Goal: Task Accomplishment & Management: Manage account settings

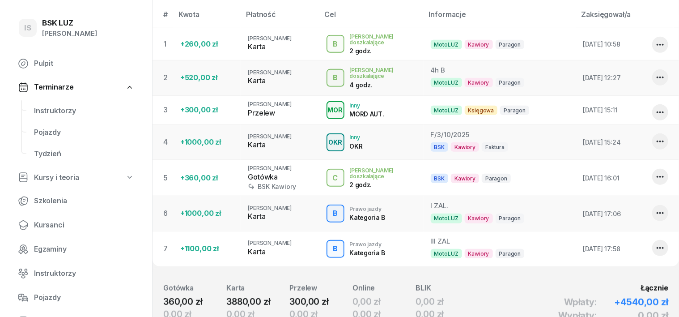
scroll to position [279, 0]
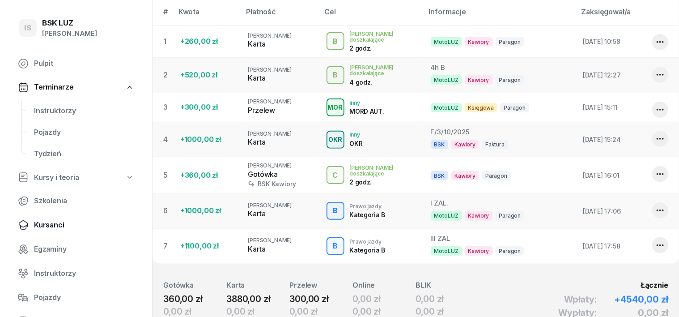
click at [60, 224] on span "Kursanci" at bounding box center [84, 225] width 100 height 12
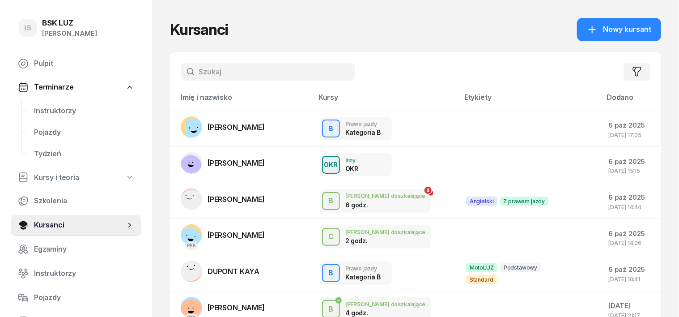
click at [181, 75] on input "text" at bounding box center [268, 72] width 175 height 18
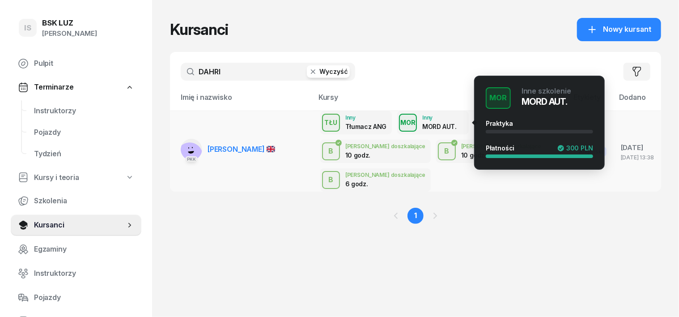
type input "DAHRI"
click at [397, 126] on div "MOR" at bounding box center [408, 122] width 22 height 11
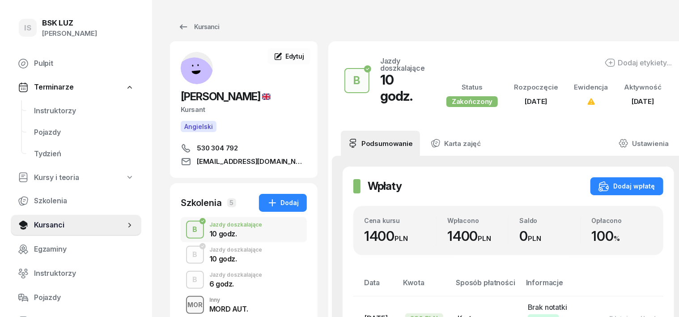
click at [184, 305] on div "MOR" at bounding box center [195, 304] width 22 height 11
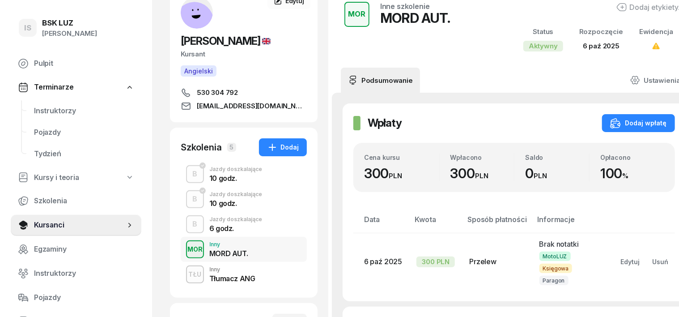
scroll to position [112, 0]
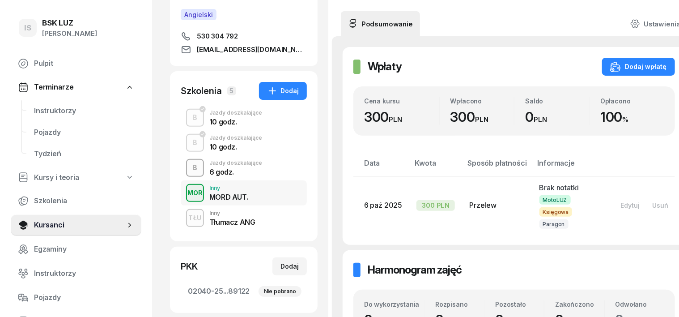
click at [189, 162] on div "B" at bounding box center [195, 167] width 12 height 15
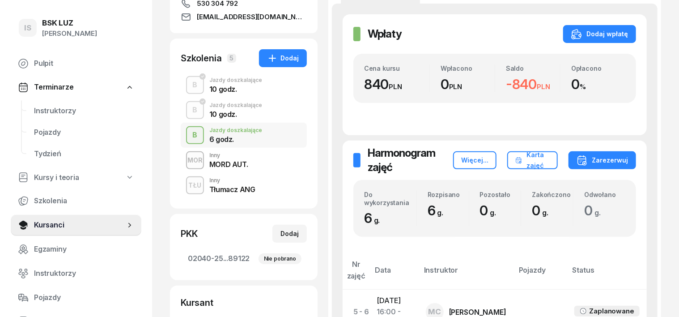
scroll to position [112, 0]
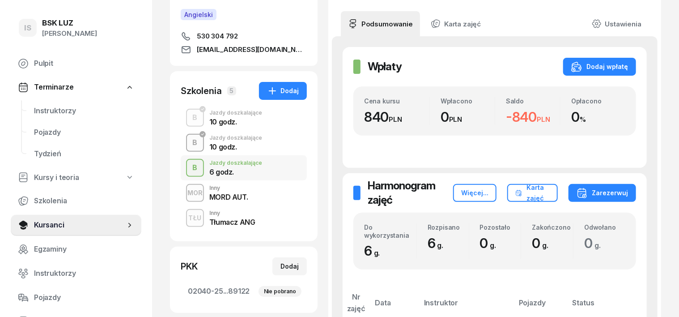
click at [189, 141] on div "B" at bounding box center [195, 142] width 12 height 15
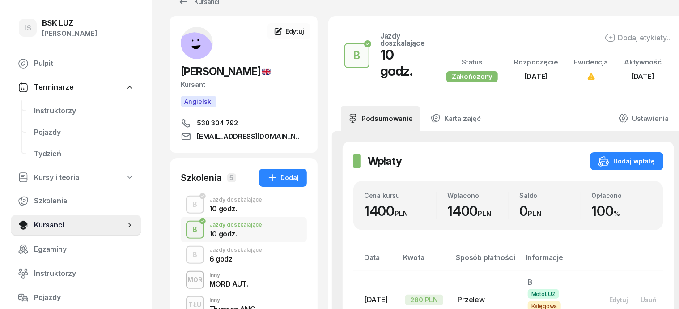
scroll to position [55, 0]
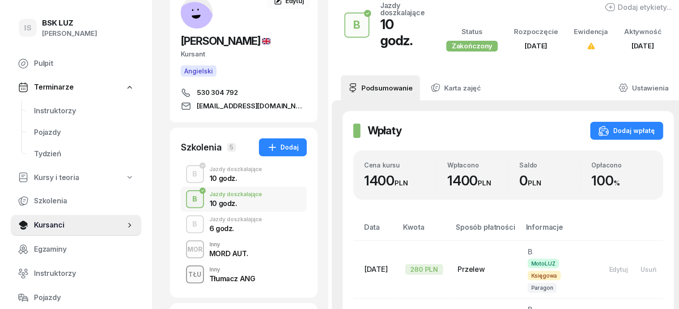
click at [185, 274] on div "TŁU" at bounding box center [195, 273] width 20 height 11
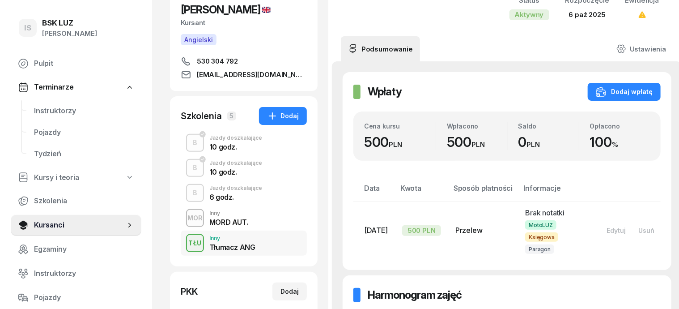
scroll to position [112, 0]
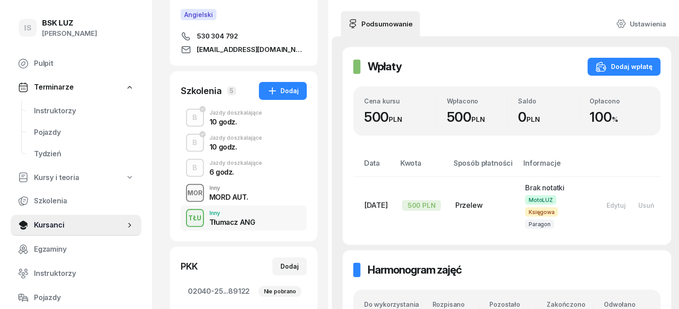
click at [184, 189] on div "MOR" at bounding box center [195, 192] width 22 height 11
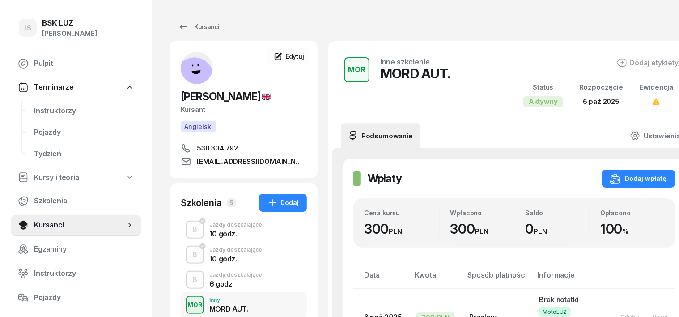
click at [184, 308] on div "MOR" at bounding box center [195, 304] width 22 height 11
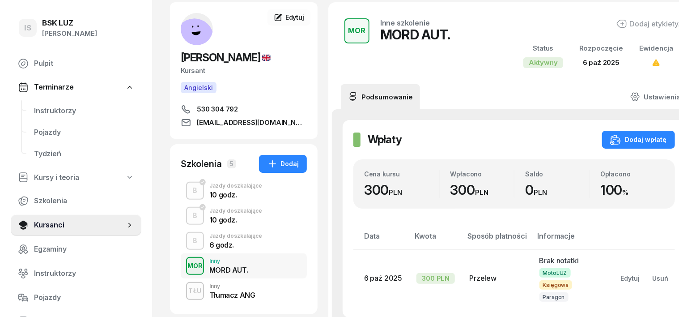
scroll to position [55, 0]
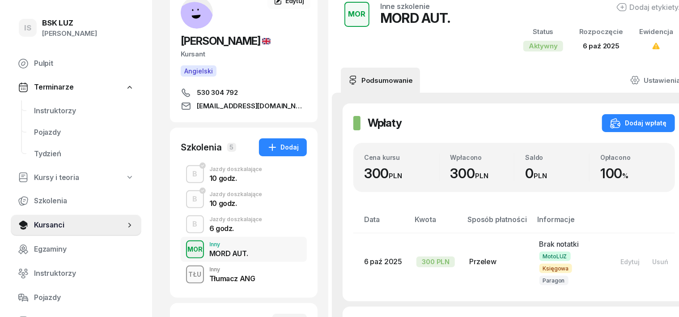
click at [185, 271] on div "TŁU" at bounding box center [195, 273] width 20 height 11
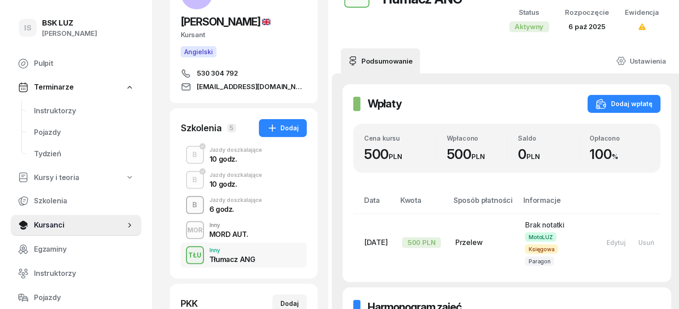
scroll to position [112, 0]
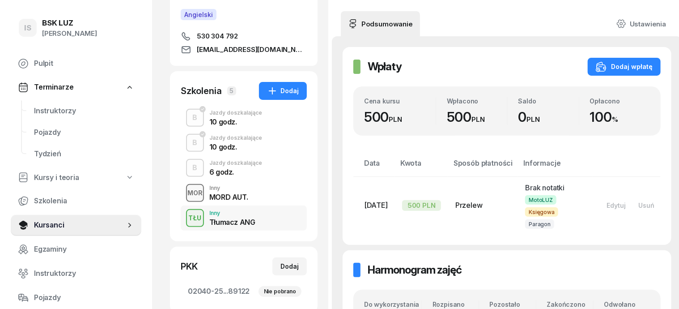
click at [184, 197] on div "MOR" at bounding box center [195, 192] width 22 height 11
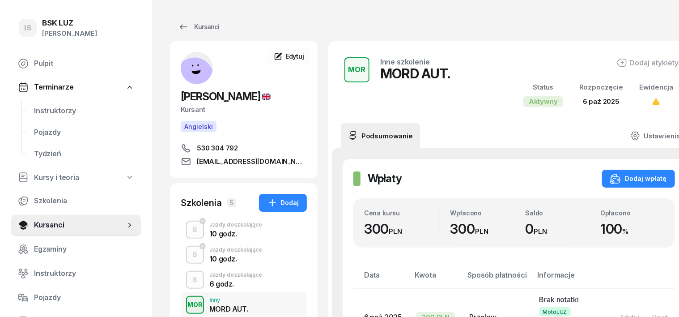
scroll to position [55, 0]
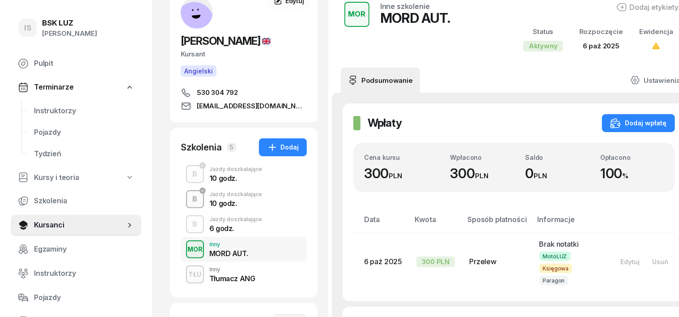
click at [187, 200] on div "button" at bounding box center [195, 199] width 16 height 16
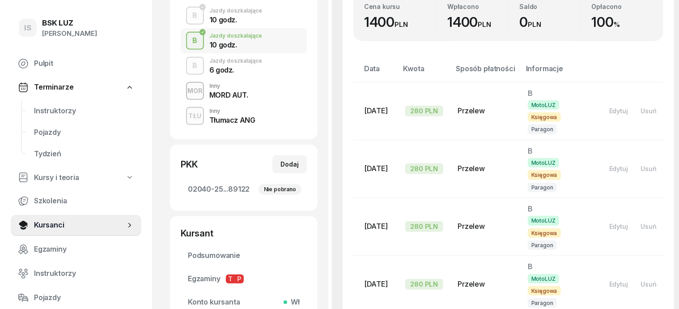
scroll to position [112, 0]
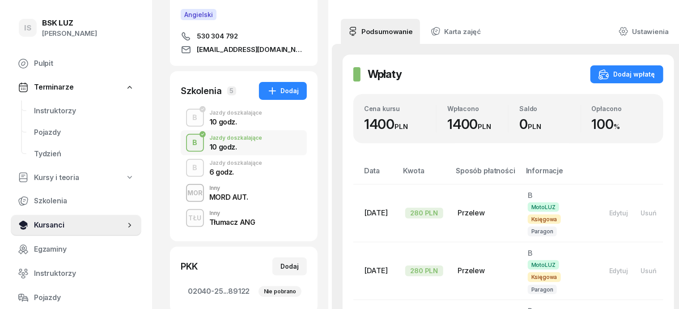
click at [46, 227] on span "Kursanci" at bounding box center [79, 225] width 91 height 12
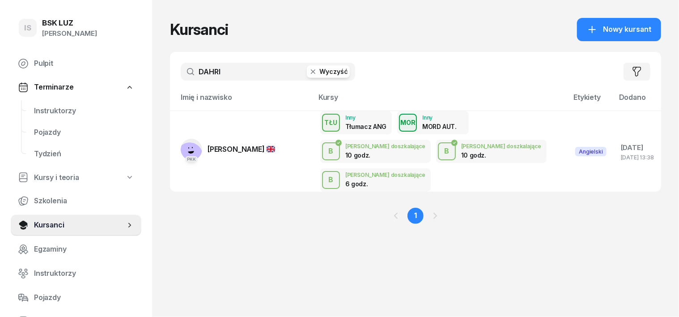
click at [311, 72] on icon "button" at bounding box center [313, 71] width 4 height 4
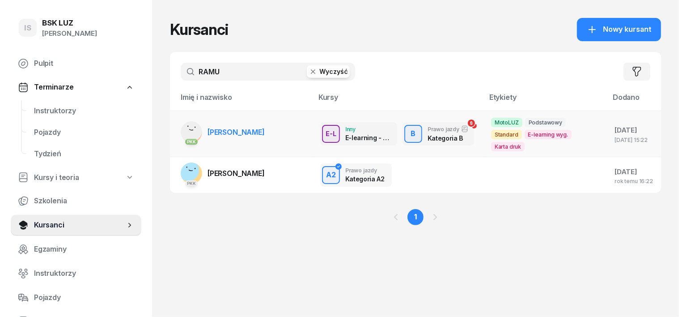
type input "RAMU"
click at [175, 127] on rect at bounding box center [191, 130] width 33 height 33
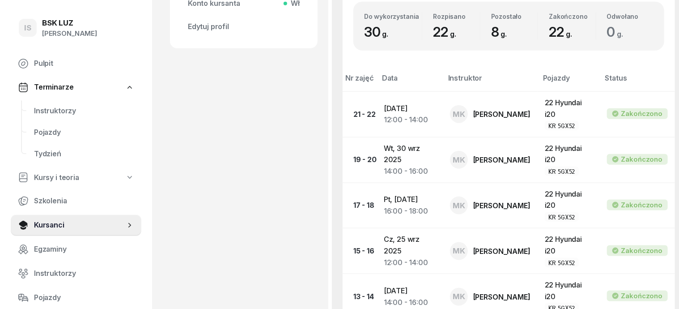
scroll to position [447, 0]
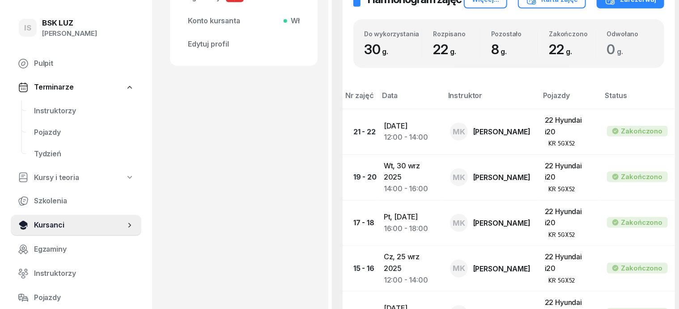
click at [56, 226] on span "Kursanci" at bounding box center [79, 225] width 91 height 12
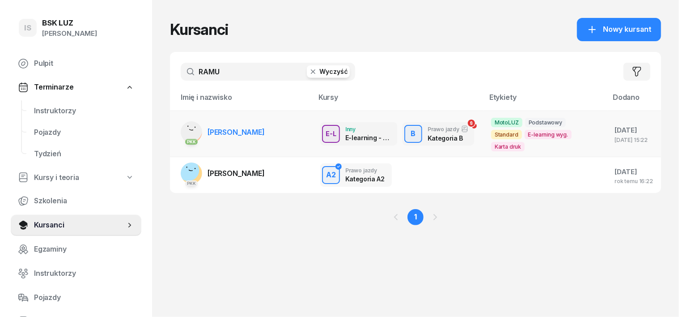
click at [175, 123] on rect at bounding box center [191, 130] width 33 height 33
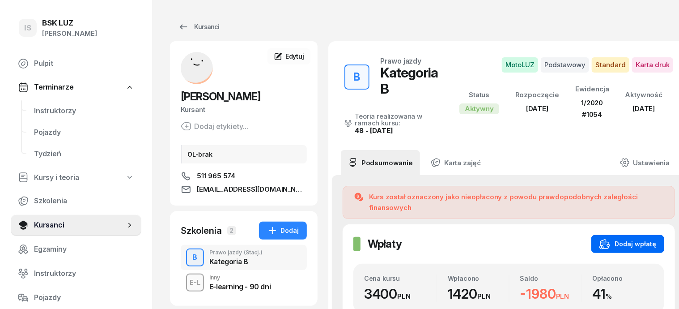
click at [629, 238] on div "Dodaj wpłatę" at bounding box center [628, 243] width 57 height 11
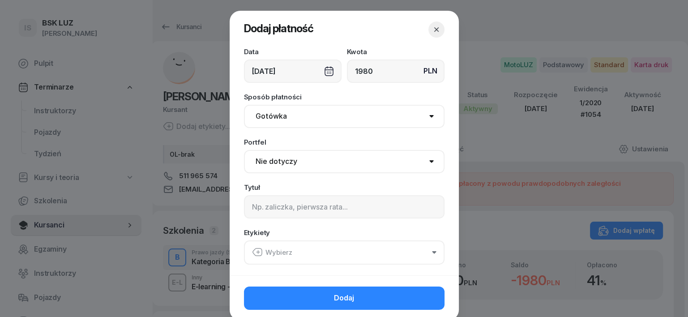
type input "1980"
click at [261, 115] on select "Gotówka Karta Przelew Płatności online BLIK" at bounding box center [344, 116] width 200 height 23
select select "transfer"
click at [244, 105] on select "Gotówka Karta Przelew Płatności online BLIK" at bounding box center [344, 116] width 200 height 23
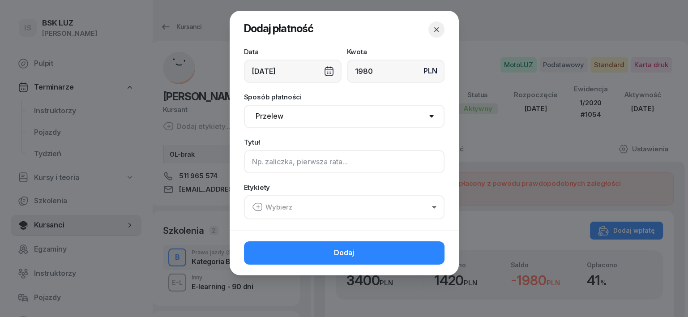
click at [251, 170] on input at bounding box center [344, 161] width 200 height 23
type input "B"
click at [256, 207] on icon "button" at bounding box center [257, 206] width 11 height 11
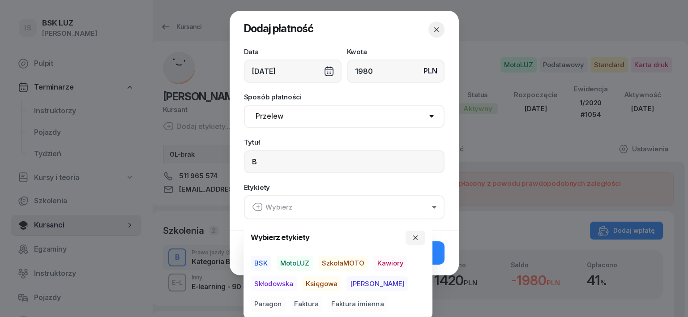
click at [290, 264] on span "MotoLUZ" at bounding box center [295, 262] width 36 height 15
click at [314, 283] on span "Księgowa" at bounding box center [321, 283] width 39 height 15
click at [285, 296] on span "Paragon" at bounding box center [268, 303] width 34 height 15
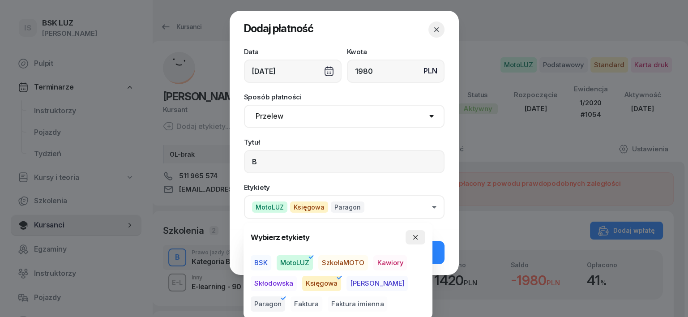
click at [415, 238] on icon "button" at bounding box center [415, 237] width 4 height 4
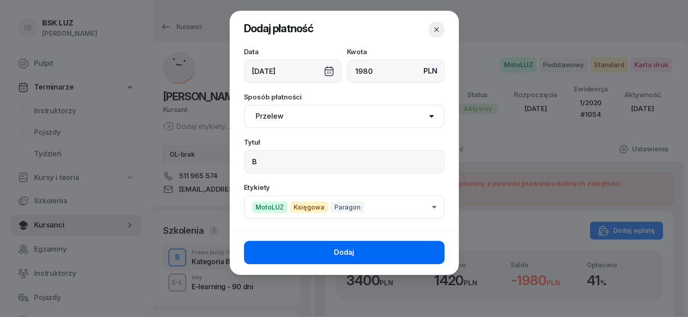
drag, startPoint x: 417, startPoint y: 244, endPoint x: 415, endPoint y: 248, distance: 4.8
click at [413, 245] on button "Dodaj" at bounding box center [344, 252] width 200 height 23
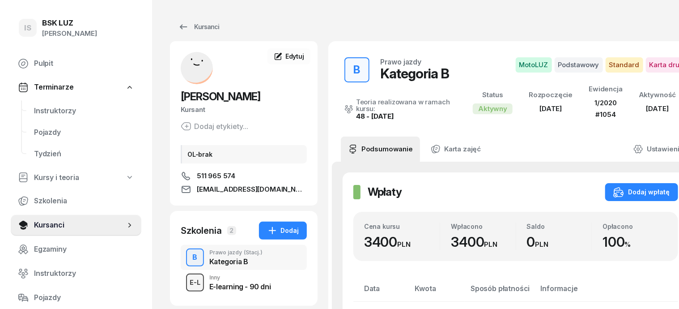
click at [186, 285] on div "E-L" at bounding box center [195, 282] width 18 height 11
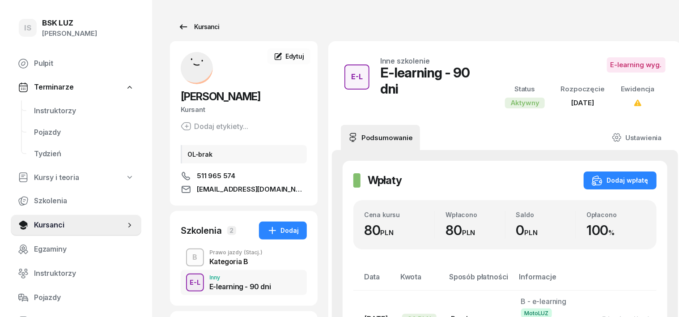
click at [192, 29] on div "Kursanci" at bounding box center [198, 26] width 41 height 11
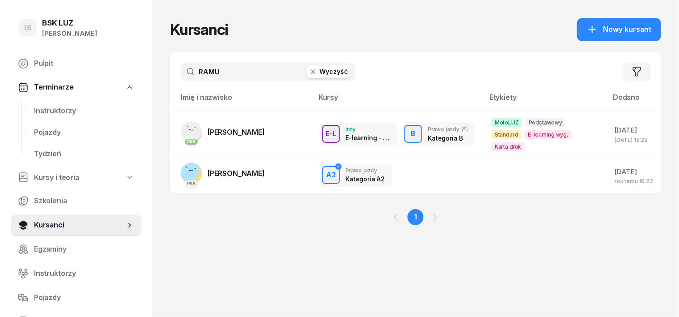
click at [309, 73] on icon "button" at bounding box center [313, 71] width 9 height 9
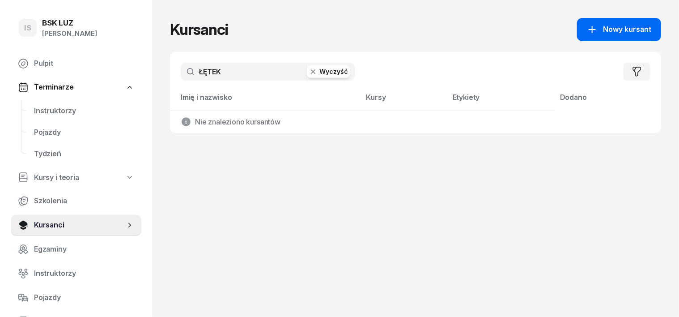
type input "ŁĘTEK"
click at [641, 31] on span "Nowy kursant" at bounding box center [627, 30] width 48 height 12
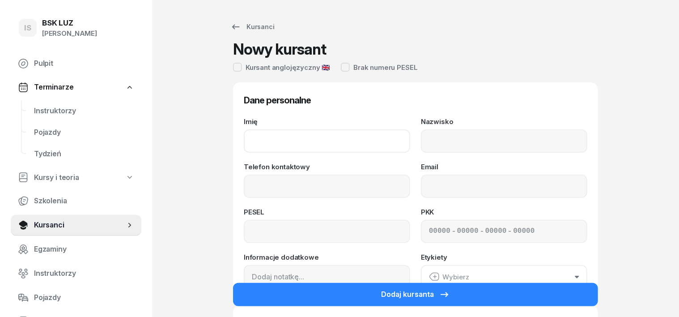
click at [244, 138] on input "Imię" at bounding box center [327, 140] width 166 height 23
type input "ZOFIA"
click at [447, 134] on input "Nazwisko" at bounding box center [504, 140] width 166 height 23
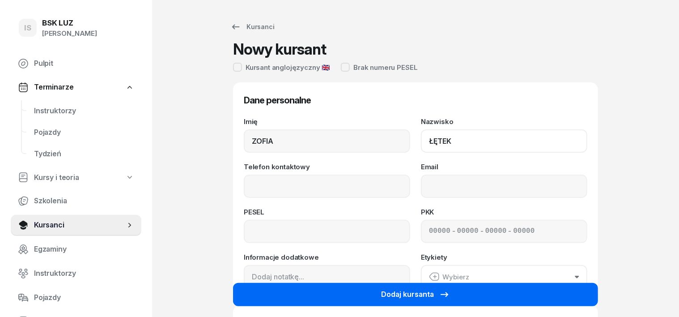
type input "ŁĘTEK"
click at [475, 293] on button "Dodaj kursanta" at bounding box center [415, 294] width 365 height 23
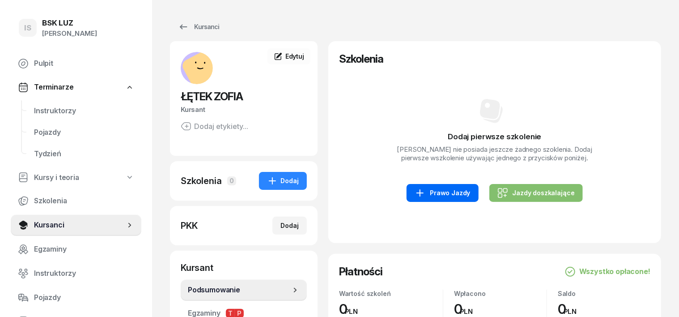
click at [437, 193] on div "Prawo Jazdy" at bounding box center [442, 192] width 55 height 11
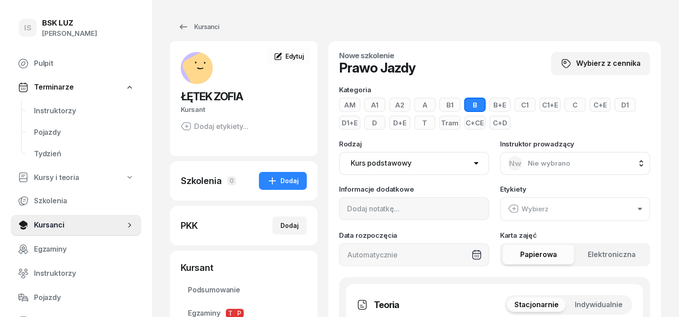
click at [464, 106] on button "B" at bounding box center [474, 105] width 21 height 14
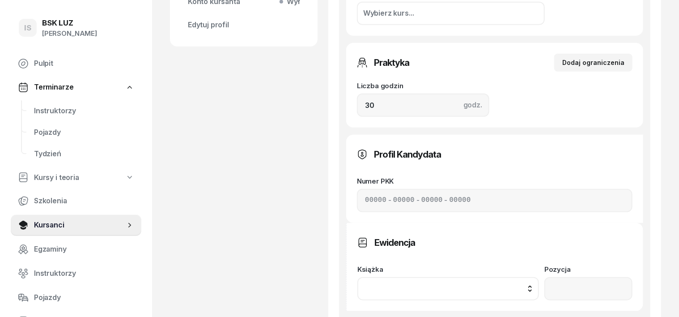
scroll to position [336, 0]
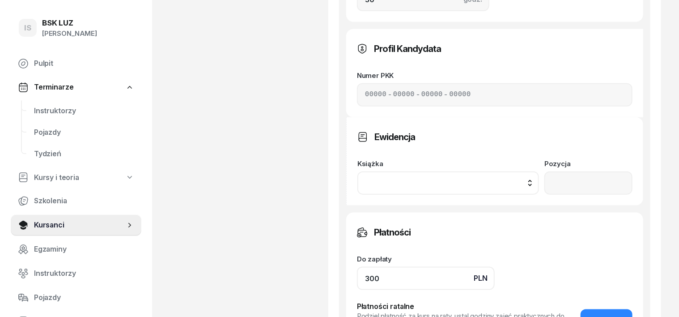
scroll to position [503, 0]
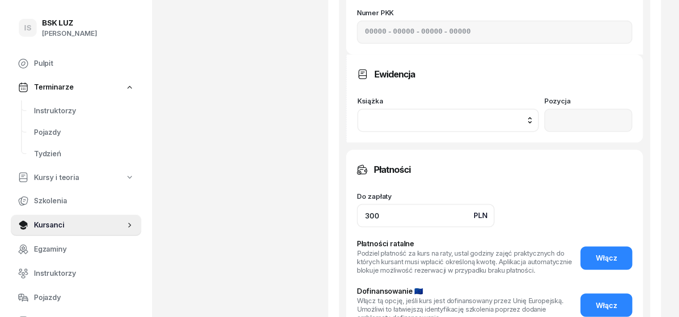
type input "300"
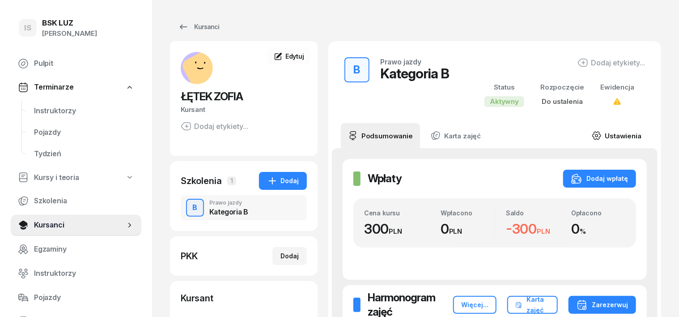
click at [602, 134] on icon at bounding box center [597, 136] width 10 height 10
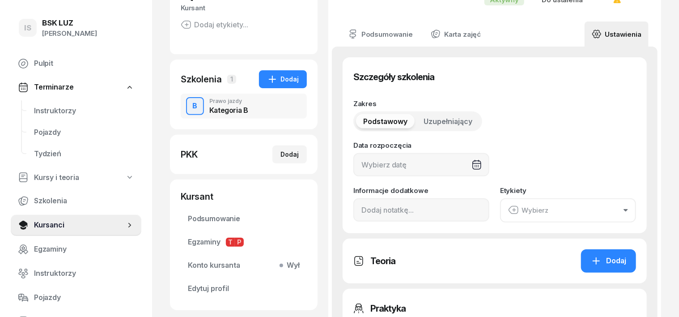
scroll to position [112, 0]
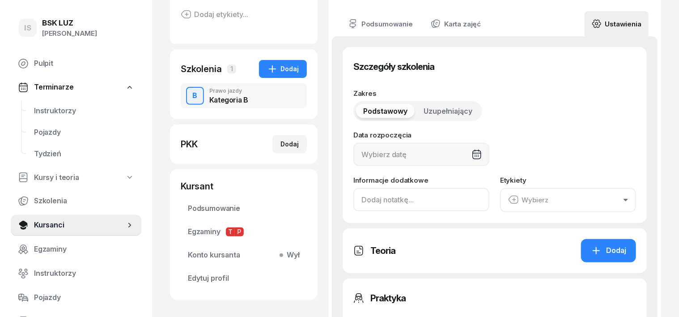
click at [353, 204] on input at bounding box center [421, 199] width 136 height 23
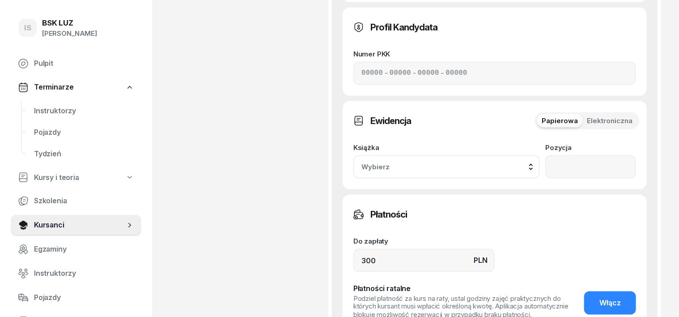
scroll to position [559, 0]
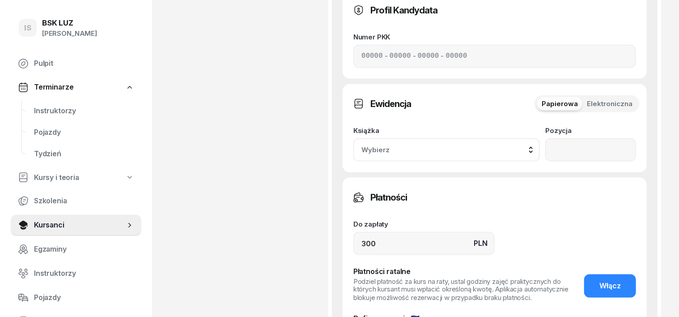
type input "TEORIA"
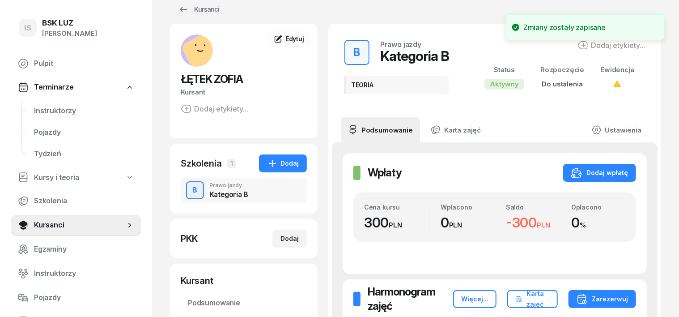
scroll to position [13, 0]
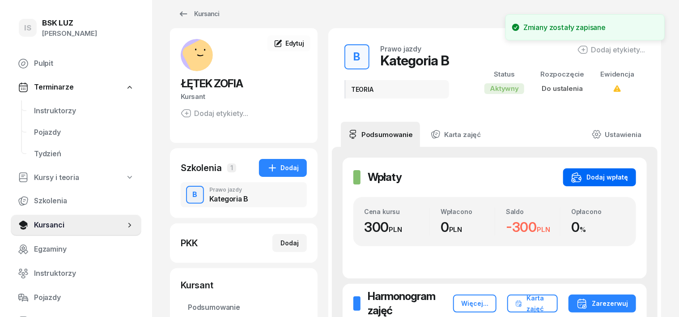
click at [628, 176] on div "Dodaj wpłatę" at bounding box center [599, 177] width 57 height 11
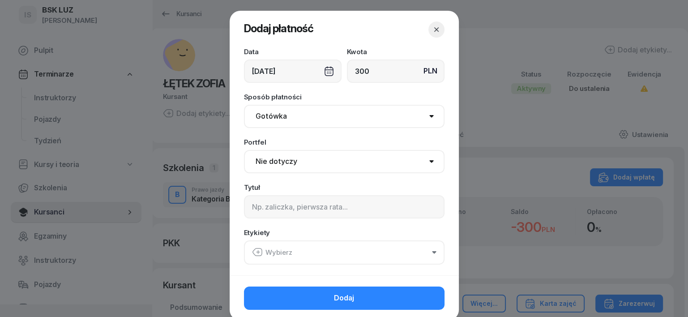
type input "300"
click at [259, 115] on select "Gotówka Karta Przelew Płatności online BLIK" at bounding box center [344, 116] width 200 height 23
select select "transfer"
click at [244, 105] on select "Gotówka Karta Przelew Płatności online BLIK" at bounding box center [344, 116] width 200 height 23
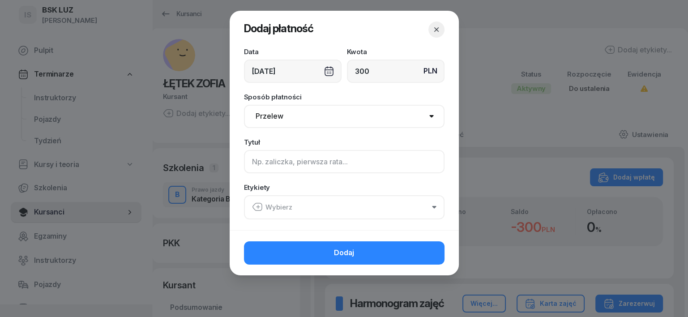
click at [261, 162] on input at bounding box center [344, 161] width 200 height 23
type input "B - TEORIA"
click at [258, 204] on icon "button" at bounding box center [257, 206] width 11 height 11
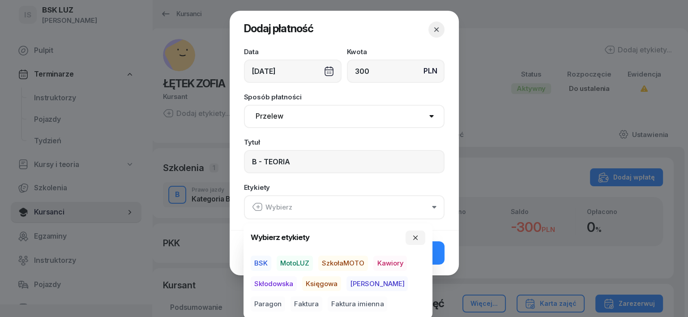
drag, startPoint x: 291, startPoint y: 259, endPoint x: 291, endPoint y: 266, distance: 7.6
click at [291, 260] on span "MotoLUZ" at bounding box center [295, 262] width 36 height 15
click at [318, 283] on span "Księgowa" at bounding box center [321, 283] width 39 height 15
click at [285, 296] on span "Paragon" at bounding box center [268, 303] width 34 height 15
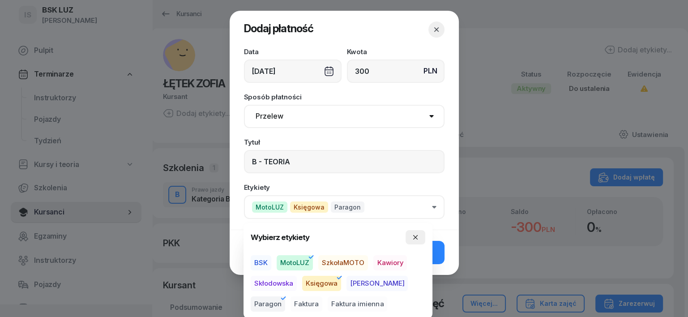
drag, startPoint x: 412, startPoint y: 236, endPoint x: 410, endPoint y: 242, distance: 5.5
click at [410, 238] on button "button" at bounding box center [415, 237] width 20 height 14
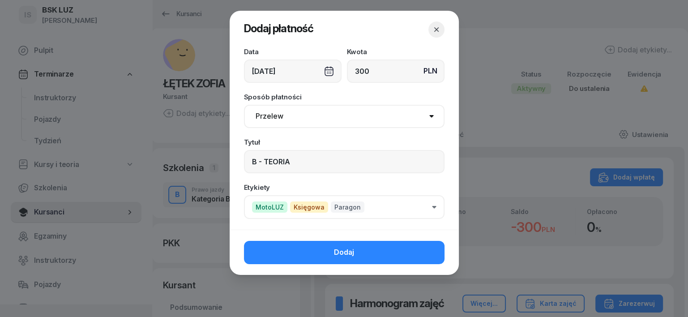
click at [420, 249] on button "Dodaj" at bounding box center [344, 252] width 200 height 23
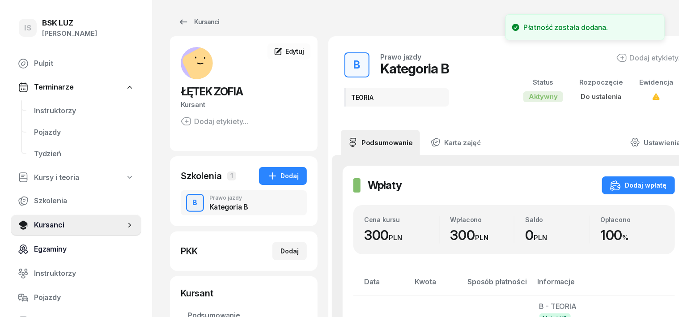
scroll to position [0, 0]
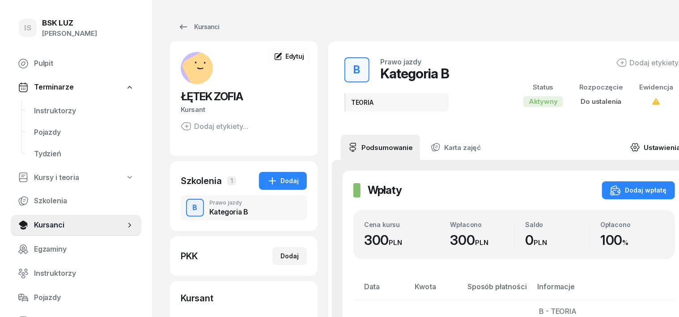
click at [630, 146] on icon at bounding box center [635, 147] width 10 height 10
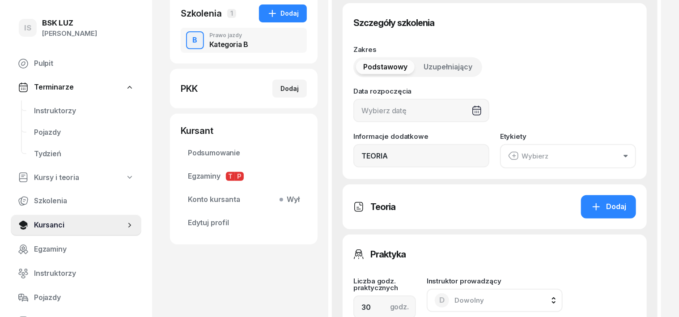
scroll to position [168, 0]
click at [628, 155] on icon "button" at bounding box center [626, 155] width 4 height 3
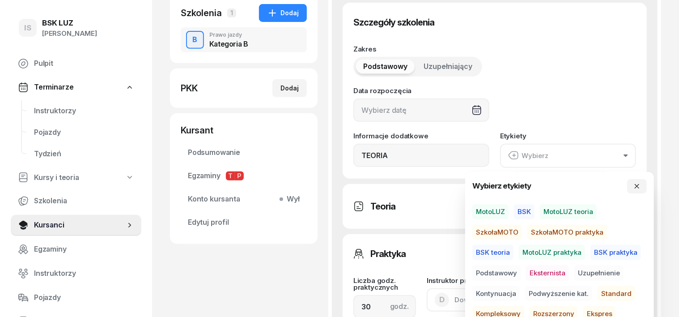
click at [581, 211] on span "MotoLUZ teoria" at bounding box center [568, 211] width 57 height 15
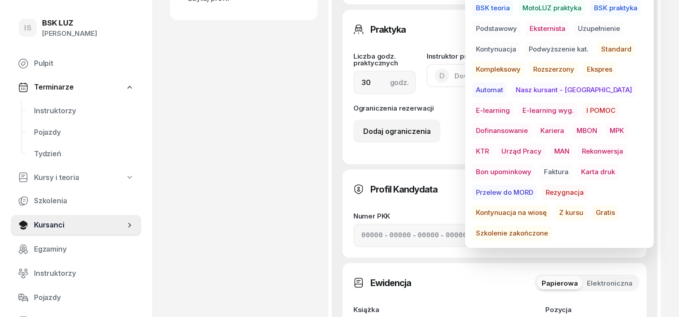
scroll to position [615, 0]
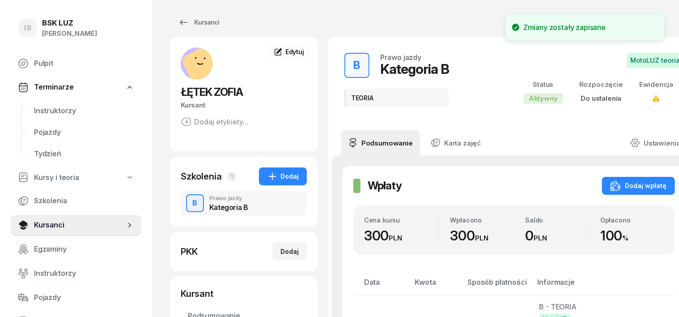
scroll to position [0, 0]
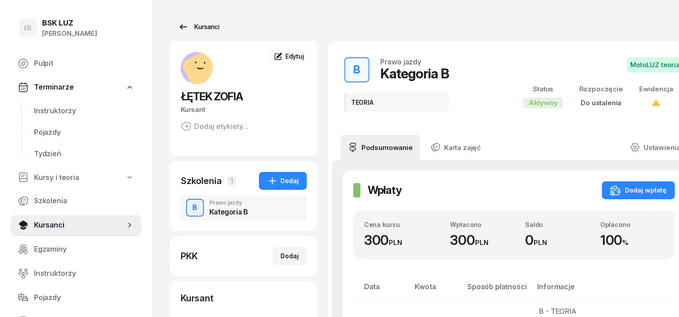
click at [195, 29] on div "Kursanci" at bounding box center [198, 26] width 41 height 11
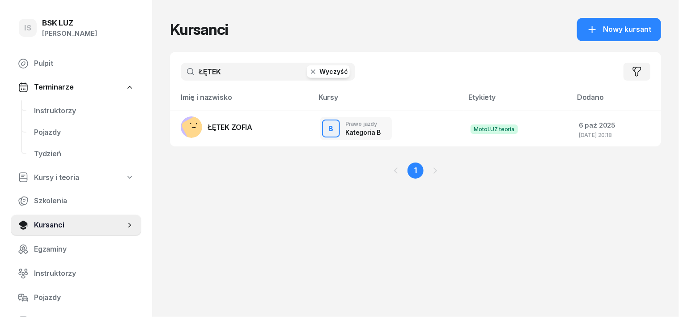
click at [309, 74] on icon "button" at bounding box center [313, 71] width 9 height 9
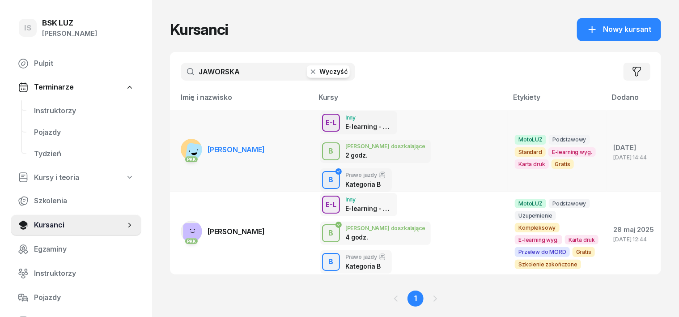
type input "JAWORSKA"
click at [185, 142] on rect at bounding box center [197, 154] width 25 height 25
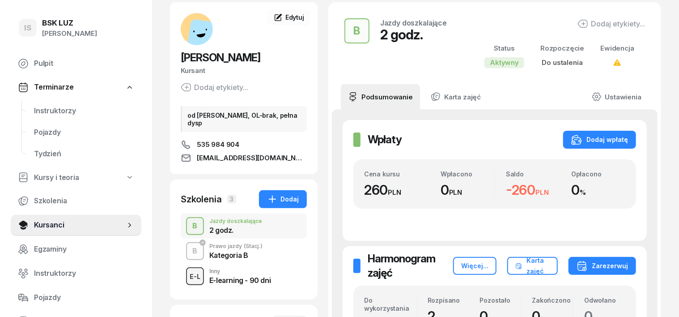
scroll to position [55, 0]
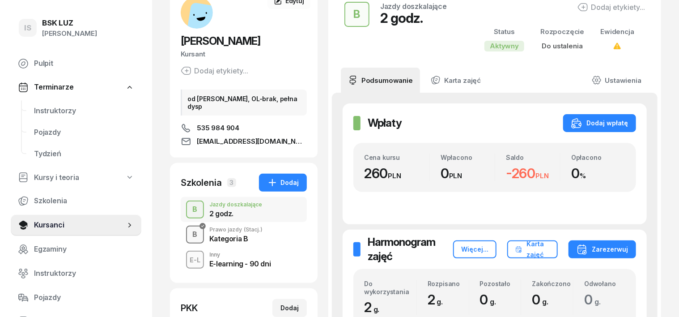
click at [189, 238] on div "B" at bounding box center [195, 234] width 12 height 15
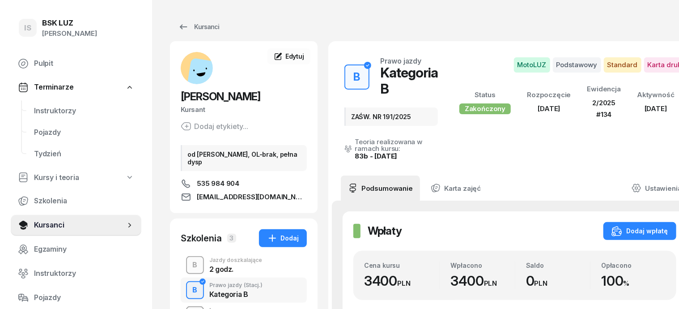
click at [189, 265] on div "B" at bounding box center [195, 264] width 12 height 15
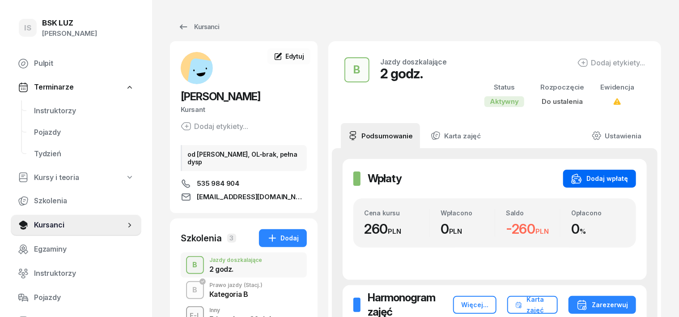
click at [628, 179] on div "Dodaj wpłatę" at bounding box center [599, 178] width 57 height 11
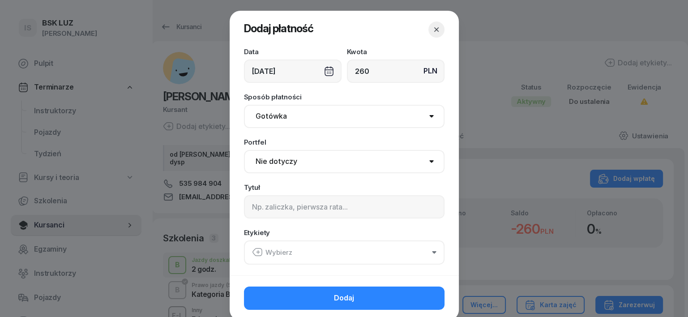
type input "260"
click at [277, 116] on select "Gotówka Karta Przelew Płatności online BLIK" at bounding box center [344, 116] width 200 height 23
select select "transfer"
click at [244, 105] on select "Gotówka Karta Przelew Płatności online BLIK" at bounding box center [344, 116] width 200 height 23
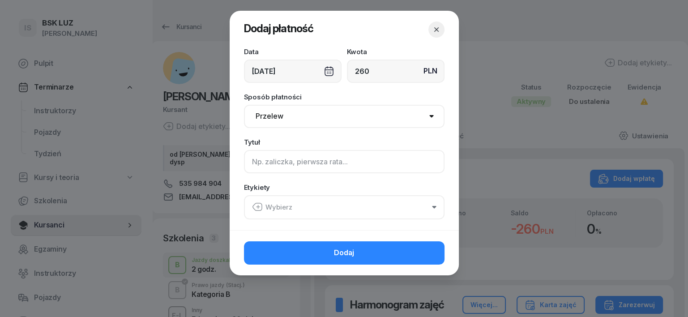
click at [255, 164] on input at bounding box center [344, 161] width 200 height 23
type input "B"
click at [258, 209] on icon "button" at bounding box center [257, 206] width 11 height 11
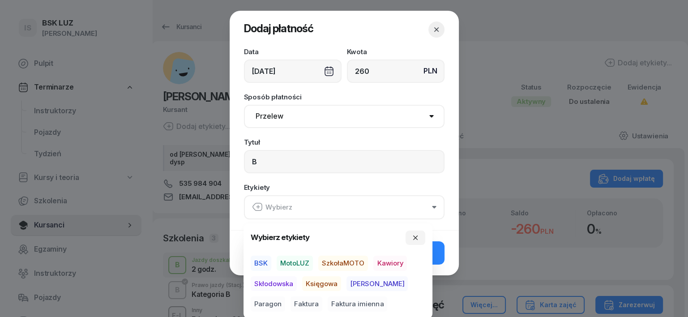
click at [296, 266] on span "MotoLUZ" at bounding box center [295, 262] width 36 height 15
click at [315, 283] on span "Księgowa" at bounding box center [321, 283] width 39 height 15
click at [285, 296] on span "Paragon" at bounding box center [268, 303] width 34 height 15
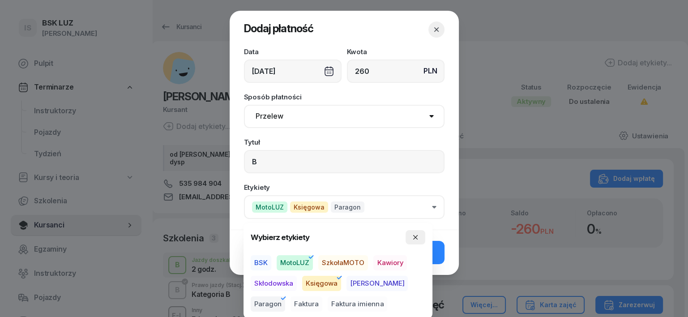
click at [417, 235] on icon "button" at bounding box center [415, 237] width 4 height 4
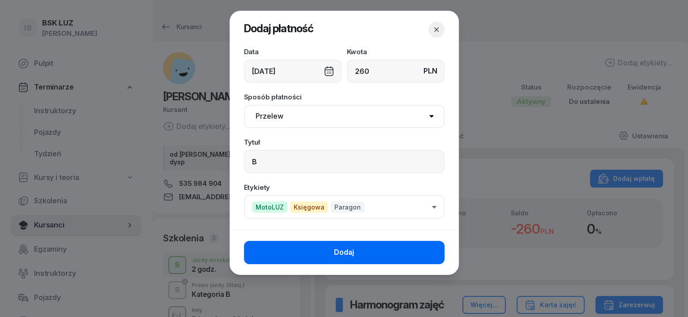
click at [426, 254] on button "Dodaj" at bounding box center [344, 252] width 200 height 23
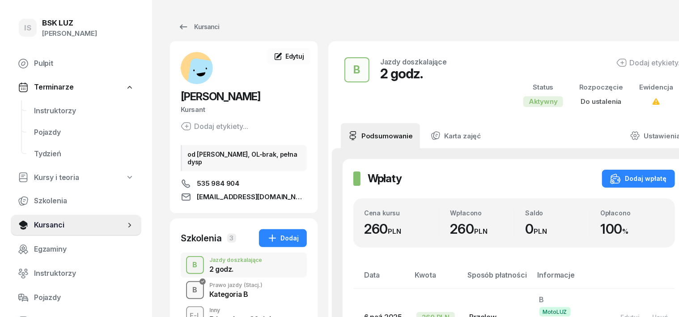
click at [189, 288] on div "B" at bounding box center [195, 289] width 12 height 15
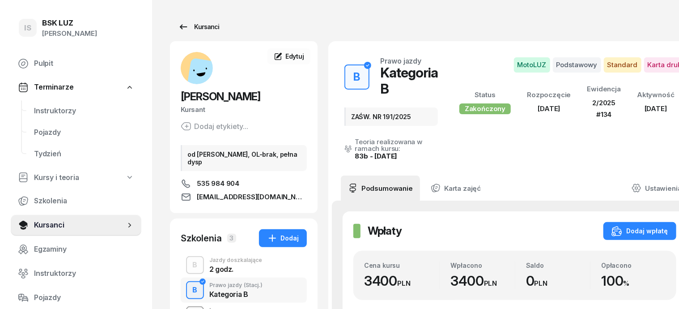
click at [195, 29] on div "Kursanci" at bounding box center [198, 26] width 41 height 11
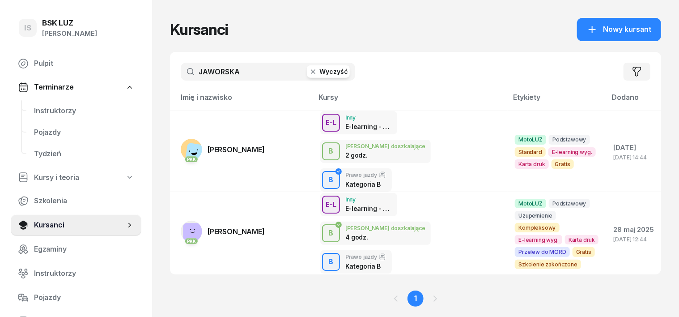
click at [309, 72] on icon "button" at bounding box center [313, 71] width 9 height 9
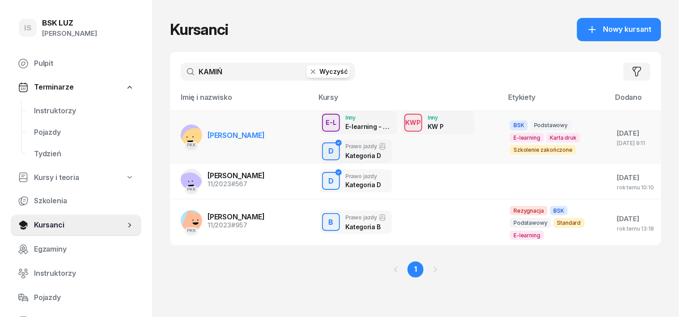
type input "KAMIŃ"
click at [182, 137] on rect at bounding box center [195, 141] width 27 height 27
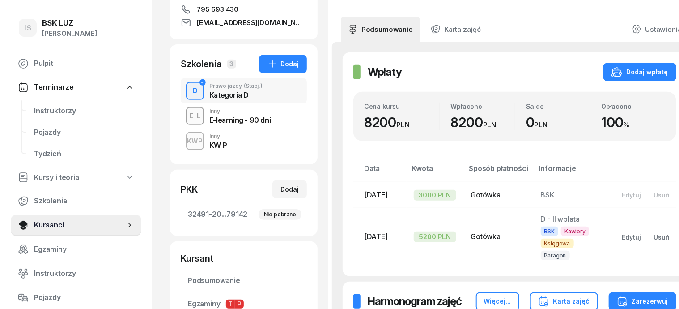
scroll to position [168, 0]
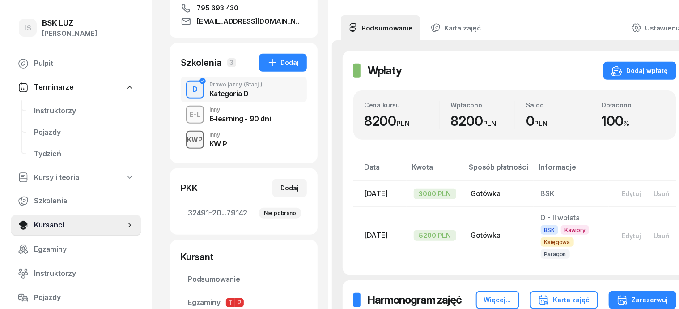
click at [184, 136] on div "KWP" at bounding box center [195, 139] width 23 height 11
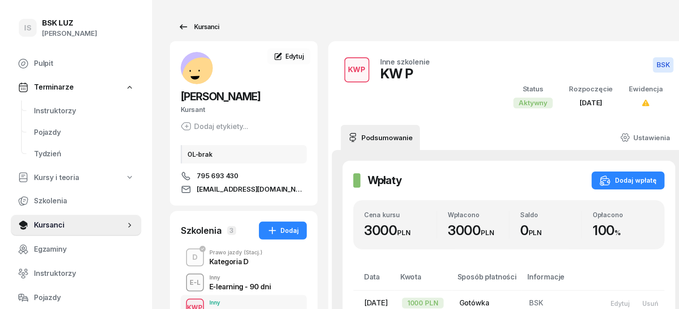
click at [192, 28] on div "Kursanci" at bounding box center [198, 26] width 41 height 11
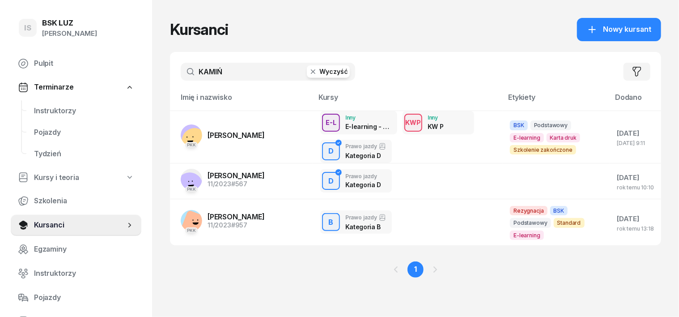
click at [309, 72] on icon "button" at bounding box center [313, 71] width 9 height 9
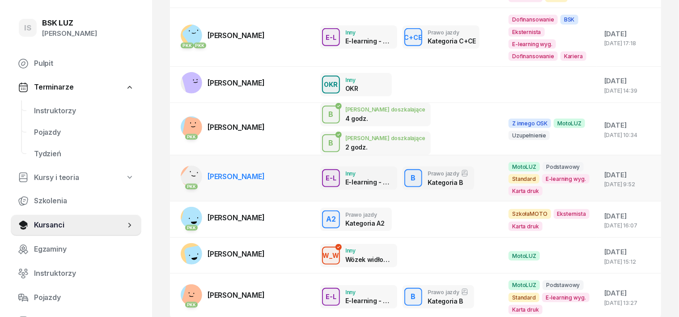
scroll to position [224, 0]
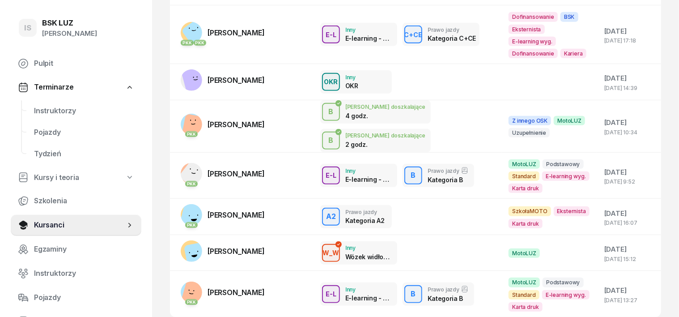
type input "[PERSON_NAME]"
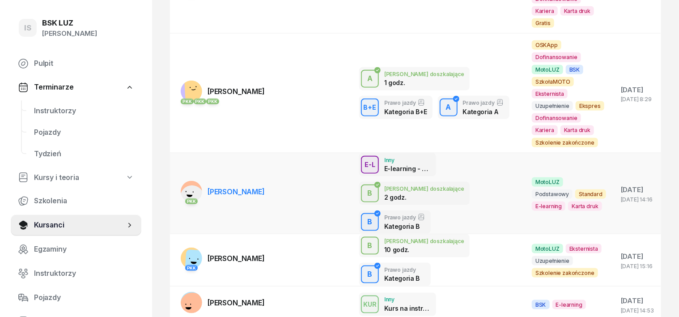
scroll to position [419, 0]
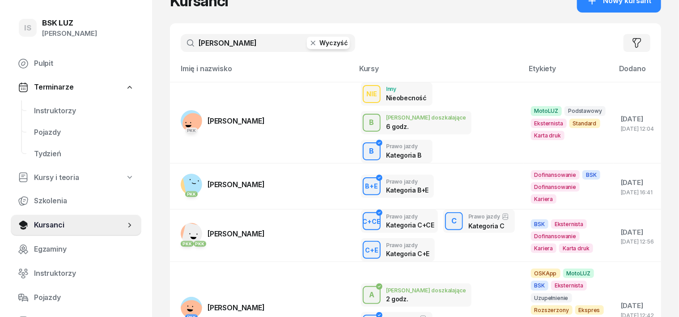
scroll to position [0, 0]
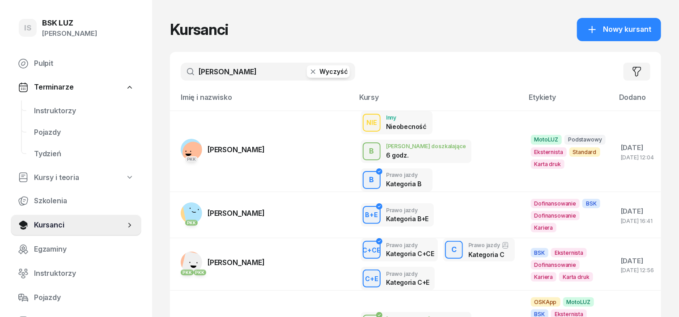
click at [309, 70] on icon "button" at bounding box center [313, 71] width 9 height 9
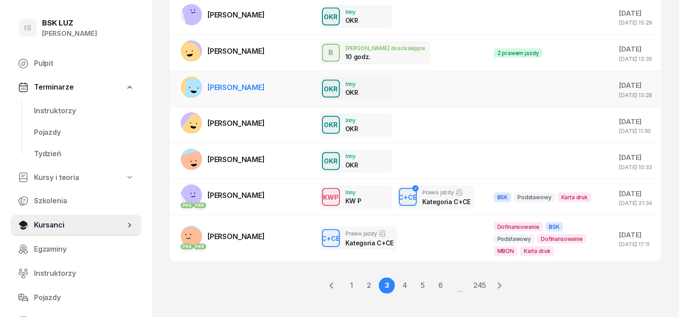
scroll to position [224, 0]
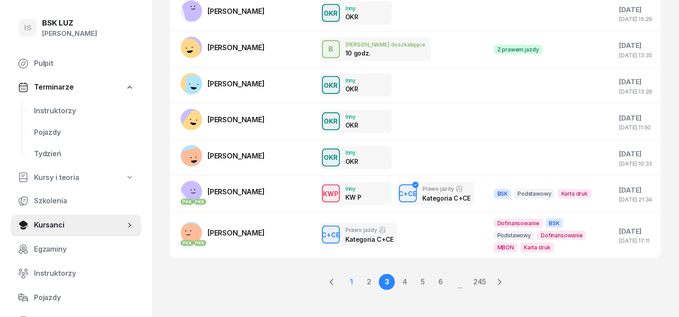
click at [351, 281] on link "1" at bounding box center [351, 282] width 16 height 16
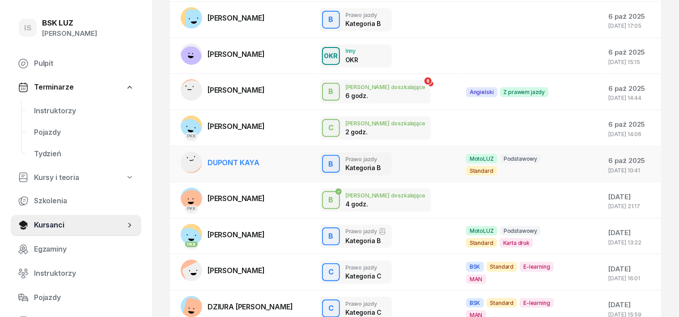
scroll to position [162, 0]
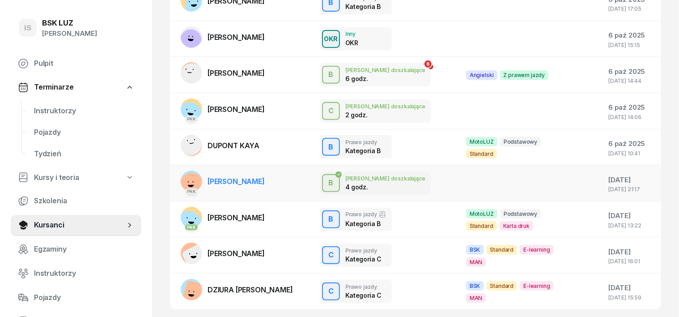
click at [175, 179] on rect at bounding box center [191, 184] width 32 height 32
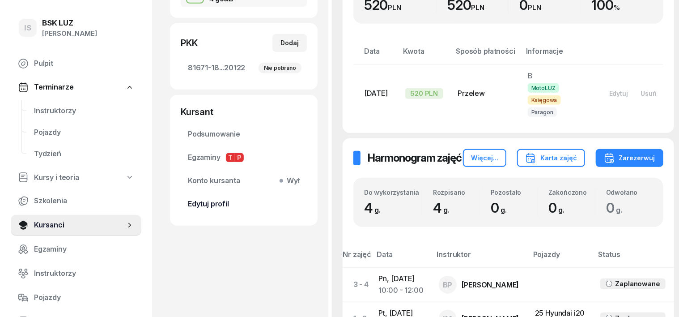
scroll to position [112, 0]
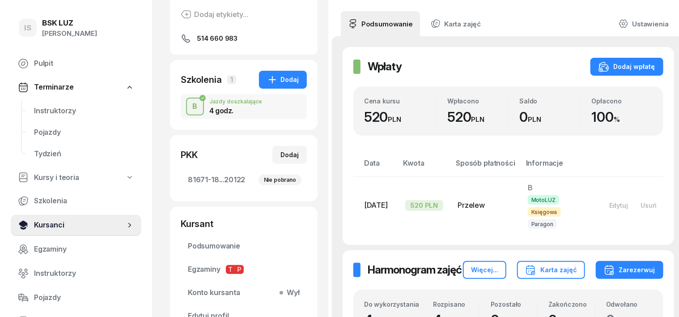
click at [43, 224] on span "Kursanci" at bounding box center [79, 225] width 91 height 12
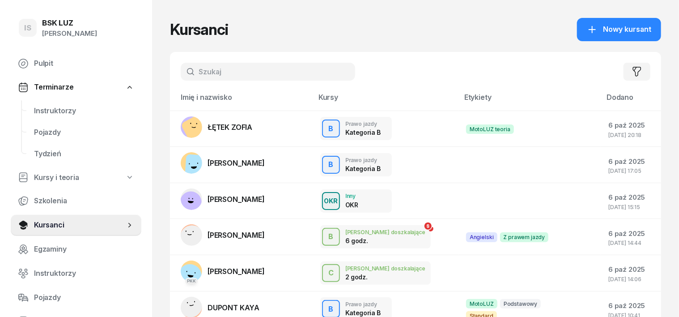
click at [192, 72] on input "text" at bounding box center [268, 72] width 175 height 18
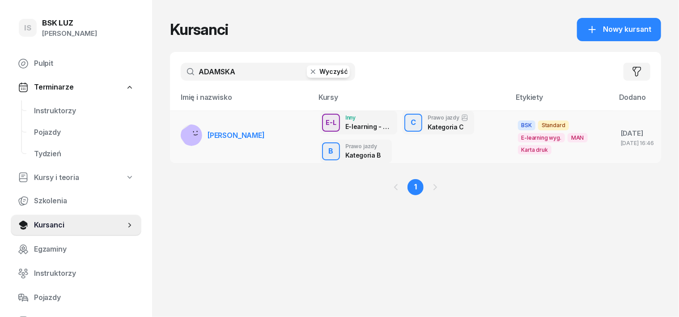
type input "ADAMSKA"
click at [178, 133] on rect at bounding box center [194, 135] width 33 height 33
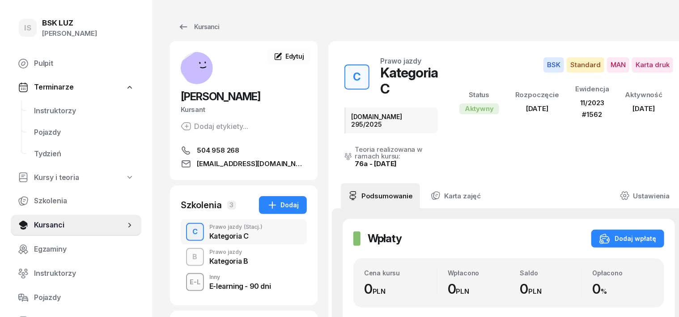
click at [189, 235] on div "C" at bounding box center [195, 231] width 13 height 15
click at [623, 233] on div "Dodaj wpłatę" at bounding box center [628, 238] width 57 height 11
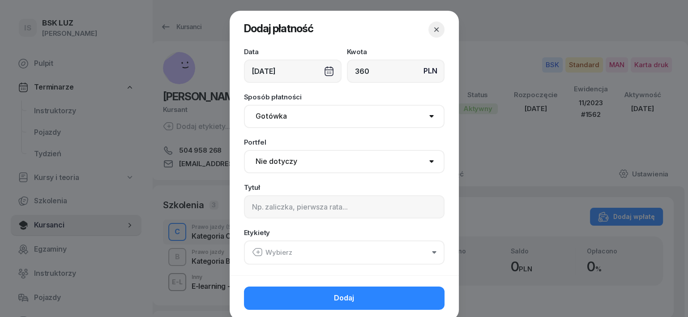
type input "360"
click at [259, 116] on select "Gotówka Karta Przelew Płatności online BLIK" at bounding box center [344, 116] width 200 height 23
select select "transfer"
click at [244, 105] on select "Gotówka Karta Przelew Płatności online BLIK" at bounding box center [344, 116] width 200 height 23
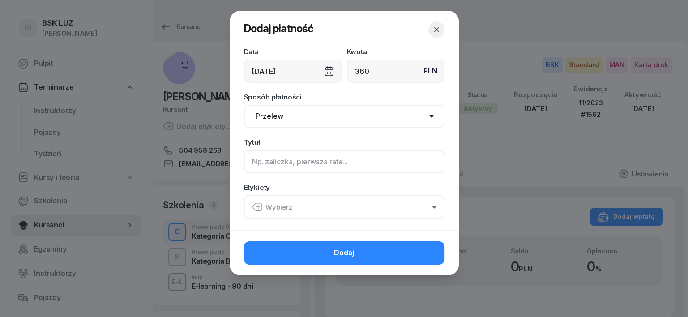
click at [260, 164] on input at bounding box center [344, 161] width 200 height 23
type input "C uzup.- 2 godz."
click at [260, 205] on icon "button" at bounding box center [257, 206] width 11 height 11
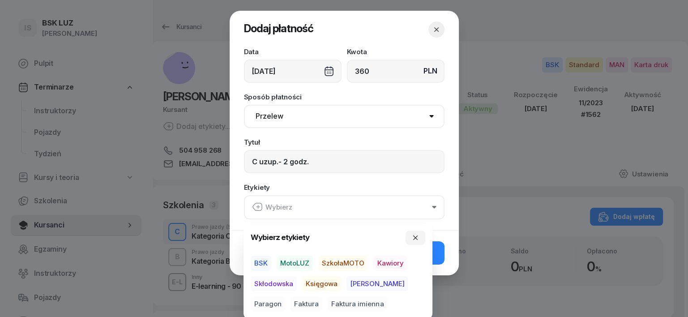
click at [262, 260] on span "BSK" at bounding box center [261, 262] width 21 height 15
drag, startPoint x: 310, startPoint y: 280, endPoint x: 318, endPoint y: 281, distance: 8.7
click at [310, 281] on span "Księgowa" at bounding box center [321, 283] width 39 height 15
click at [285, 296] on span "Paragon" at bounding box center [268, 303] width 34 height 15
click at [412, 240] on icon "button" at bounding box center [415, 237] width 7 height 7
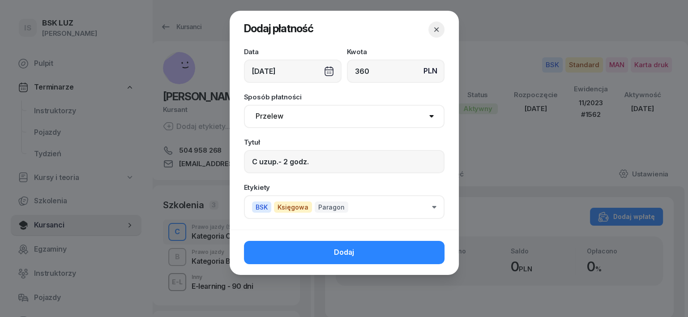
click at [407, 252] on button "Dodaj" at bounding box center [344, 252] width 200 height 23
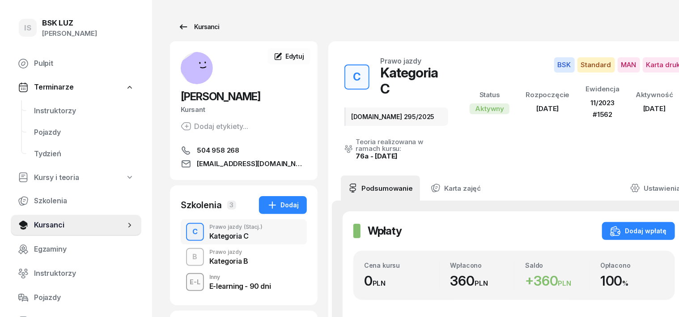
click at [187, 28] on div "Kursanci" at bounding box center [198, 26] width 41 height 11
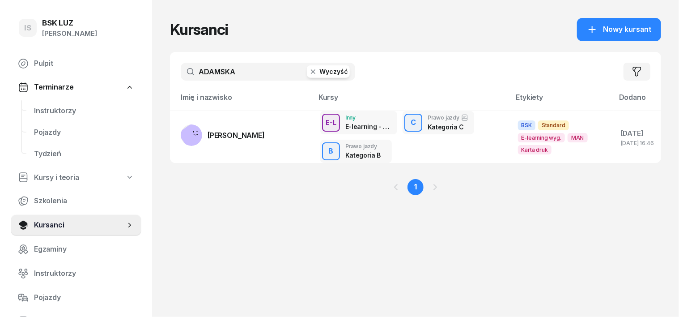
click at [311, 72] on icon "button" at bounding box center [313, 71] width 4 height 4
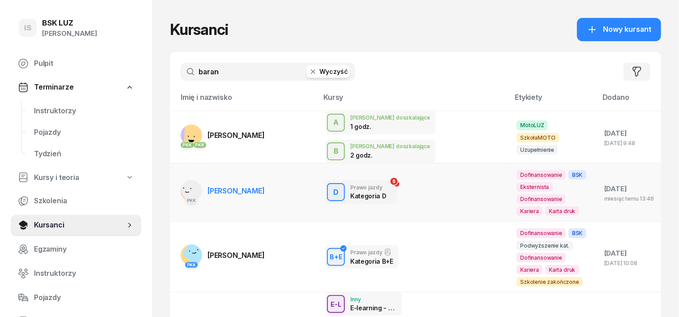
type input "baran"
click at [179, 175] on rect at bounding box center [193, 189] width 29 height 29
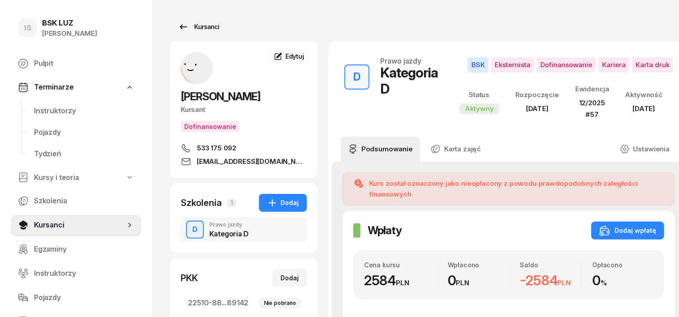
click at [188, 28] on div "Kursanci" at bounding box center [198, 26] width 41 height 11
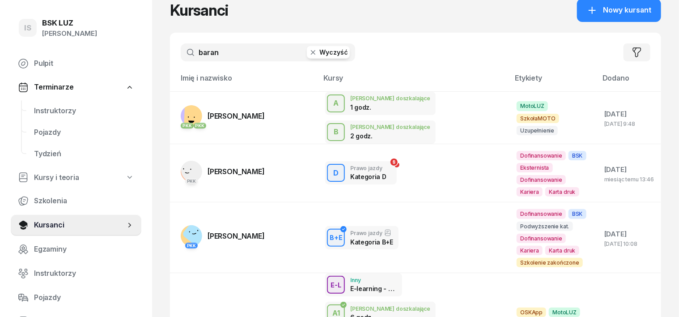
scroll to position [10, 0]
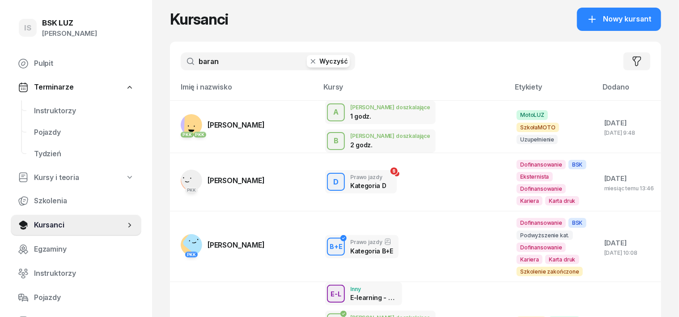
click at [311, 61] on icon "button" at bounding box center [313, 61] width 4 height 4
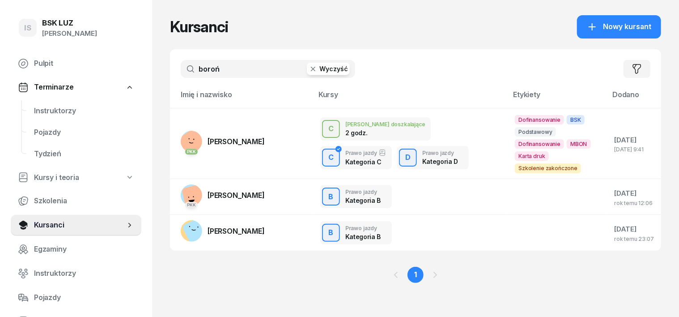
scroll to position [0, 0]
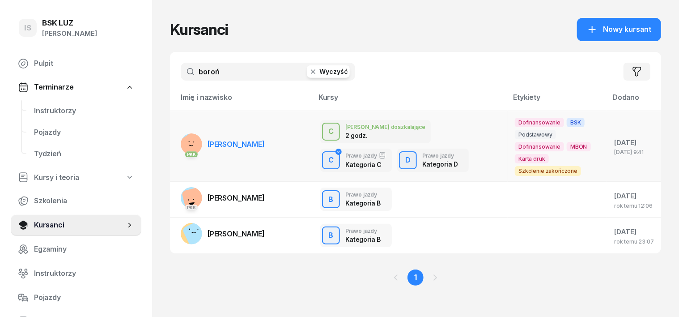
type input "boroń"
click at [177, 138] on rect at bounding box center [195, 146] width 36 height 36
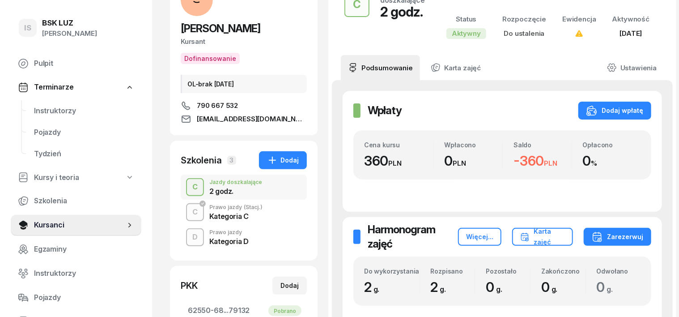
scroll to position [55, 0]
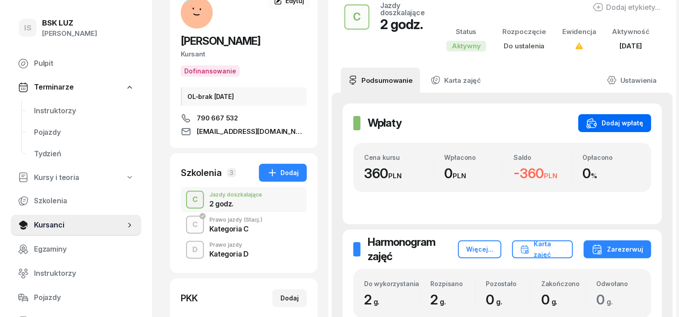
click at [613, 120] on div "Dodaj wpłatę" at bounding box center [615, 123] width 57 height 11
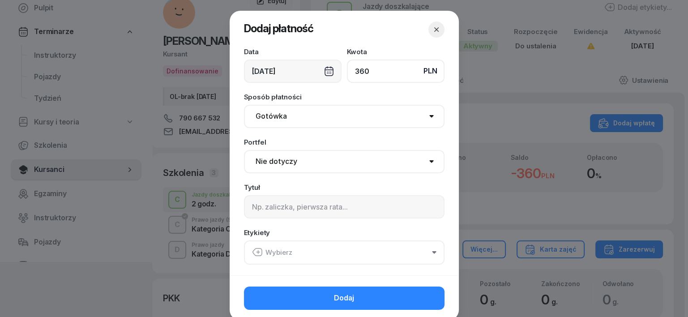
type input "360"
click at [276, 117] on select "Gotówka Karta Przelew Płatności online BLIK" at bounding box center [344, 116] width 200 height 23
select select "transfer"
click at [244, 105] on select "Gotówka Karta Przelew Płatności online BLIK" at bounding box center [344, 116] width 200 height 23
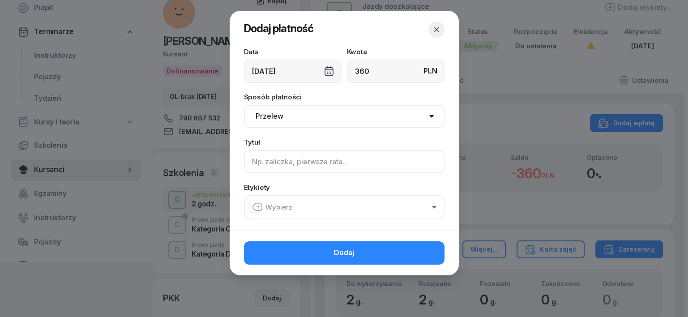
click at [256, 162] on input at bounding box center [344, 161] width 200 height 23
type input "c"
type input "C - uzup."
click at [260, 209] on icon "button" at bounding box center [257, 206] width 11 height 11
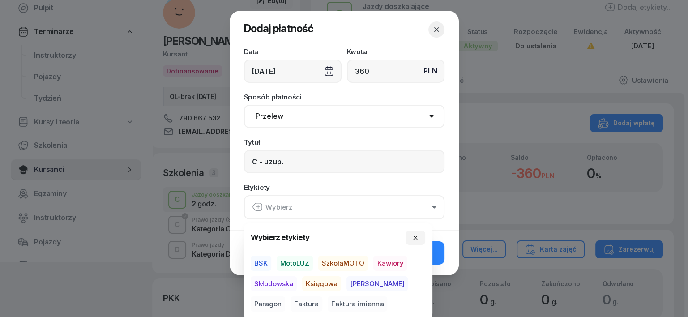
drag, startPoint x: 260, startPoint y: 264, endPoint x: 263, endPoint y: 268, distance: 5.1
click at [260, 265] on span "BSK" at bounding box center [261, 262] width 21 height 15
drag, startPoint x: 311, startPoint y: 279, endPoint x: 332, endPoint y: 278, distance: 20.6
click at [315, 279] on span "Księgowa" at bounding box center [321, 283] width 39 height 15
click at [285, 296] on span "Paragon" at bounding box center [268, 303] width 34 height 15
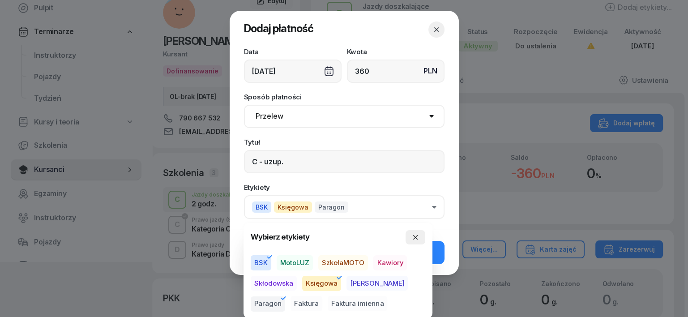
click at [419, 236] on button "button" at bounding box center [415, 237] width 20 height 14
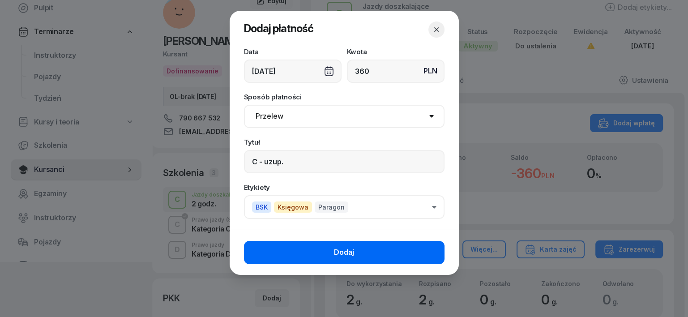
click at [431, 243] on button "Dodaj" at bounding box center [344, 252] width 200 height 23
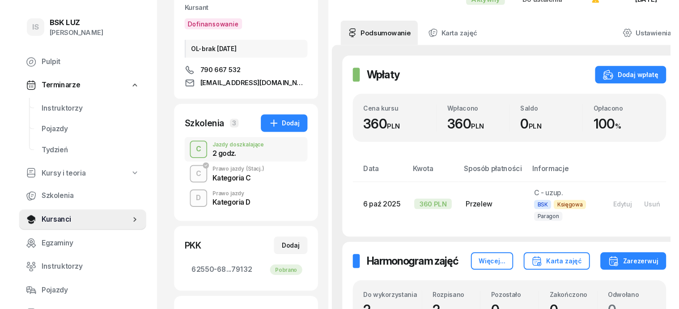
scroll to position [0, 0]
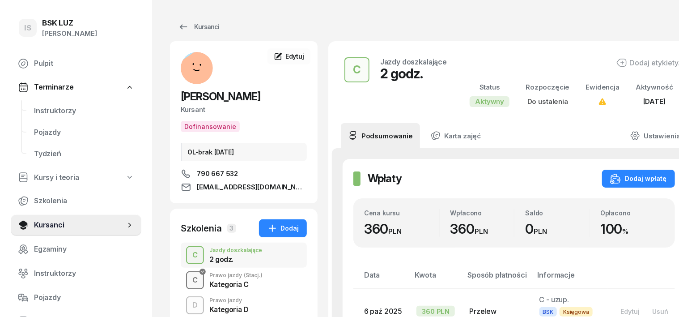
click at [189, 280] on div "C" at bounding box center [195, 280] width 13 height 15
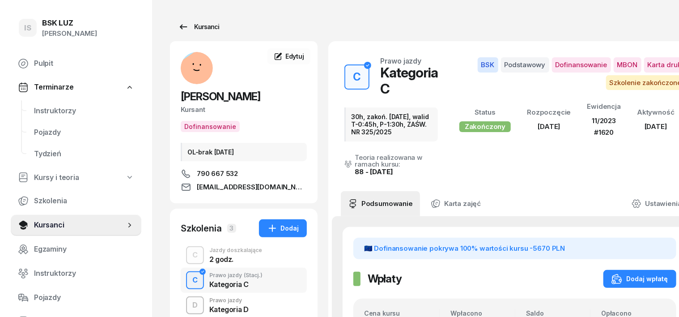
click at [188, 25] on div "Kursanci" at bounding box center [198, 26] width 41 height 11
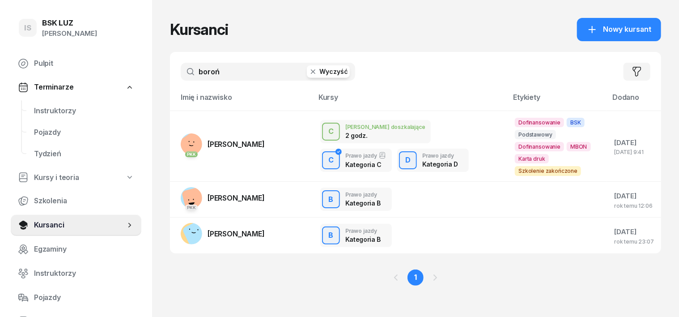
click at [309, 70] on icon "button" at bounding box center [313, 71] width 9 height 9
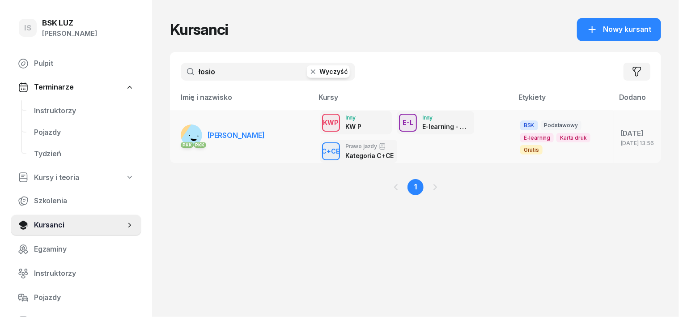
type input "łosio"
click at [179, 134] on rect at bounding box center [195, 138] width 33 height 33
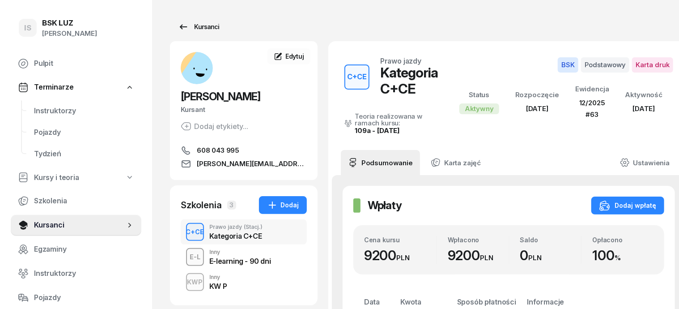
click at [195, 24] on div "Kursanci" at bounding box center [198, 26] width 41 height 11
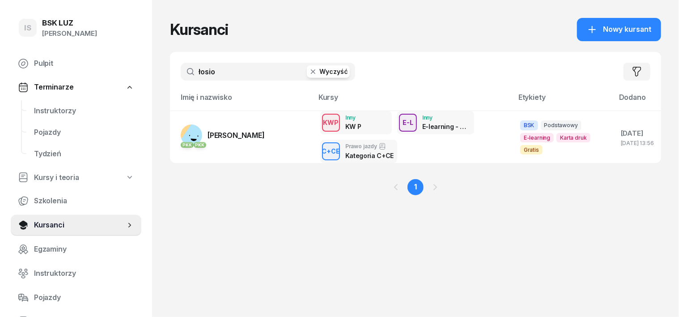
click at [309, 70] on icon "button" at bounding box center [313, 71] width 9 height 9
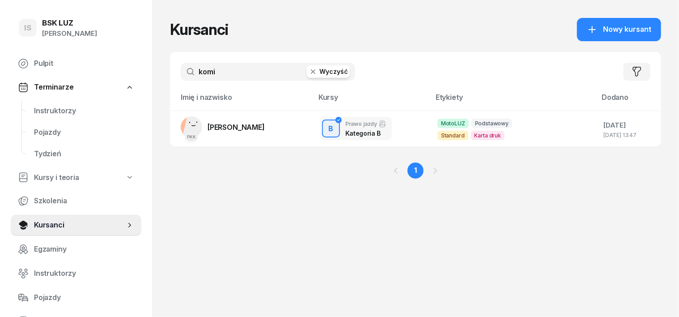
type input "komi"
click at [311, 70] on icon "button" at bounding box center [313, 71] width 4 height 4
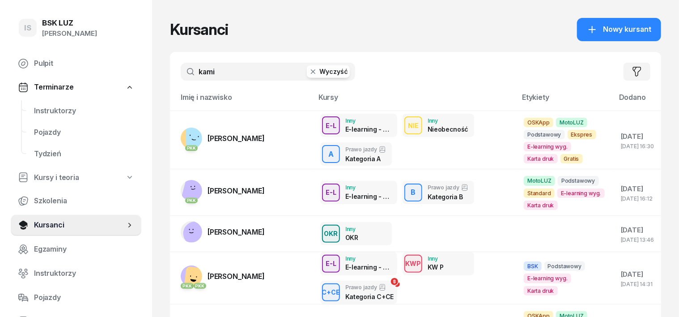
type input "kamiń"
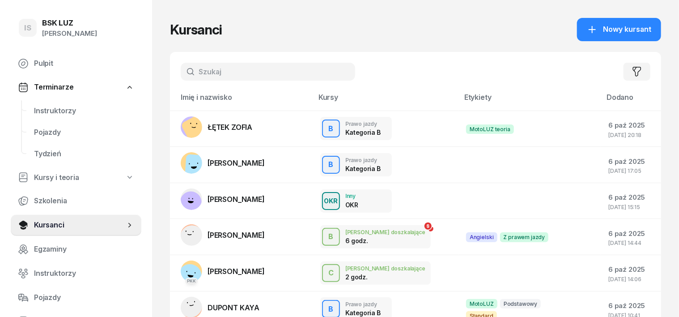
click at [187, 69] on input "text" at bounding box center [268, 72] width 175 height 18
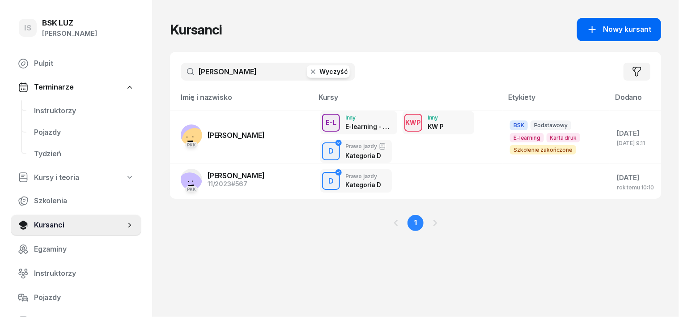
type input "[PERSON_NAME]"
click at [630, 23] on button "Nowy kursant" at bounding box center [619, 29] width 84 height 23
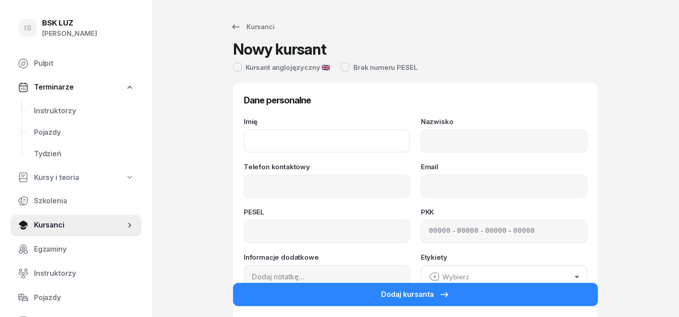
click at [244, 147] on input "Imię" at bounding box center [327, 140] width 166 height 23
type input "j"
type input "[PERSON_NAME]"
click at [425, 140] on input "Nazwisko" at bounding box center [504, 140] width 166 height 23
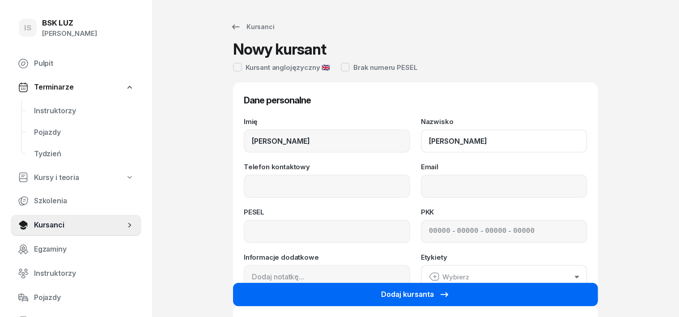
type input "[PERSON_NAME]"
click at [464, 296] on button "Dodaj kursanta" at bounding box center [415, 294] width 365 height 23
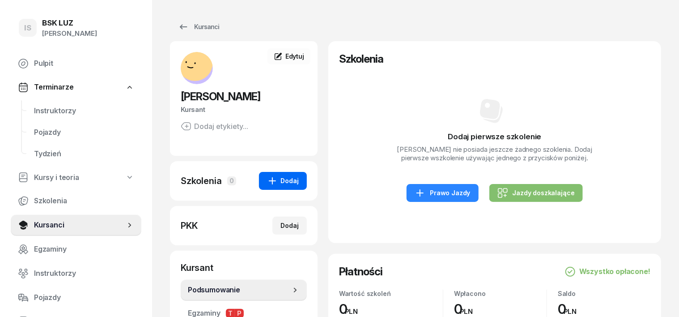
click at [268, 186] on button "Dodaj" at bounding box center [283, 181] width 48 height 18
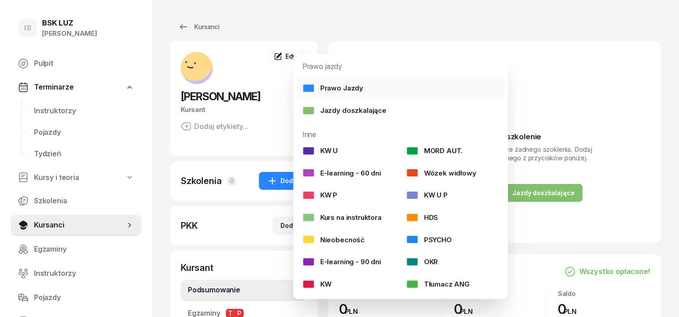
click at [356, 87] on div "Prawo Jazdy" at bounding box center [332, 88] width 61 height 12
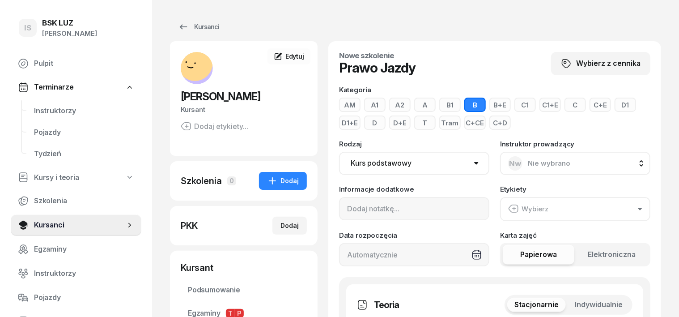
click at [464, 105] on button "B" at bounding box center [474, 105] width 21 height 14
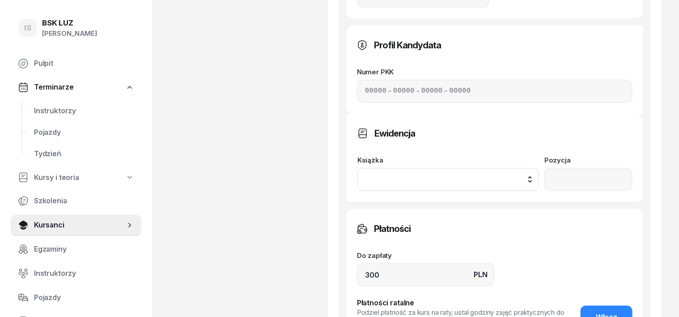
scroll to position [447, 0]
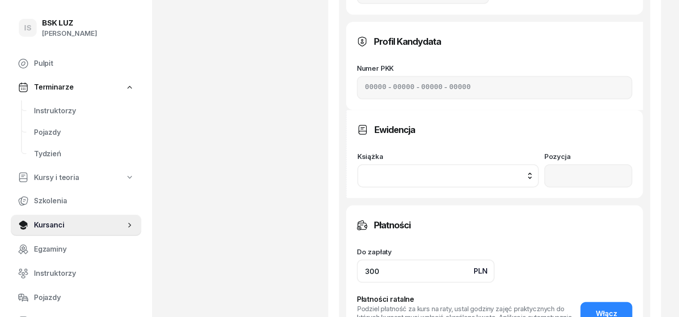
click at [367, 260] on input "300" at bounding box center [426, 271] width 138 height 23
type input "3"
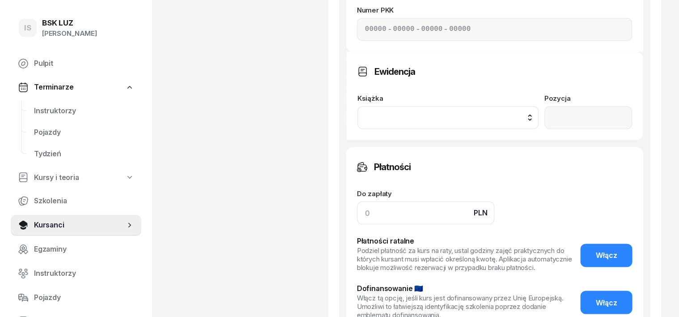
scroll to position [567, 0]
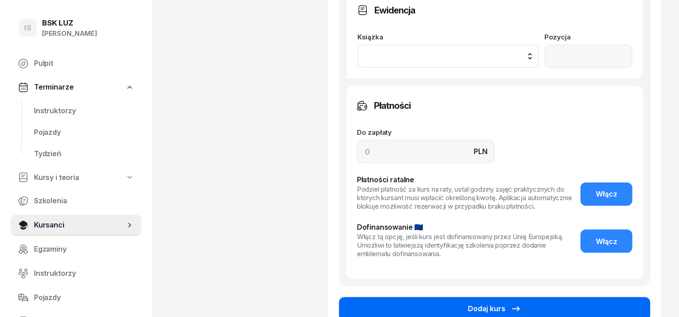
click at [567, 297] on button "Dodaj kurs" at bounding box center [494, 308] width 311 height 23
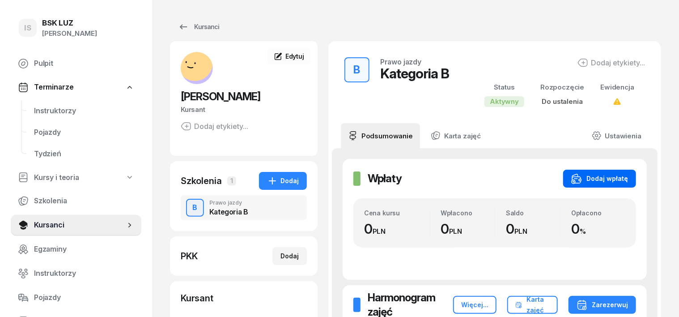
click at [628, 180] on div "Dodaj wpłatę" at bounding box center [599, 178] width 57 height 11
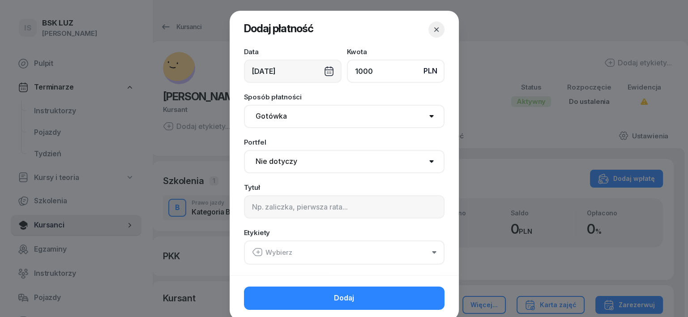
type input "1000"
click at [265, 120] on select "Gotówka Karta Przelew Płatności online BLIK" at bounding box center [344, 116] width 200 height 23
select select "transfer"
click at [244, 105] on select "Gotówka Karta Przelew Płatności online BLIK" at bounding box center [344, 116] width 200 height 23
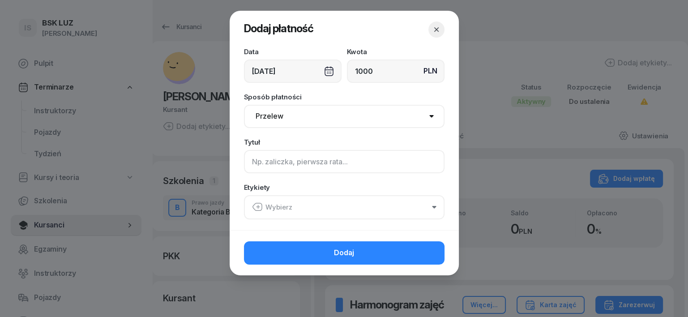
click at [259, 163] on input at bounding box center [344, 161] width 200 height 23
type input "B"
click at [258, 204] on icon "button" at bounding box center [257, 206] width 11 height 11
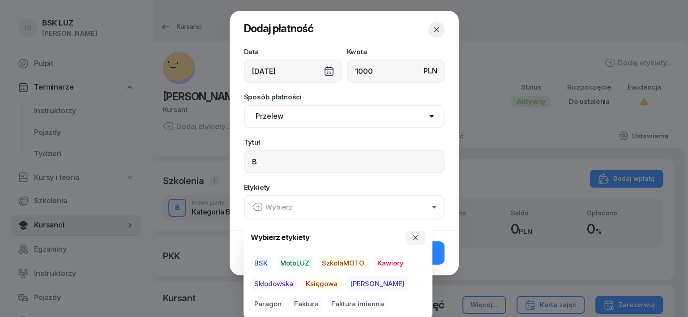
drag, startPoint x: 300, startPoint y: 261, endPoint x: 316, endPoint y: 282, distance: 26.6
click at [300, 266] on span "MotoLUZ" at bounding box center [295, 262] width 36 height 15
drag, startPoint x: 316, startPoint y: 281, endPoint x: 345, endPoint y: 287, distance: 29.7
click at [318, 284] on span "Księgowa" at bounding box center [321, 283] width 39 height 15
drag, startPoint x: 394, startPoint y: 285, endPoint x: 408, endPoint y: 270, distance: 20.2
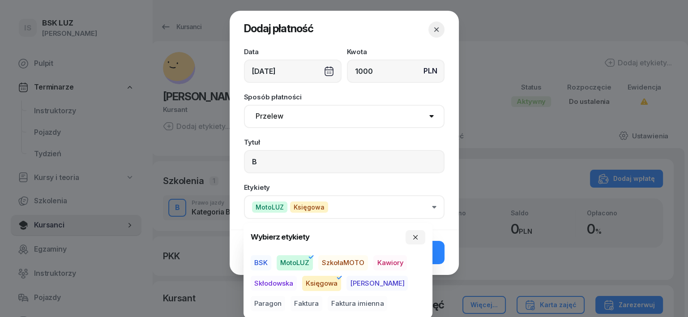
click at [285, 296] on span "Paragon" at bounding box center [268, 303] width 34 height 15
click at [416, 236] on icon "button" at bounding box center [415, 237] width 7 height 7
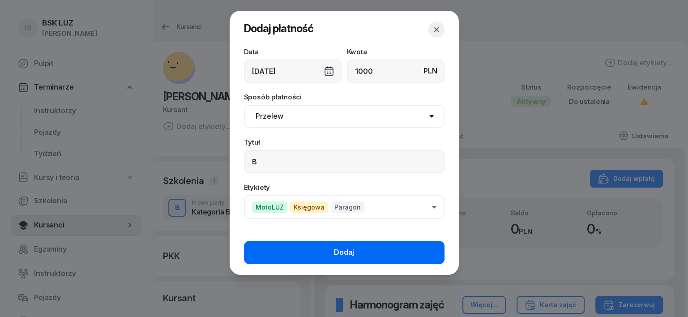
click at [417, 251] on button "Dodaj" at bounding box center [344, 252] width 200 height 23
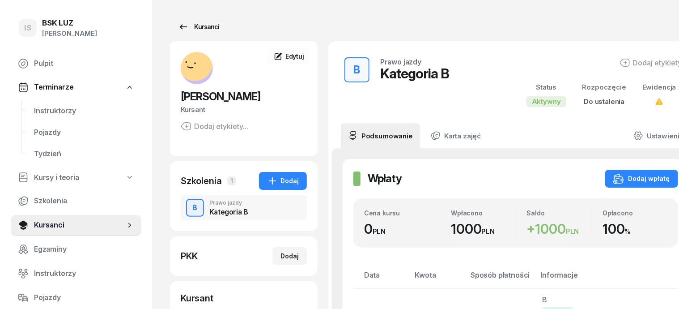
click at [186, 24] on div "Kursanci" at bounding box center [198, 26] width 41 height 11
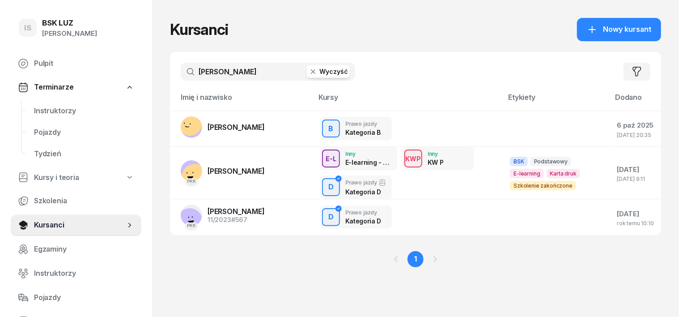
click at [309, 72] on icon "button" at bounding box center [313, 71] width 9 height 9
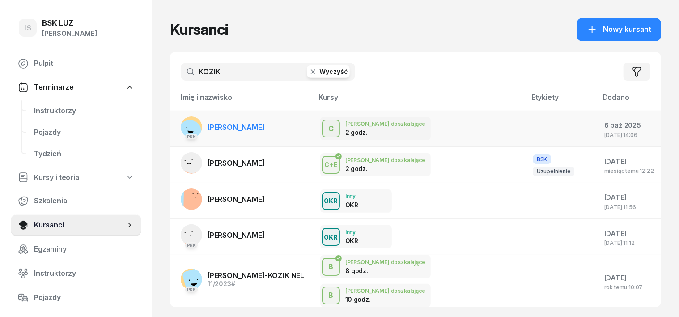
type input "KOZIK"
click at [175, 126] on rect at bounding box center [190, 132] width 30 height 30
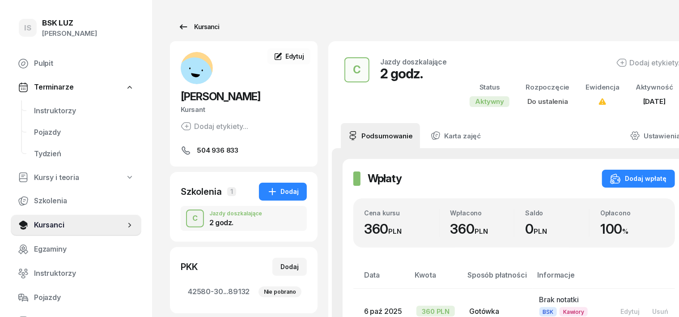
click at [187, 29] on div "Kursanci" at bounding box center [198, 26] width 41 height 11
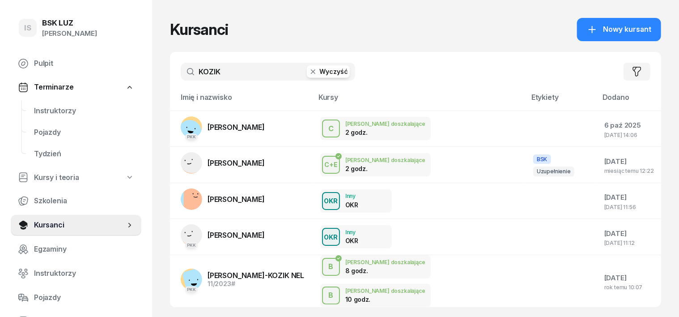
click at [309, 72] on icon "button" at bounding box center [313, 71] width 9 height 9
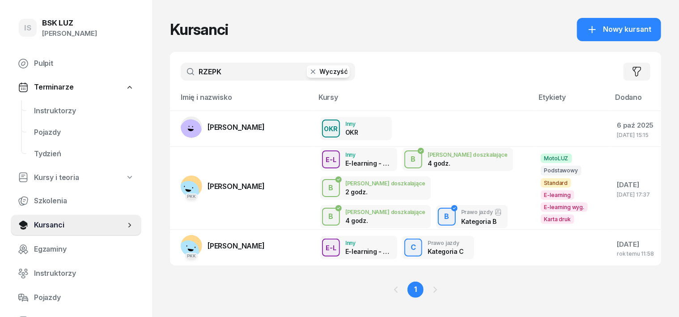
type input "RZEPK"
click at [309, 67] on icon "button" at bounding box center [313, 71] width 9 height 9
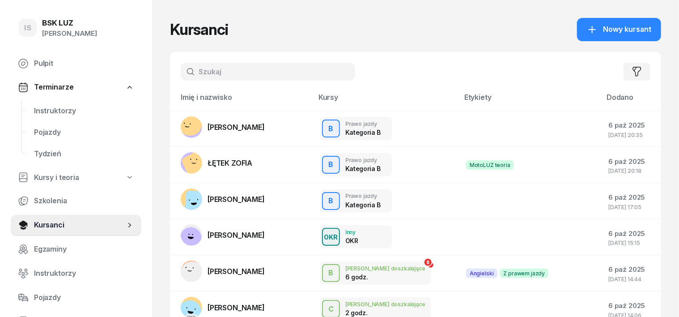
click at [183, 70] on input "text" at bounding box center [268, 72] width 175 height 18
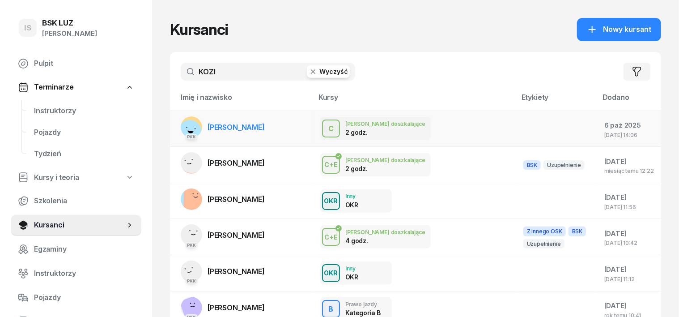
type input "KOZI"
click at [175, 122] on rect at bounding box center [190, 132] width 30 height 30
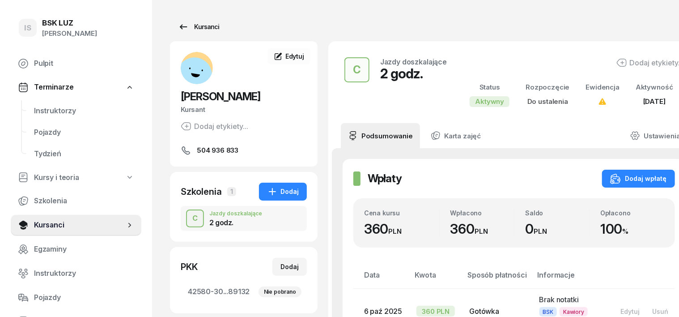
click at [191, 24] on div "Kursanci" at bounding box center [198, 26] width 41 height 11
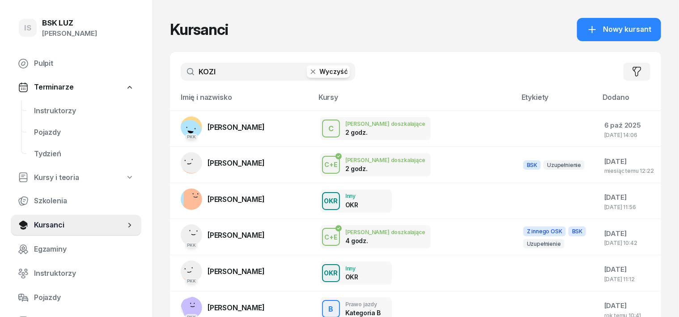
click at [309, 68] on icon "button" at bounding box center [313, 71] width 9 height 9
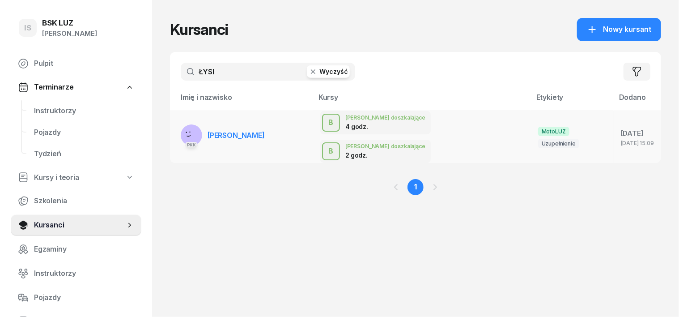
type input "ŁYSI"
click at [179, 125] on rect at bounding box center [193, 137] width 28 height 28
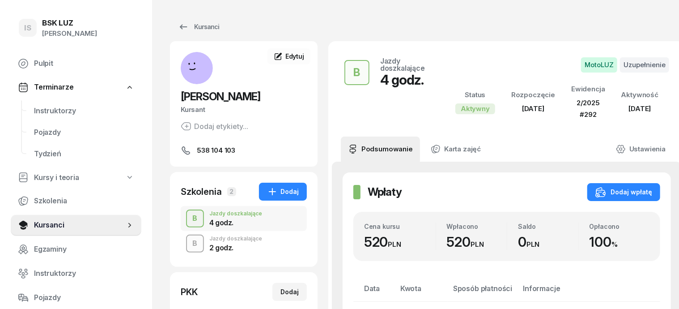
click at [189, 243] on div "B" at bounding box center [195, 243] width 12 height 15
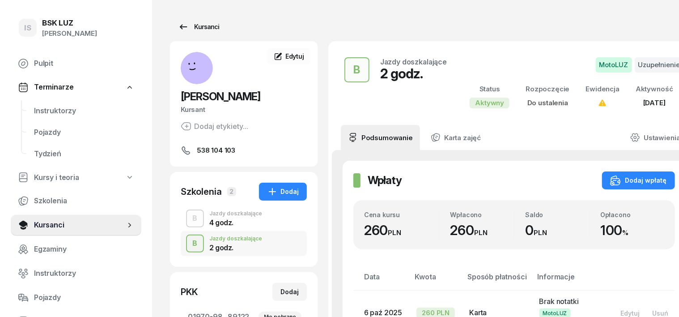
click at [188, 25] on div "Kursanci" at bounding box center [198, 26] width 41 height 11
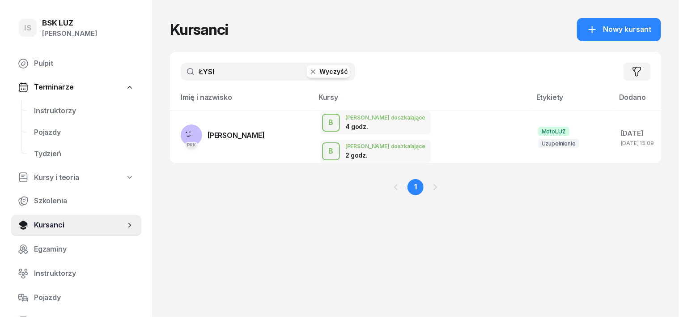
click at [309, 68] on icon "button" at bounding box center [313, 71] width 9 height 9
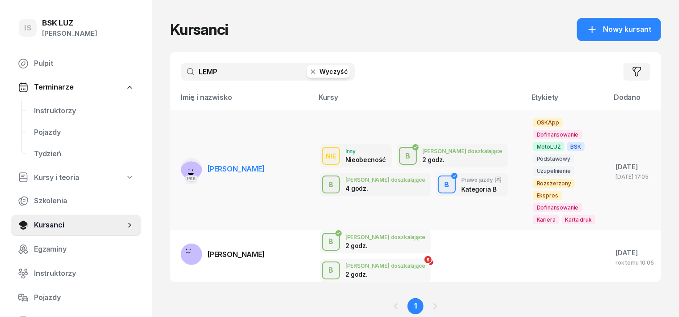
type input "LEMP"
click at [176, 157] on rect at bounding box center [191, 172] width 31 height 31
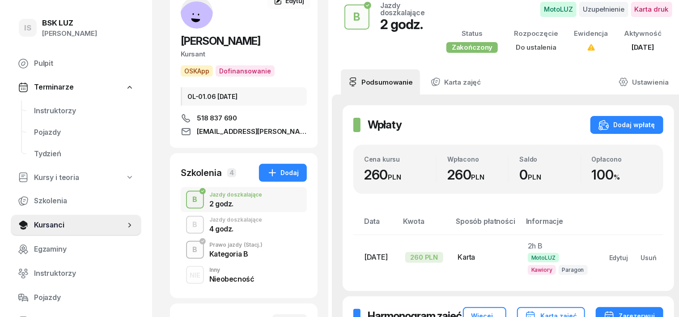
scroll to position [112, 0]
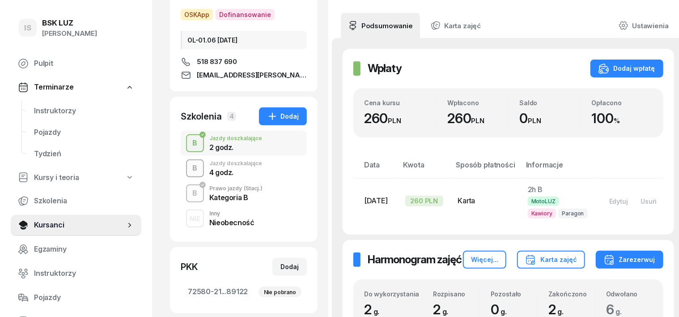
click at [189, 165] on div "B" at bounding box center [195, 168] width 12 height 15
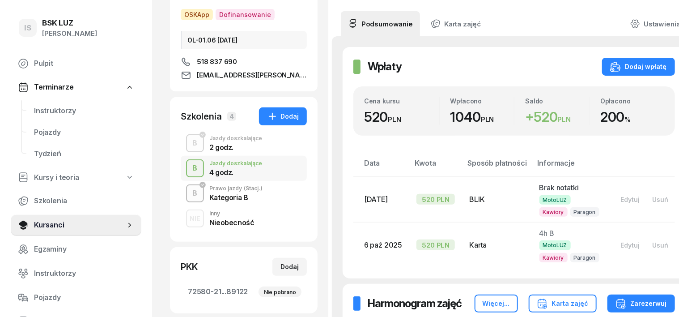
scroll to position [55, 0]
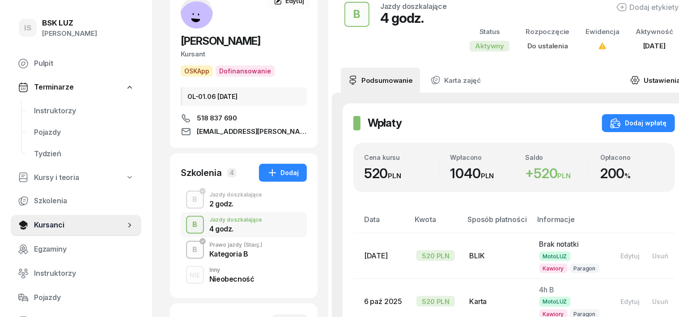
click at [630, 80] on icon at bounding box center [635, 80] width 10 height 10
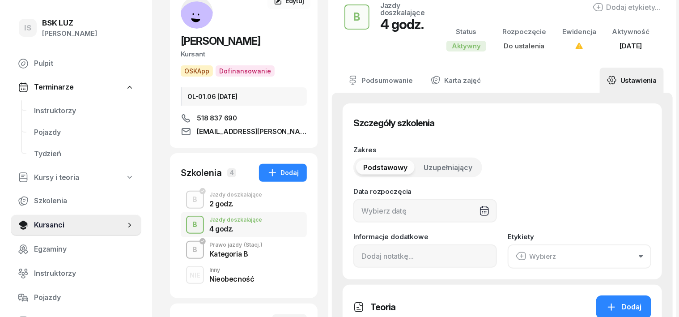
type input "4"
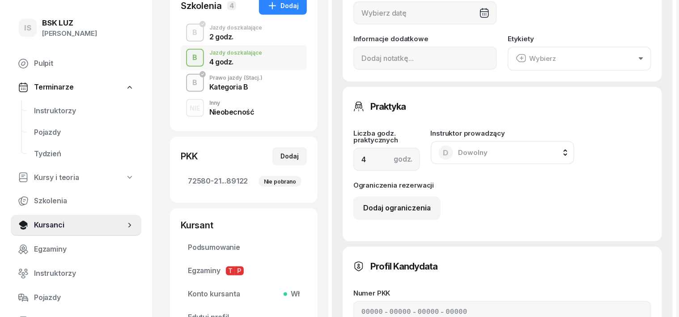
scroll to position [224, 0]
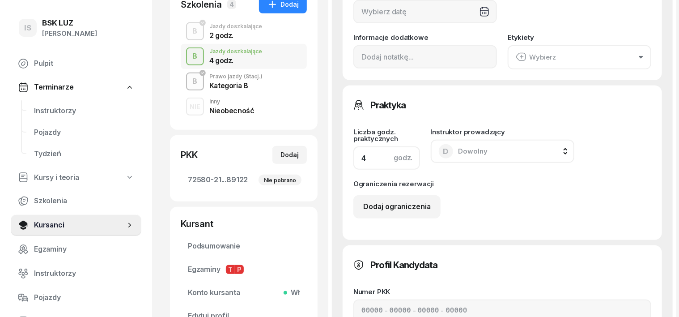
click at [353, 153] on input "4" at bounding box center [386, 157] width 67 height 23
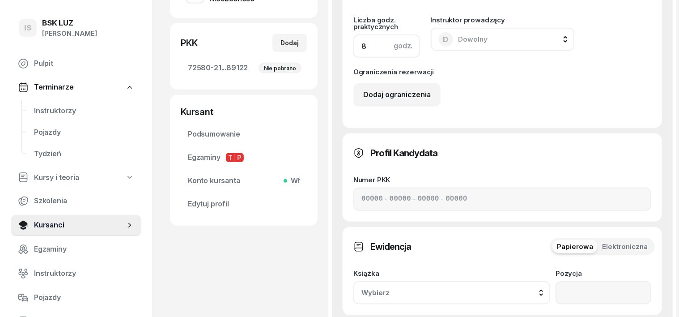
scroll to position [392, 0]
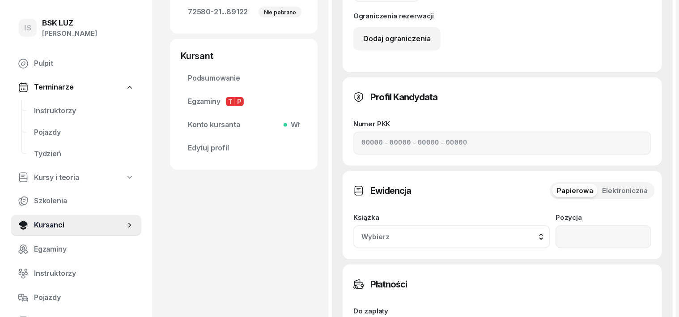
type input "8"
type input "5"
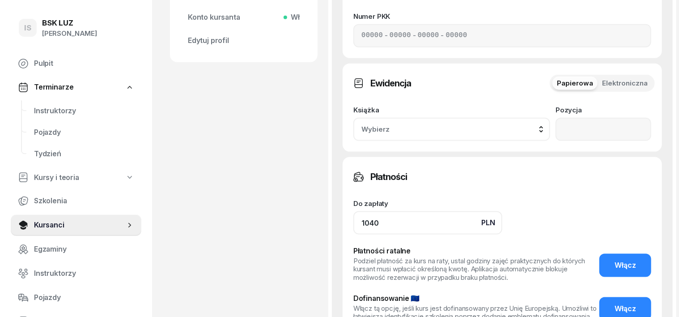
scroll to position [503, 0]
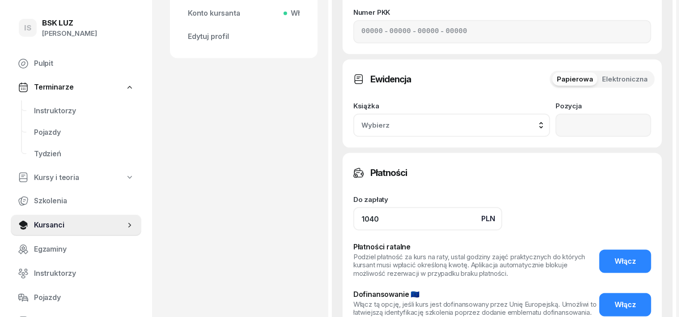
type input "1040"
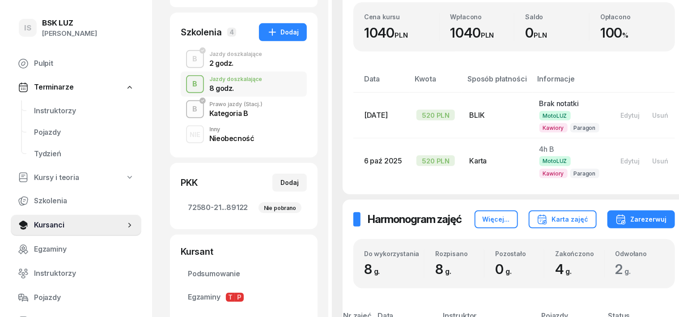
scroll to position [51, 0]
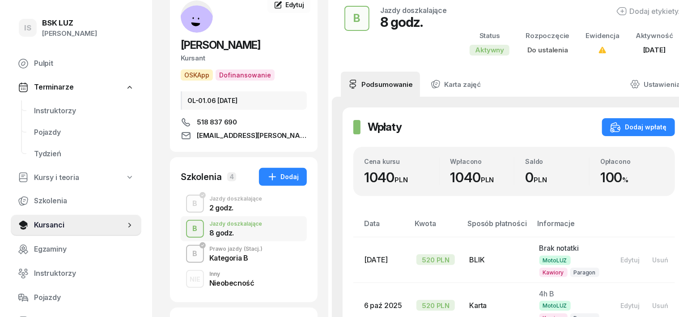
click at [175, 22] on rect at bounding box center [196, 23] width 47 height 47
click at [183, 21] on rect at bounding box center [196, 23] width 47 height 47
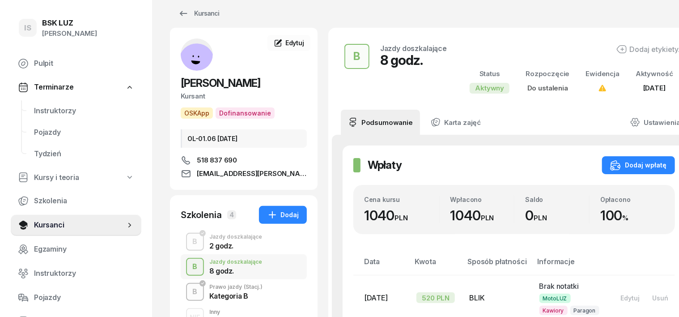
scroll to position [0, 0]
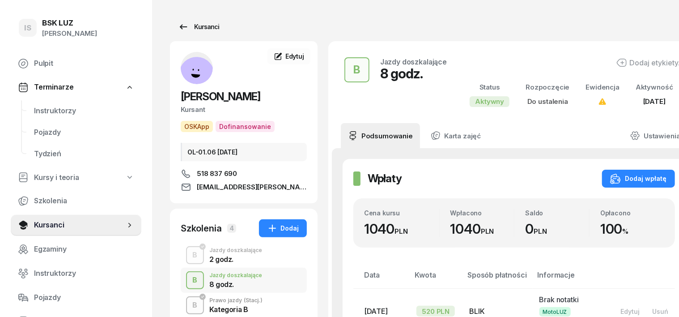
click at [184, 29] on div "Kursanci" at bounding box center [198, 26] width 41 height 11
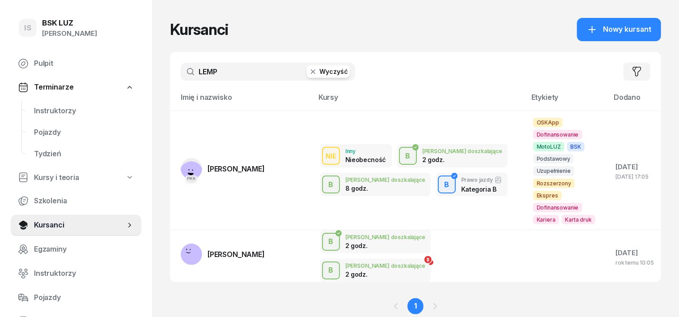
click at [311, 70] on icon "button" at bounding box center [313, 71] width 4 height 4
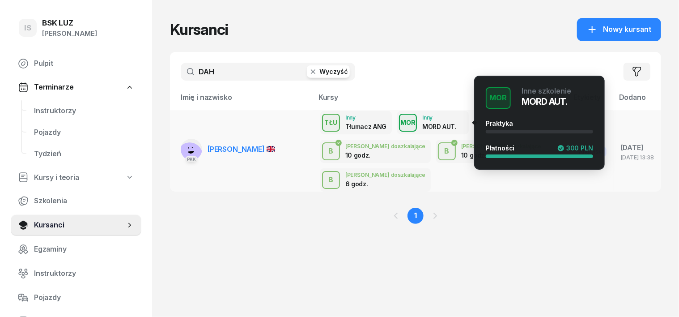
type input "DAH"
click at [397, 123] on div "MOR" at bounding box center [408, 122] width 22 height 11
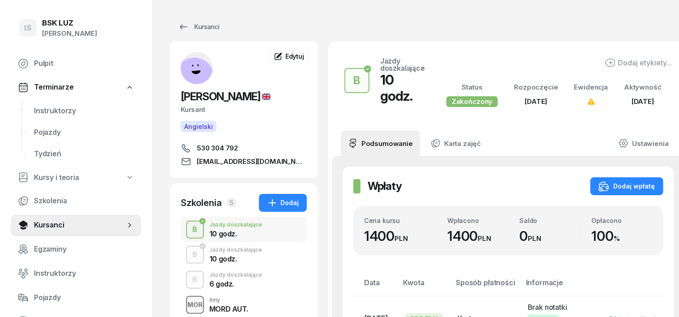
click at [184, 302] on div "MOR" at bounding box center [195, 304] width 22 height 11
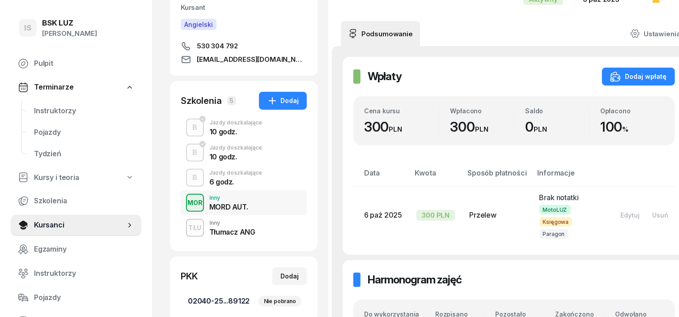
scroll to position [112, 0]
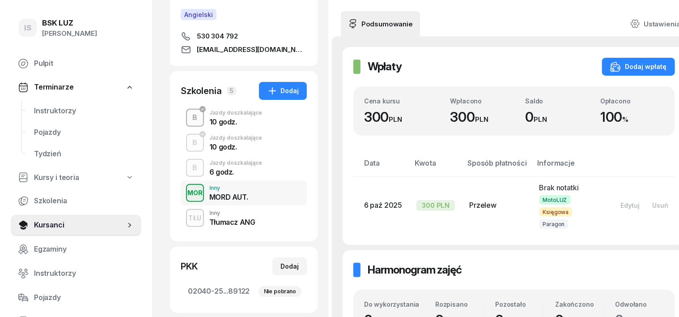
click at [189, 116] on div "B" at bounding box center [195, 117] width 12 height 15
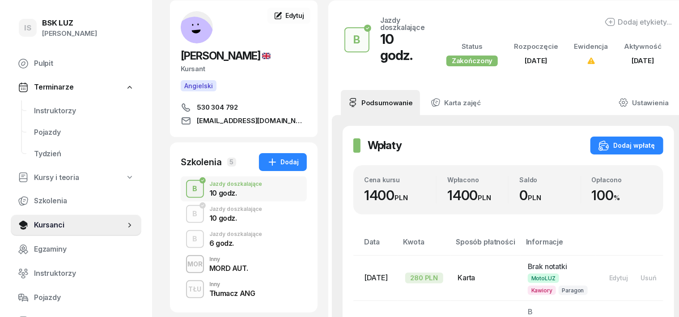
scroll to position [55, 0]
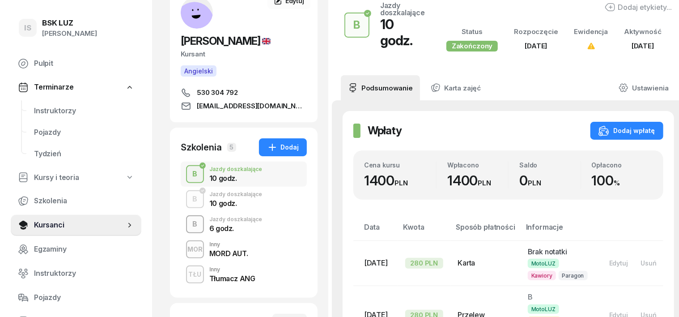
drag, startPoint x: 175, startPoint y: 273, endPoint x: 170, endPoint y: 276, distance: 5.5
click at [185, 276] on div "TŁU" at bounding box center [195, 273] width 20 height 11
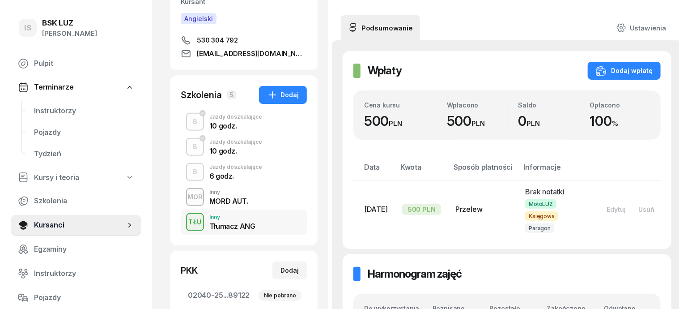
scroll to position [112, 0]
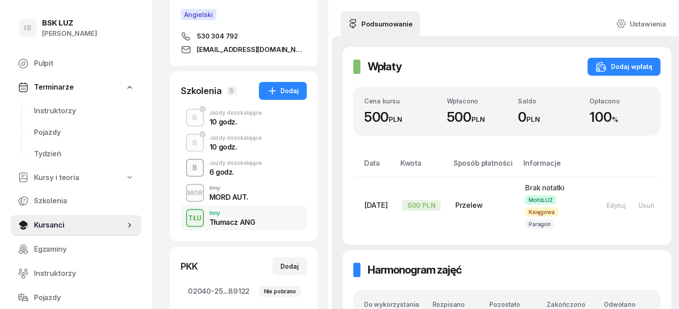
click at [189, 170] on div "B" at bounding box center [195, 167] width 12 height 15
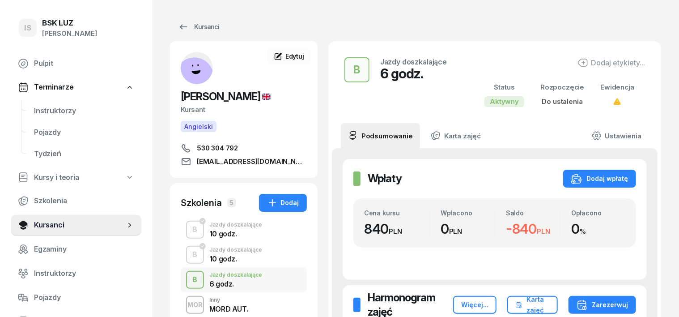
scroll to position [55, 0]
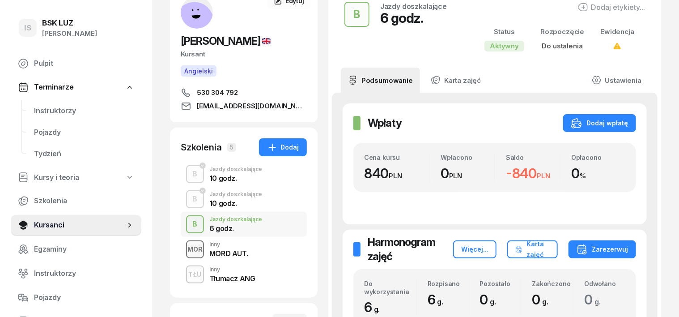
click at [184, 245] on div "MOR" at bounding box center [195, 248] width 22 height 11
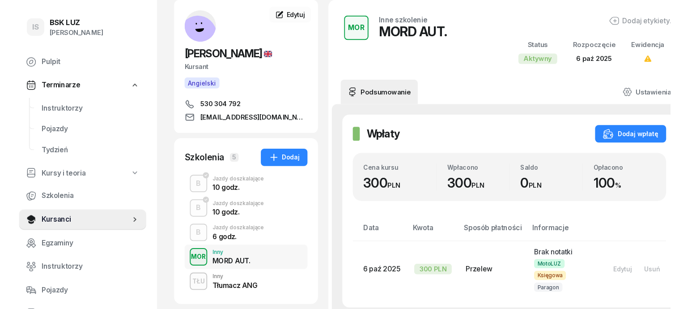
scroll to position [56, 0]
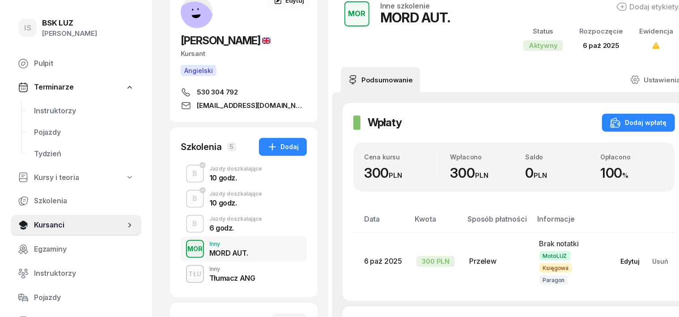
click at [621, 261] on div "Edytuj" at bounding box center [630, 261] width 19 height 8
select select "transfer"
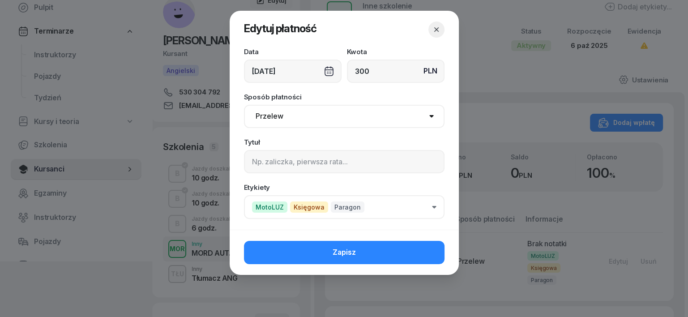
click at [327, 70] on div "[DATE]" at bounding box center [293, 71] width 98 height 23
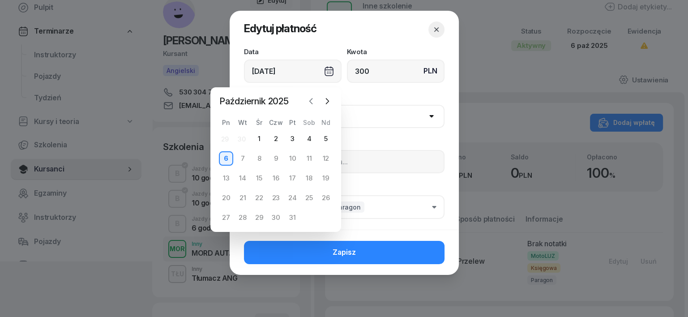
click at [310, 102] on icon "button" at bounding box center [311, 100] width 3 height 5
click at [225, 199] on div "22" at bounding box center [226, 198] width 14 height 14
type input "[DATE]"
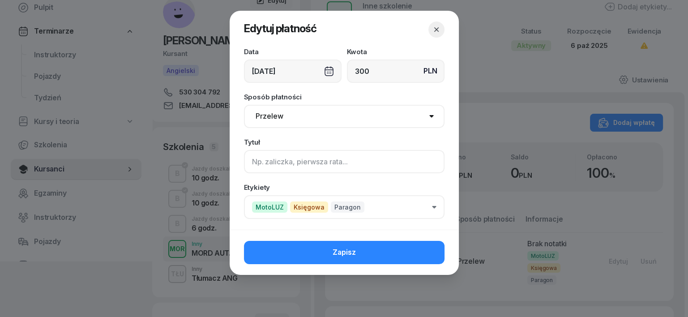
click at [251, 162] on input at bounding box center [344, 161] width 200 height 23
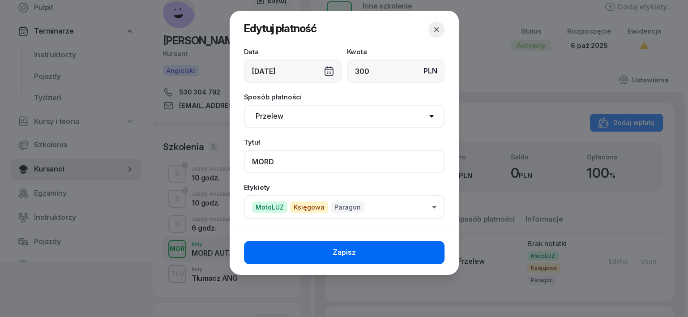
type input "MORD"
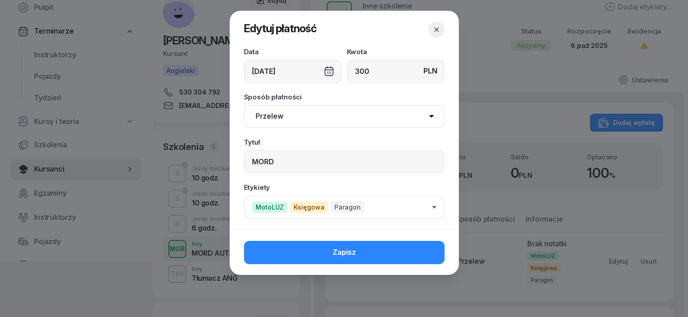
click at [387, 249] on button "Zapisz" at bounding box center [344, 252] width 200 height 23
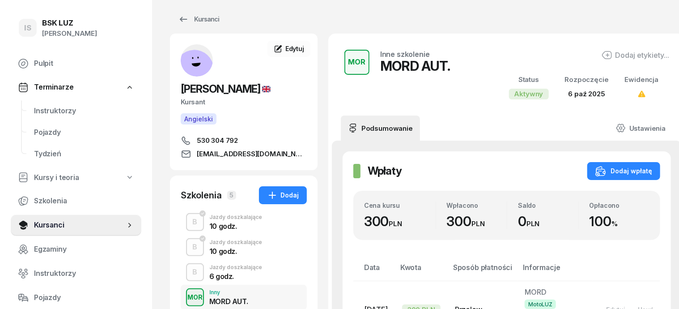
scroll to position [0, 0]
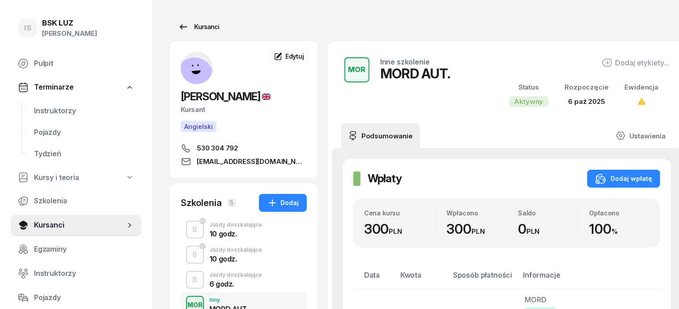
click at [192, 26] on div "Kursanci" at bounding box center [198, 26] width 41 height 11
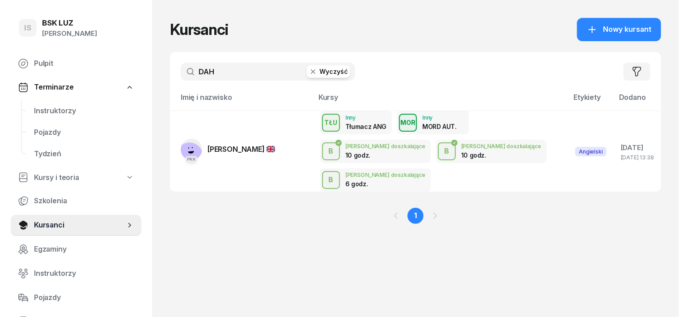
click at [309, 72] on icon "button" at bounding box center [313, 71] width 9 height 9
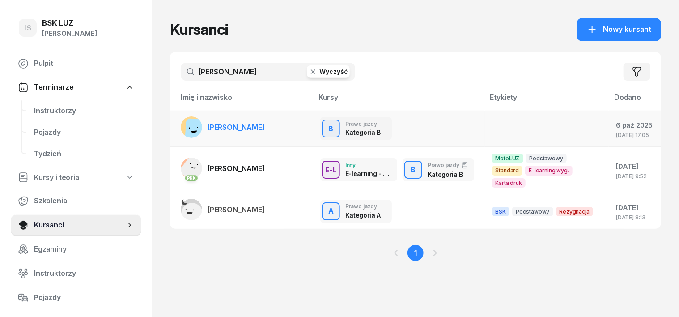
type input "[PERSON_NAME]"
click at [185, 124] on rect at bounding box center [197, 130] width 25 height 25
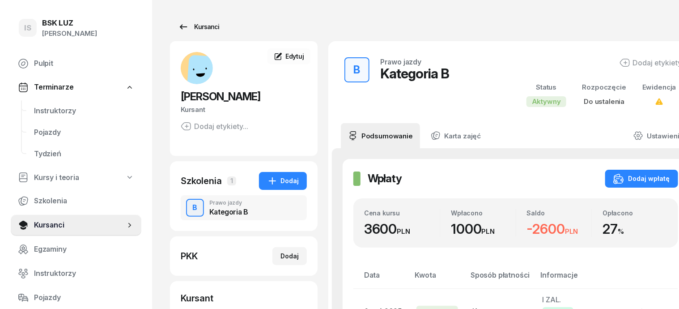
click at [201, 25] on link "Kursanci" at bounding box center [198, 27] width 57 height 18
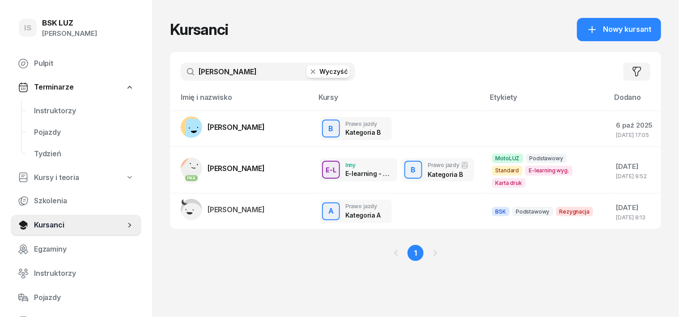
click at [309, 70] on icon "button" at bounding box center [313, 71] width 9 height 9
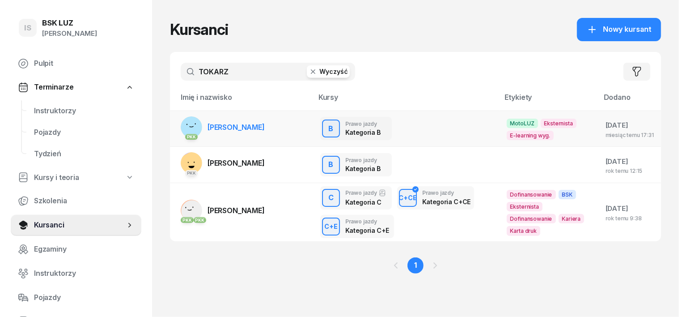
type input "TOKARZ"
click at [180, 125] on rect at bounding box center [192, 127] width 24 height 24
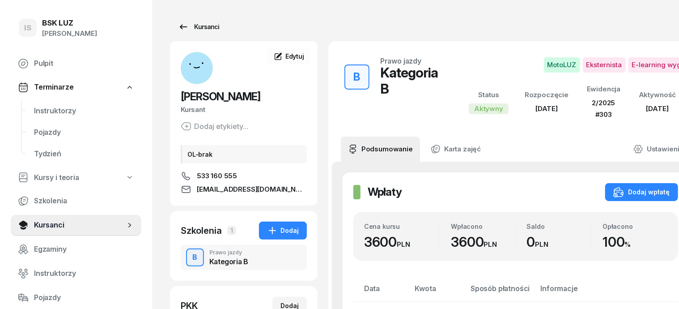
click at [193, 26] on div "Kursanci" at bounding box center [198, 26] width 41 height 11
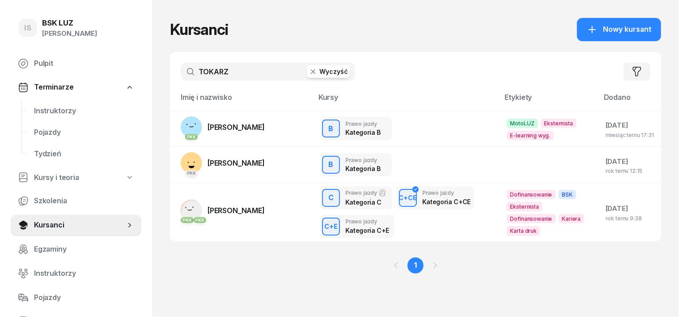
click at [309, 70] on icon "button" at bounding box center [313, 71] width 9 height 9
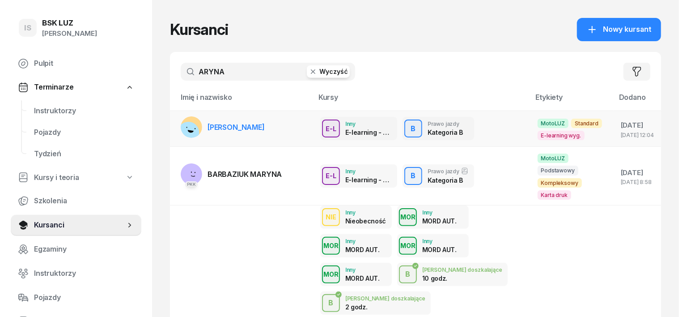
type input "ARYNA"
click at [187, 130] on icon at bounding box center [190, 131] width 6 height 3
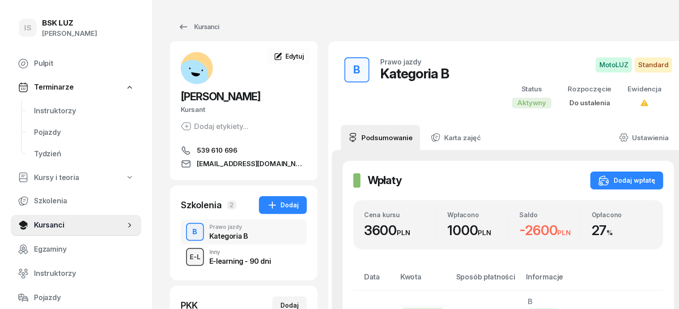
click at [186, 256] on div "E-L" at bounding box center [195, 256] width 18 height 11
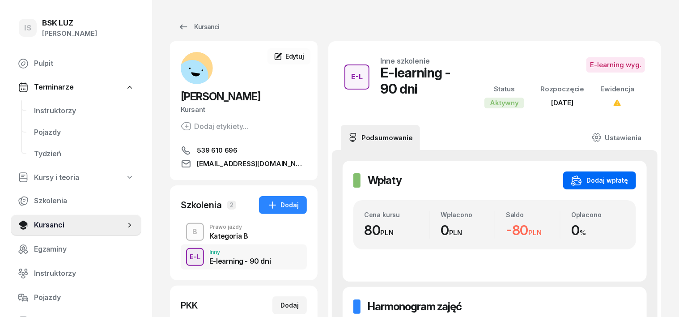
click at [607, 179] on div "Dodaj wpłatę" at bounding box center [599, 180] width 57 height 11
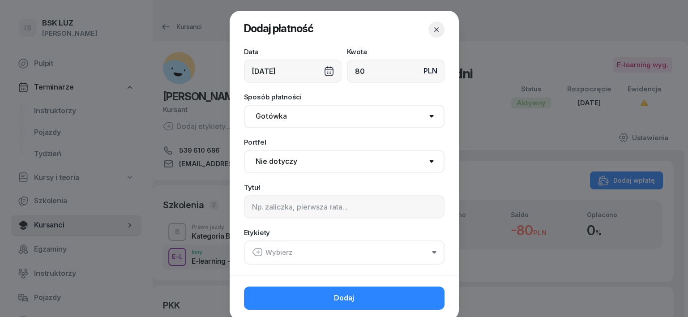
type input "80"
click at [268, 117] on select "Gotówka Karta Przelew Płatności online BLIK" at bounding box center [344, 116] width 200 height 23
click at [244, 105] on select "Gotówka Karta Przelew Płatności online BLIK" at bounding box center [344, 116] width 200 height 23
click at [244, 211] on input at bounding box center [344, 206] width 200 height 23
type input "E-LEARN."
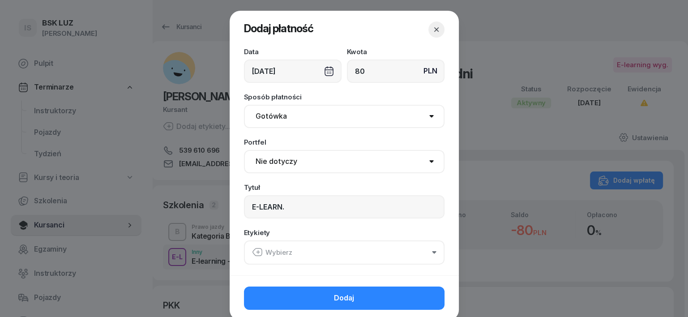
click at [254, 249] on icon "button" at bounding box center [257, 252] width 11 height 11
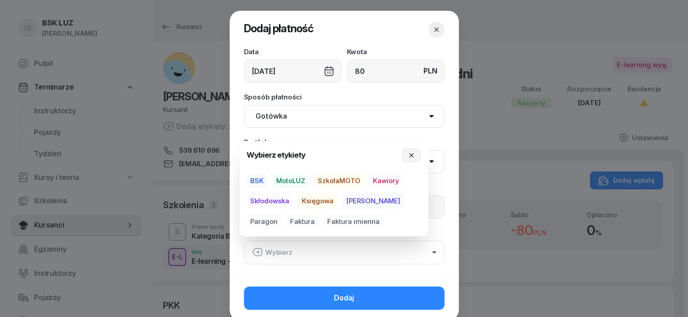
click at [266, 201] on span "Skłodowska" at bounding box center [270, 200] width 46 height 15
click at [291, 181] on span "MotoLUZ" at bounding box center [291, 180] width 36 height 15
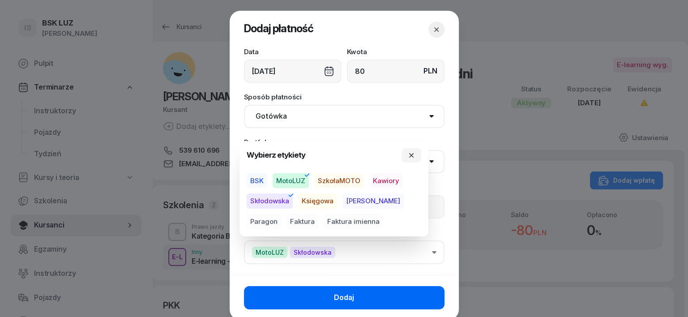
click at [394, 290] on button "Dodaj" at bounding box center [344, 297] width 200 height 23
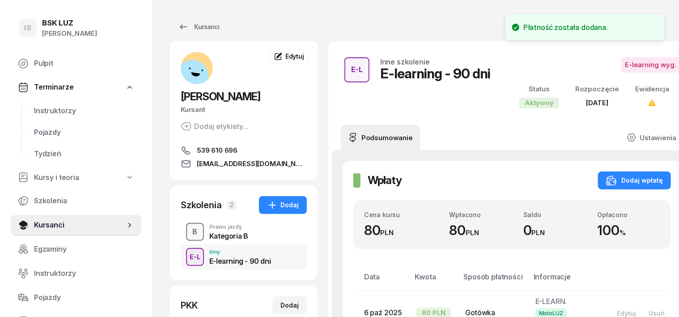
click at [189, 230] on div "B" at bounding box center [195, 231] width 12 height 15
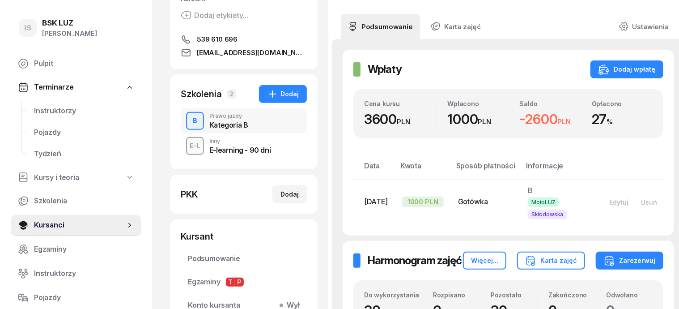
scroll to position [112, 0]
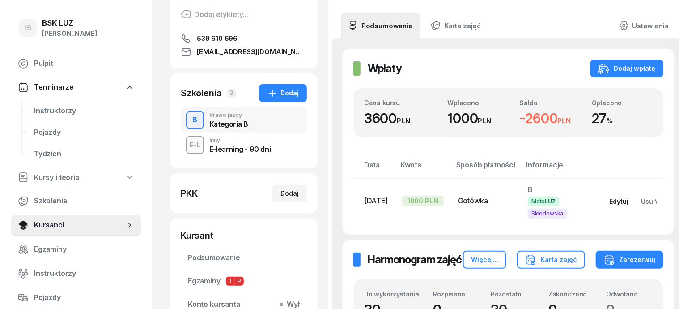
click at [617, 201] on div "Edytuj" at bounding box center [618, 201] width 19 height 8
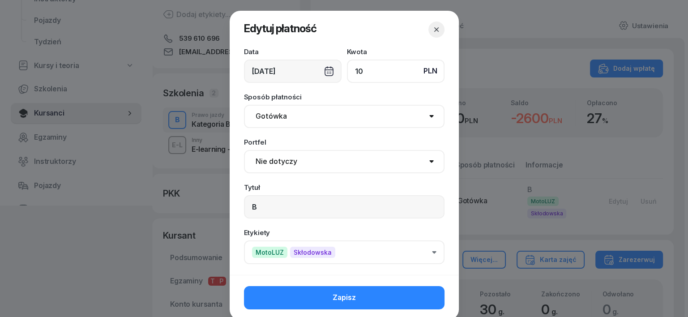
type input "1"
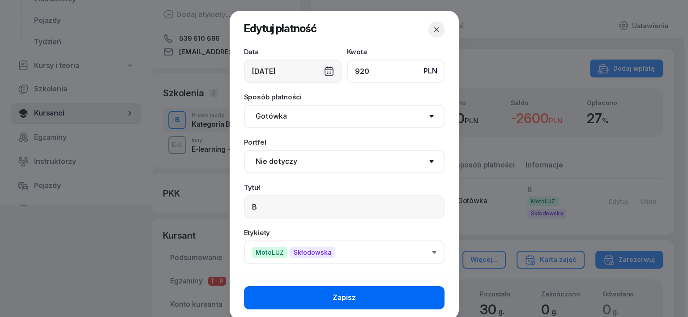
type input "920"
click at [381, 300] on button "Zapisz" at bounding box center [344, 297] width 200 height 23
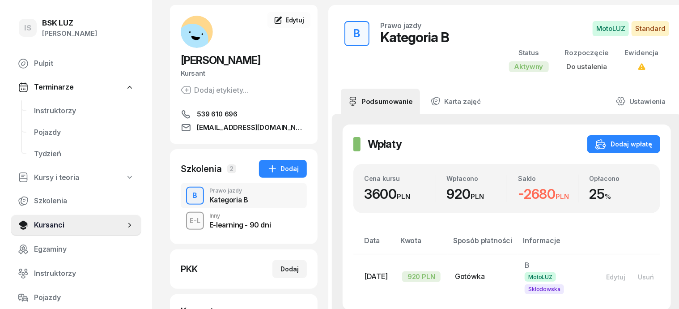
scroll to position [0, 0]
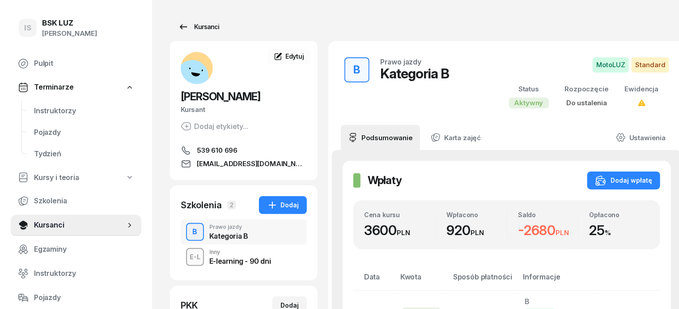
click at [192, 25] on div "Kursanci" at bounding box center [198, 26] width 41 height 11
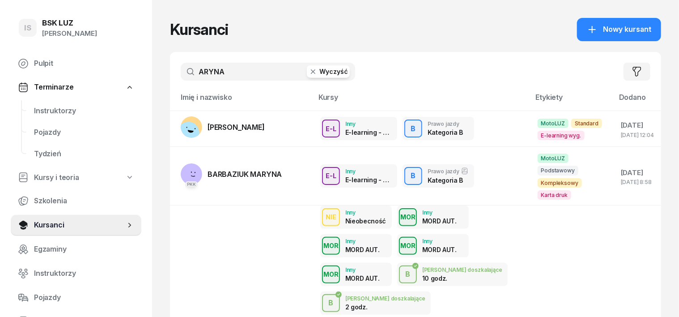
click at [309, 72] on icon "button" at bounding box center [313, 71] width 9 height 9
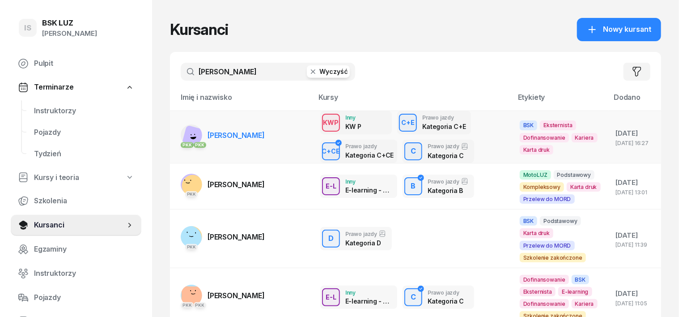
type input "[PERSON_NAME]"
click at [181, 132] on rect at bounding box center [194, 138] width 26 height 26
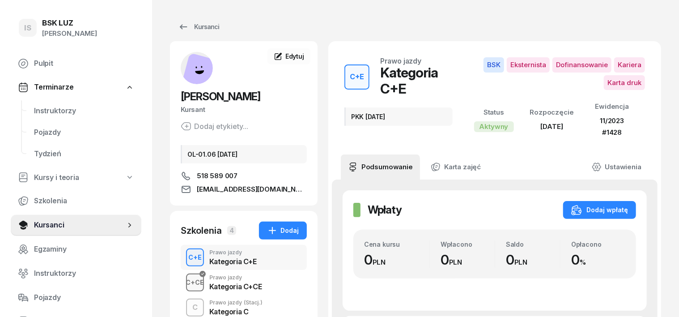
click at [183, 286] on div "C+CE" at bounding box center [196, 282] width 26 height 11
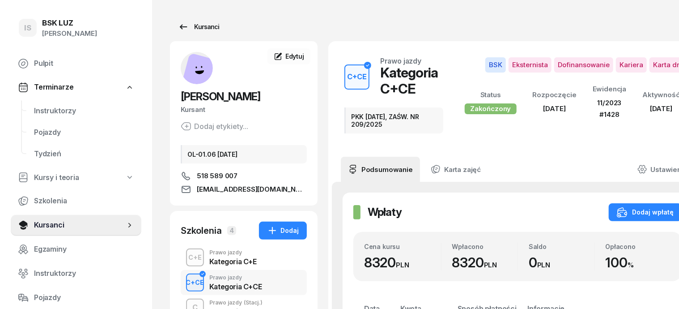
click at [195, 27] on div "Kursanci" at bounding box center [198, 26] width 41 height 11
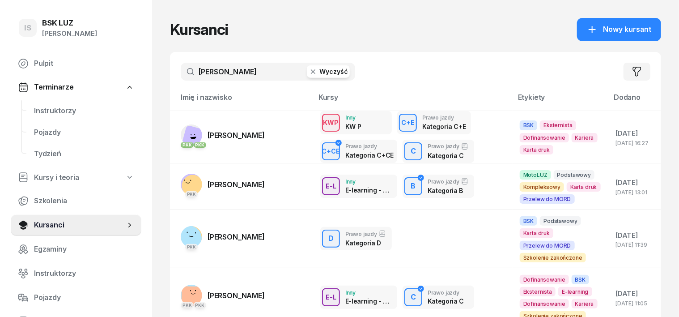
click at [309, 72] on icon "button" at bounding box center [313, 71] width 9 height 9
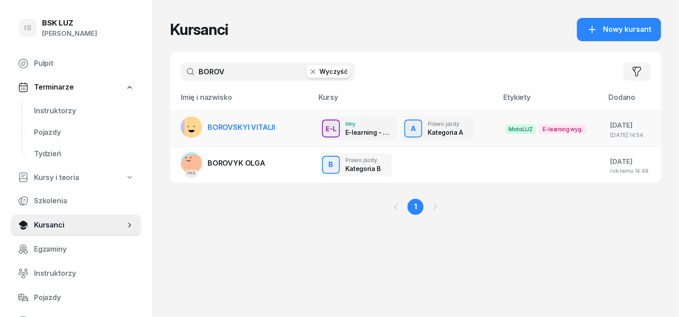
type input "BOROV"
click at [188, 131] on icon at bounding box center [191, 131] width 6 height 2
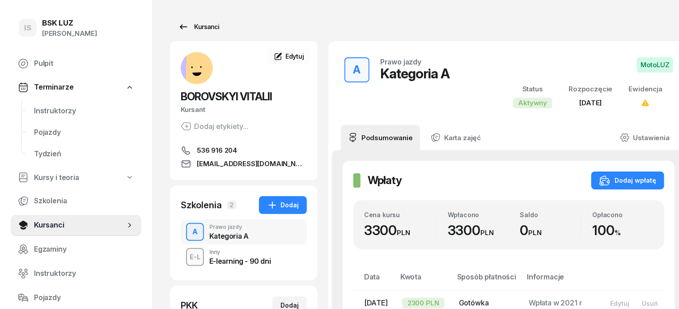
click at [190, 29] on div "Kursanci" at bounding box center [198, 26] width 41 height 11
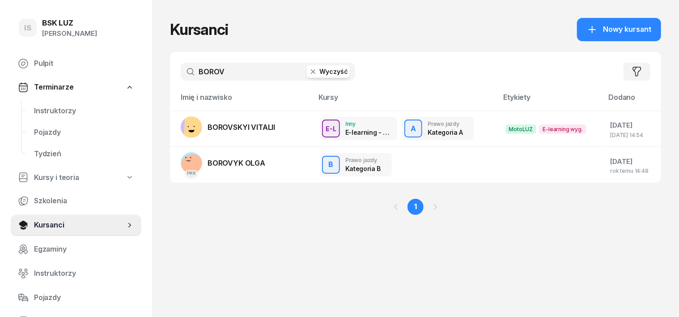
click at [309, 73] on icon "button" at bounding box center [313, 71] width 9 height 9
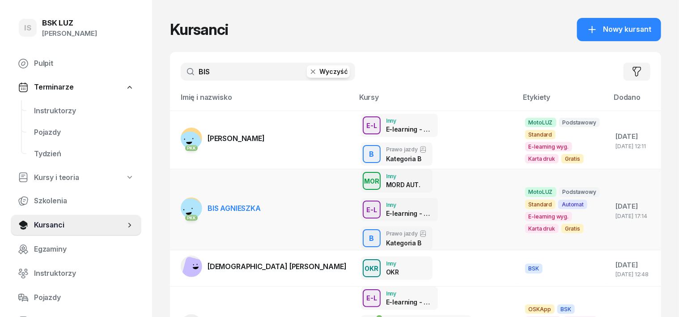
type input "BIS"
click at [178, 198] on rect at bounding box center [191, 211] width 26 height 26
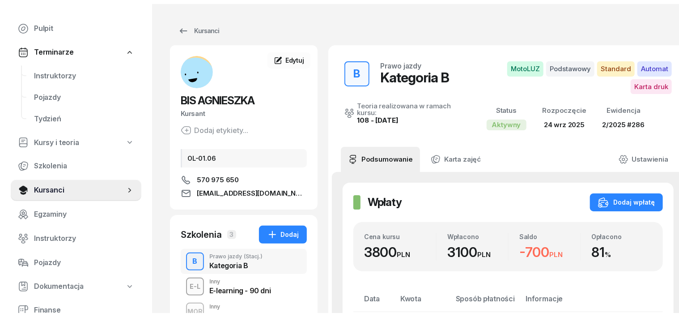
scroll to position [55, 0]
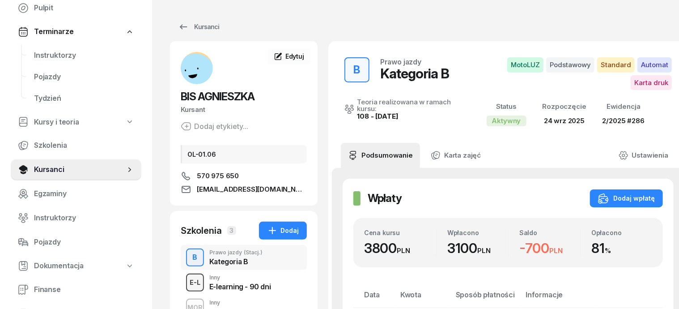
click at [186, 277] on div "E-L" at bounding box center [195, 282] width 18 height 11
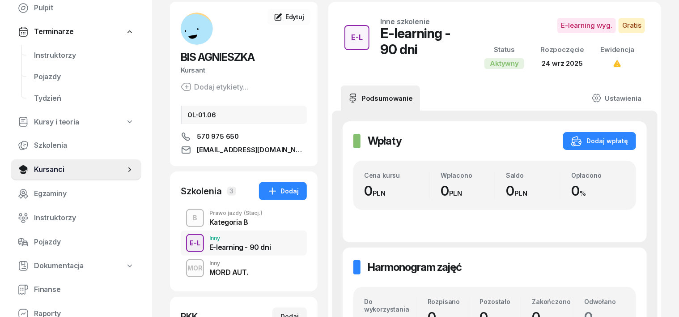
scroll to position [55, 0]
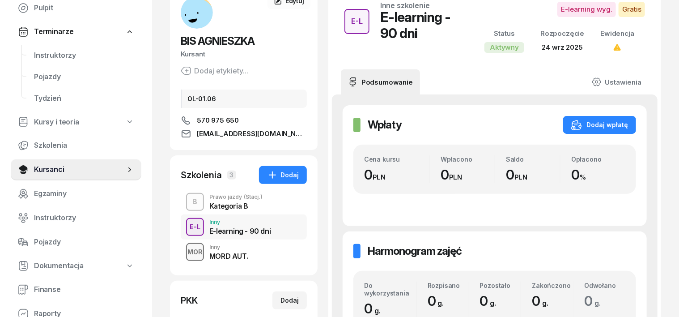
click at [184, 249] on div "MOR" at bounding box center [195, 251] width 22 height 11
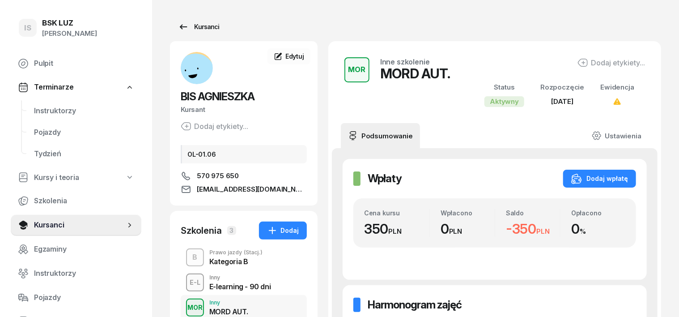
click at [187, 28] on div "Kursanci" at bounding box center [198, 26] width 41 height 11
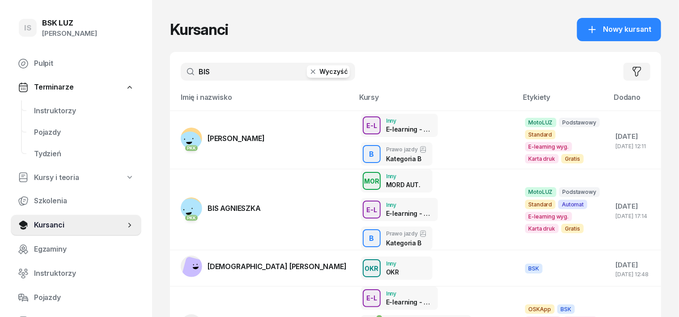
click at [309, 73] on icon "button" at bounding box center [313, 71] width 9 height 9
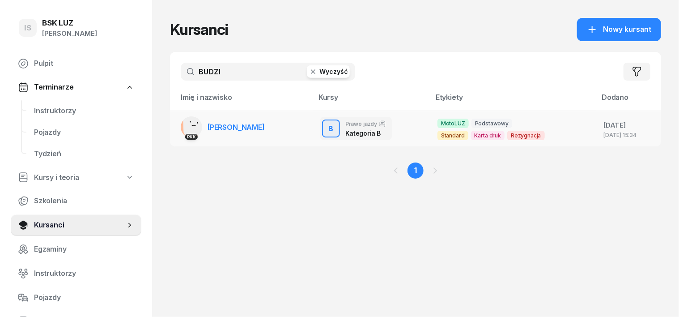
type input "BUDZI"
click at [183, 125] on rect at bounding box center [195, 123] width 25 height 25
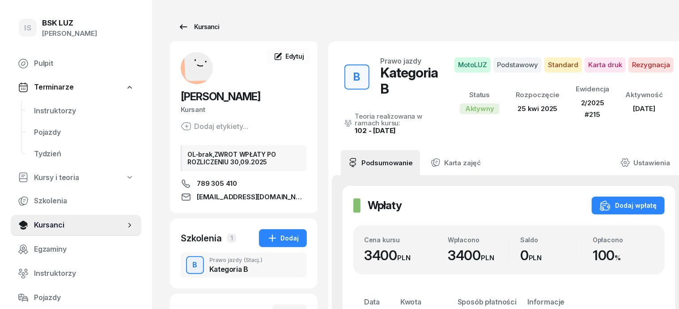
click at [192, 25] on div "Kursanci" at bounding box center [198, 26] width 41 height 11
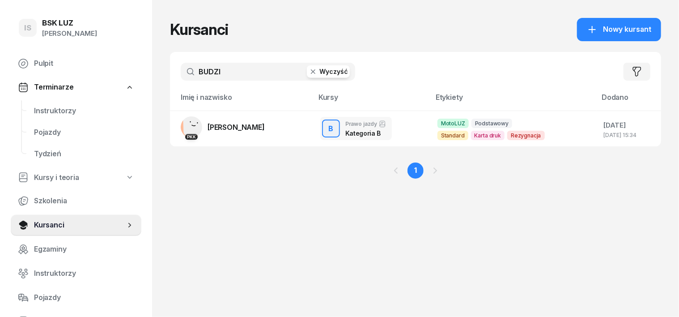
click at [309, 71] on icon "button" at bounding box center [313, 71] width 9 height 9
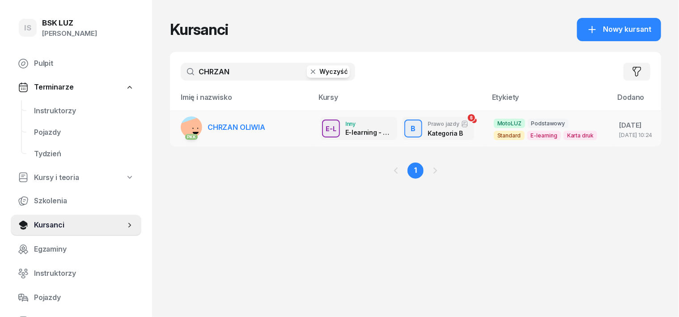
type input "CHRZAN"
click at [177, 128] on g at bounding box center [193, 132] width 33 height 33
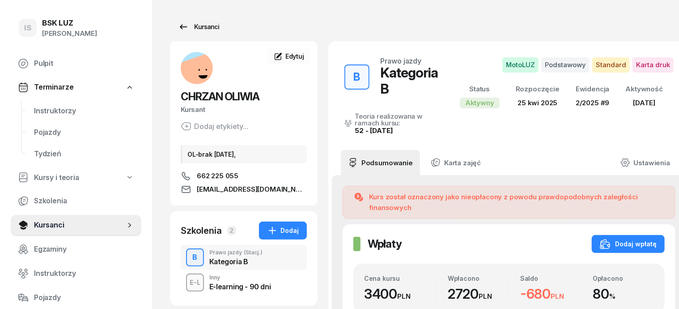
click at [190, 27] on div "Kursanci" at bounding box center [198, 26] width 41 height 11
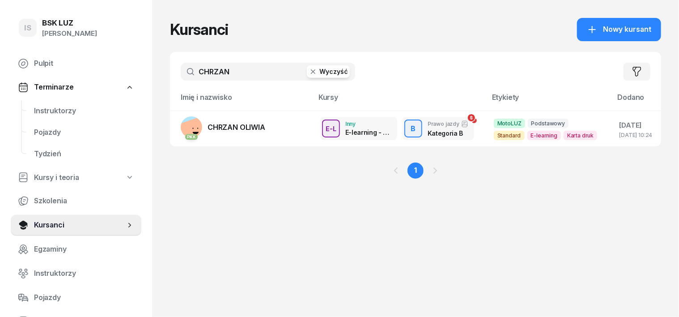
click at [311, 70] on icon "button" at bounding box center [313, 71] width 4 height 4
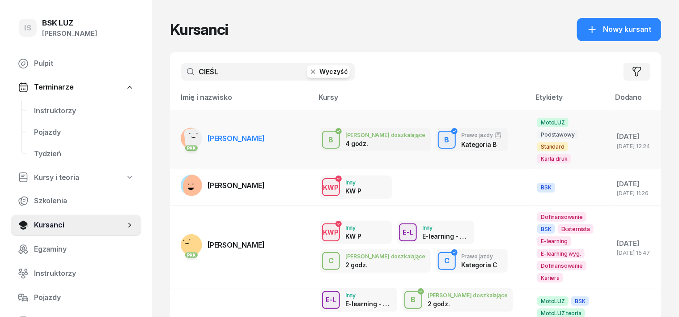
type input "CIEŚL"
click at [184, 134] on rect at bounding box center [198, 140] width 29 height 29
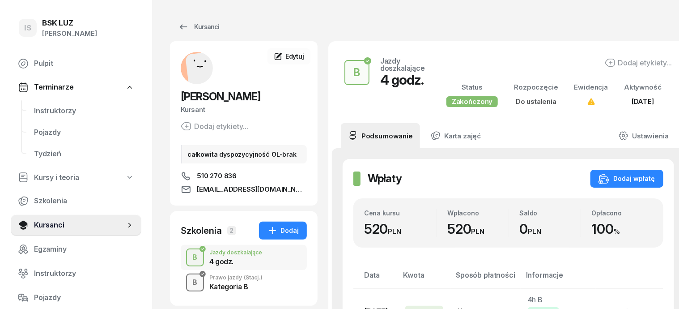
click at [189, 282] on div "B" at bounding box center [195, 282] width 12 height 15
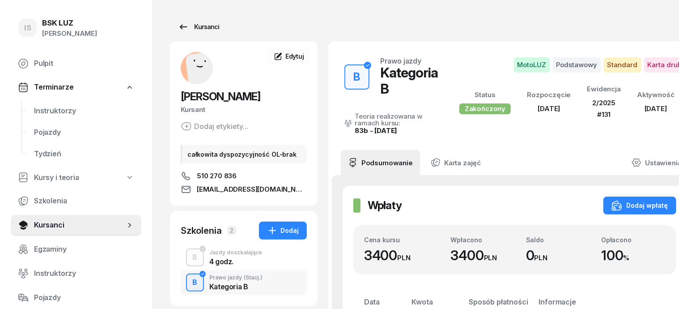
click at [192, 30] on div "Kursanci" at bounding box center [198, 26] width 41 height 11
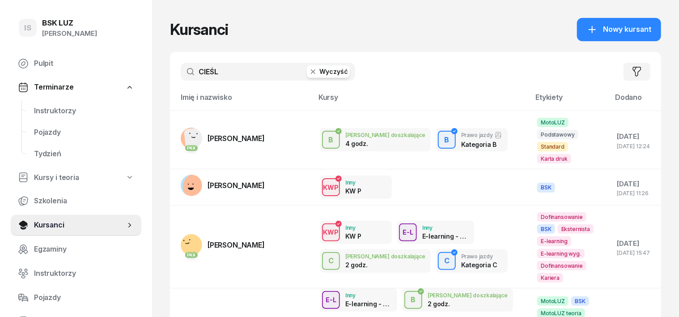
click at [309, 70] on icon "button" at bounding box center [313, 71] width 9 height 9
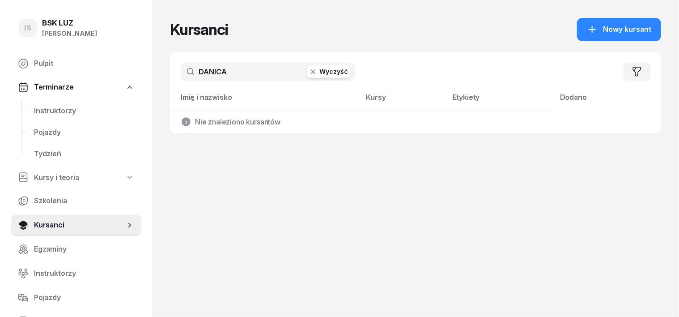
type input "DANICA"
click at [309, 71] on icon "button" at bounding box center [313, 71] width 9 height 9
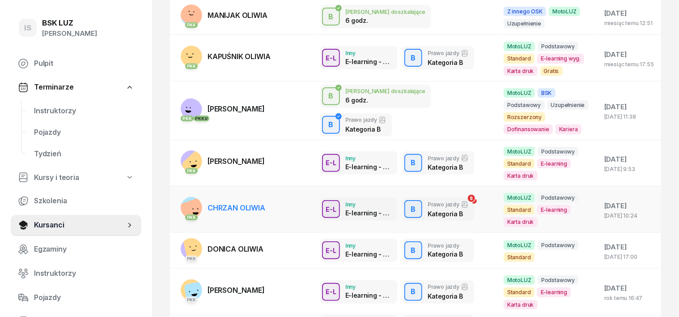
scroll to position [168, 0]
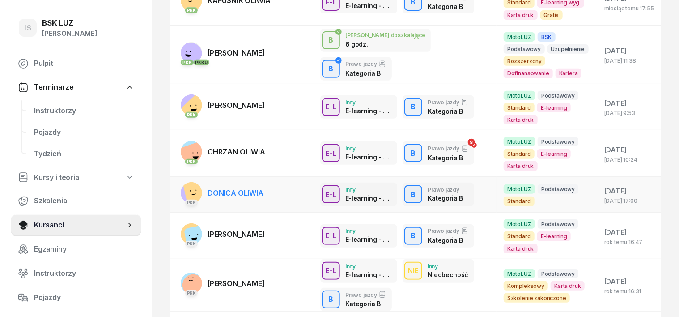
type input "OLIWIA"
click at [182, 177] on rect at bounding box center [197, 188] width 31 height 31
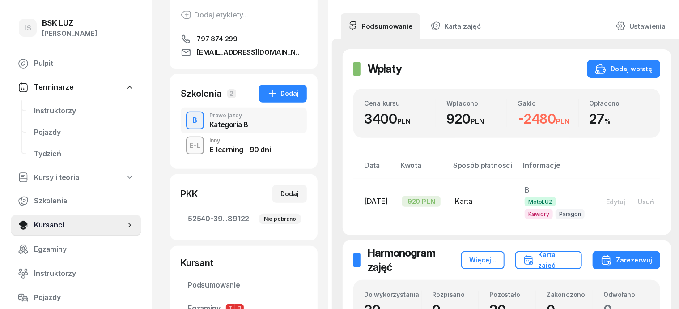
scroll to position [112, 0]
click at [622, 200] on div "Edytuj" at bounding box center [615, 201] width 19 height 8
select select "card"
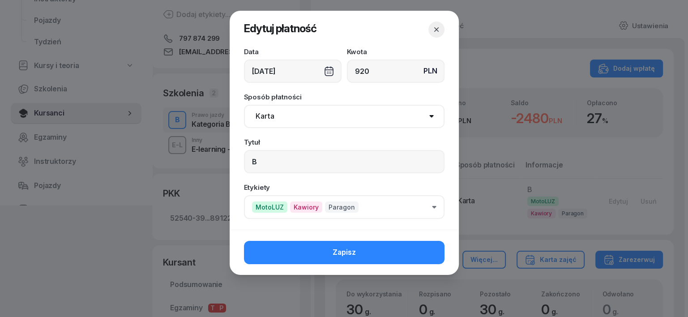
click at [433, 29] on icon "button" at bounding box center [436, 29] width 9 height 9
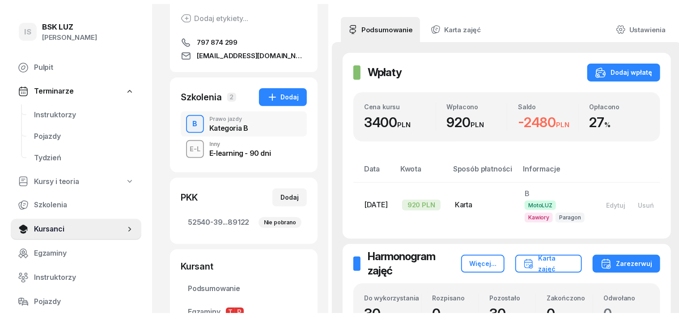
scroll to position [0, 0]
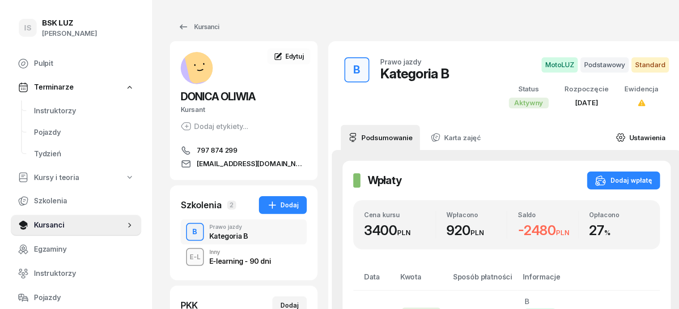
click at [618, 134] on icon at bounding box center [621, 137] width 8 height 8
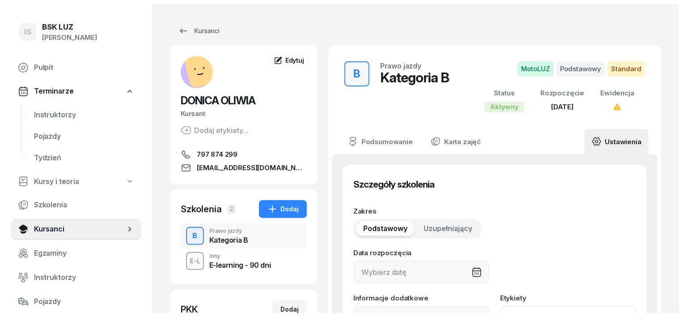
type input "[DATE]"
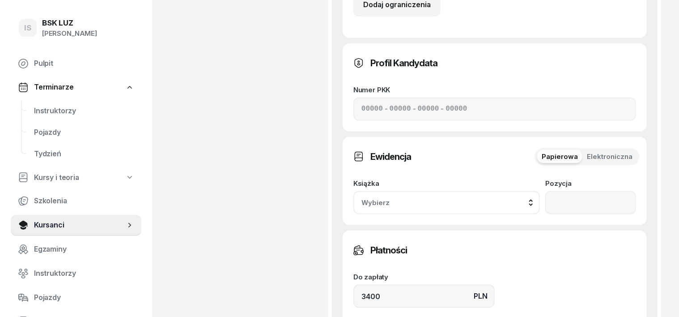
scroll to position [481, 0]
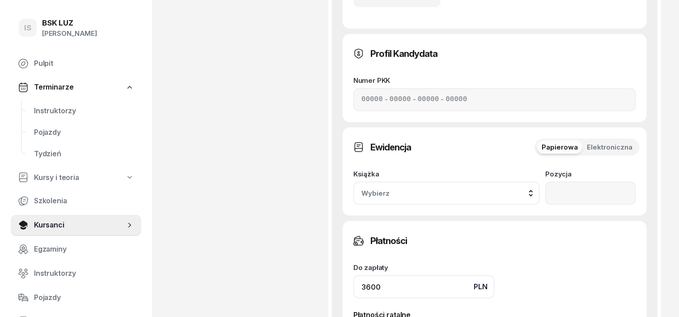
scroll to position [593, 0]
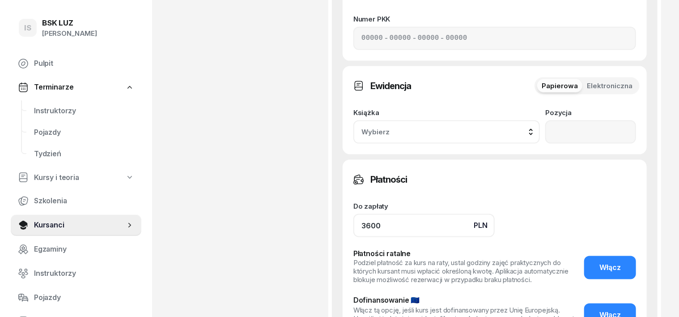
type input "3600"
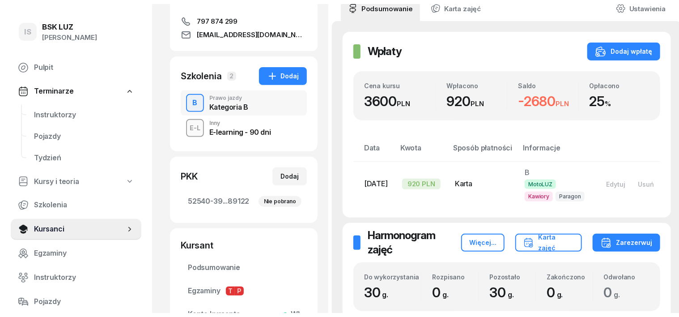
scroll to position [21, 0]
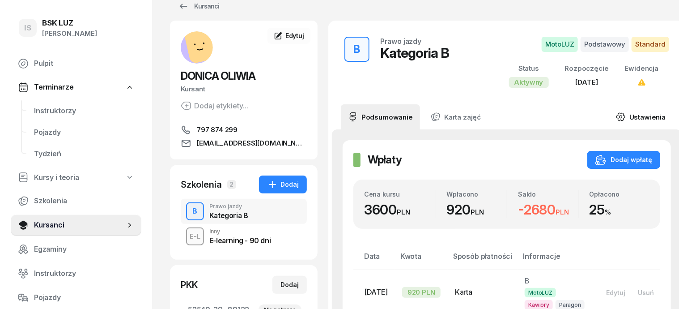
click at [617, 115] on icon at bounding box center [621, 117] width 8 height 8
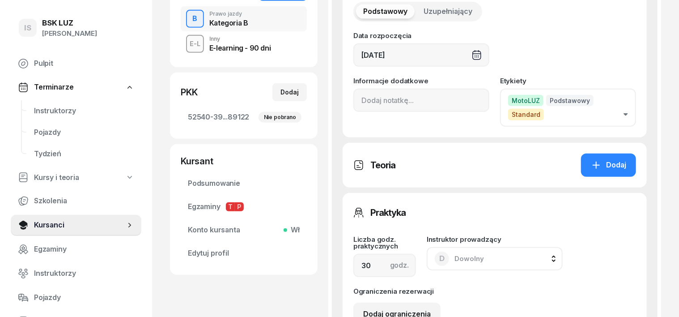
scroll to position [77, 0]
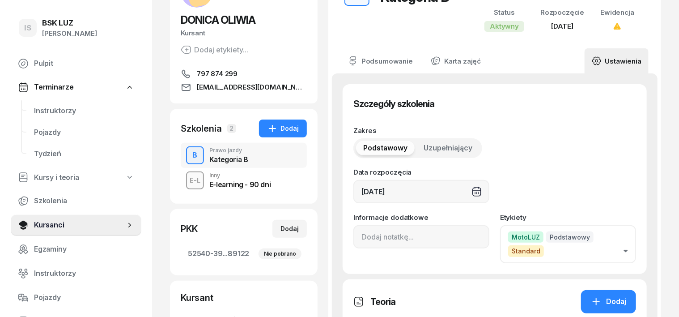
click at [598, 61] on icon at bounding box center [597, 61] width 3 height 3
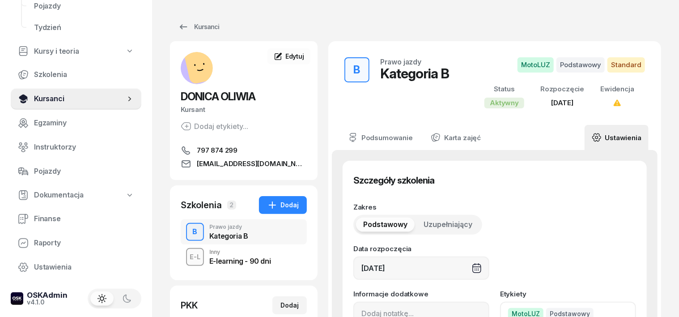
scroll to position [128, 0]
click at [189, 233] on div "B" at bounding box center [195, 231] width 12 height 15
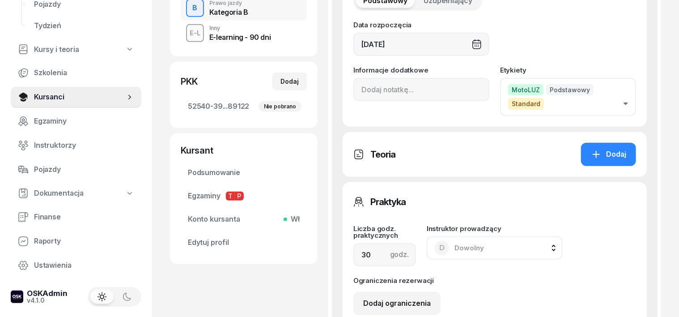
scroll to position [0, 0]
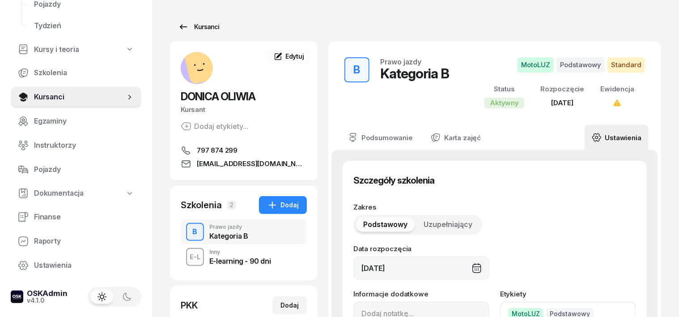
click at [196, 26] on div "Kursanci" at bounding box center [198, 26] width 41 height 11
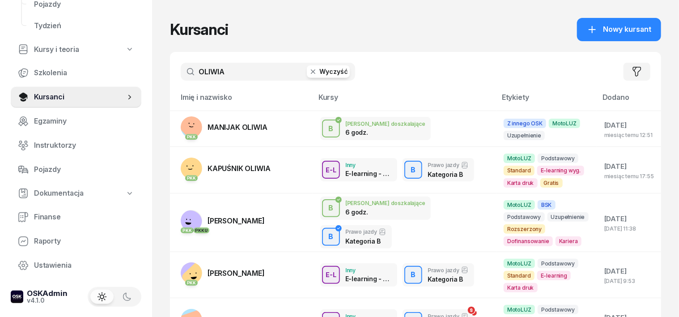
click at [309, 74] on icon "button" at bounding box center [313, 71] width 9 height 9
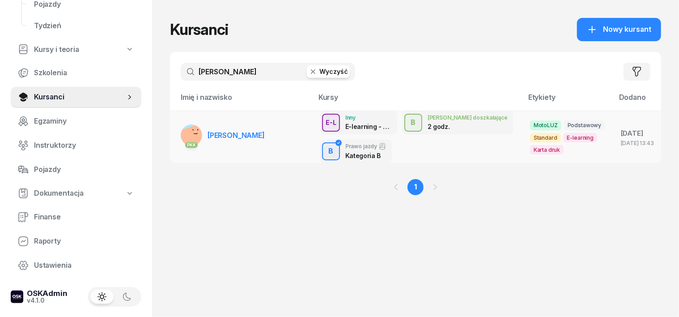
type input "[PERSON_NAME]"
click at [177, 132] on rect at bounding box center [193, 139] width 33 height 33
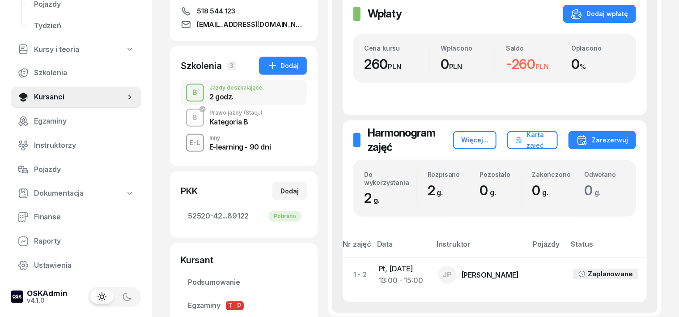
scroll to position [168, 0]
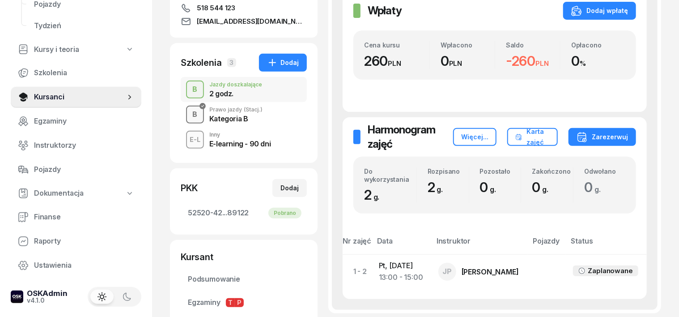
click at [189, 118] on div "B" at bounding box center [195, 114] width 12 height 15
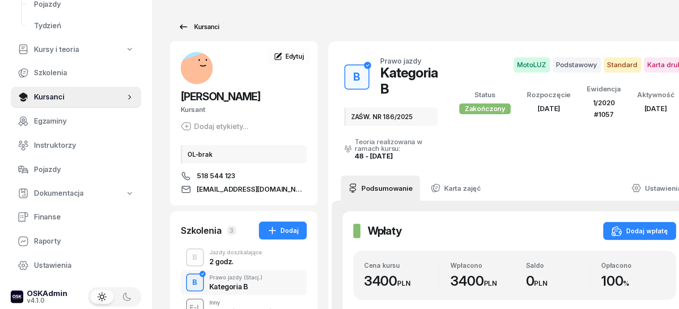
click at [192, 25] on div "Kursanci" at bounding box center [198, 26] width 41 height 11
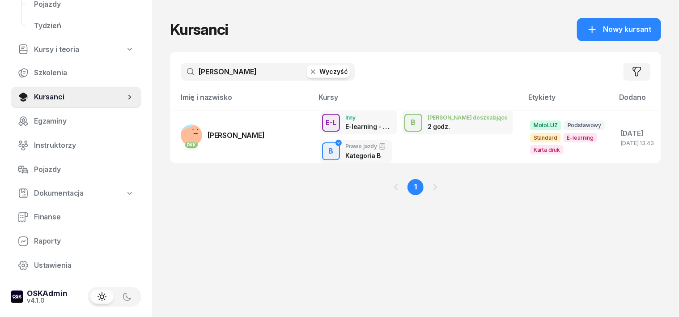
click at [309, 73] on icon "button" at bounding box center [313, 71] width 9 height 9
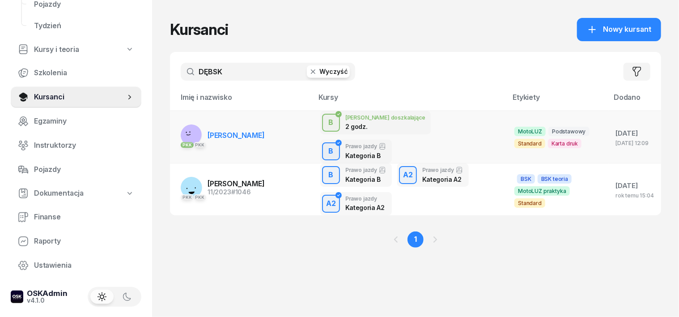
type input "DĘBSK"
click at [178, 123] on rect at bounding box center [191, 134] width 26 height 26
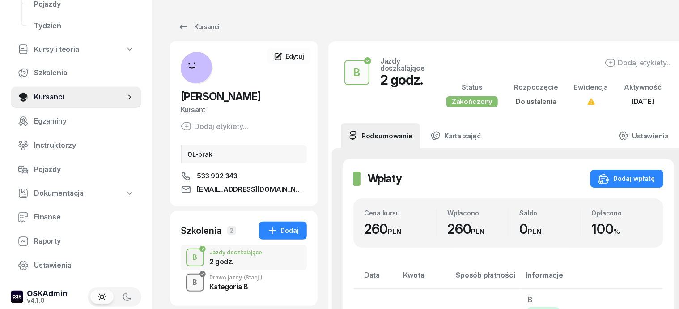
click at [189, 277] on div "B" at bounding box center [195, 282] width 12 height 15
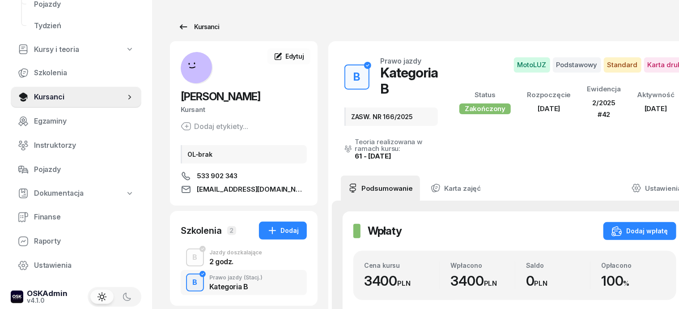
click at [188, 28] on div "Kursanci" at bounding box center [198, 26] width 41 height 11
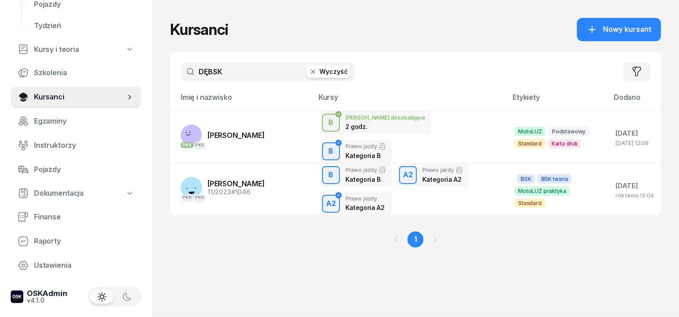
click at [309, 70] on icon "button" at bounding box center [313, 71] width 9 height 9
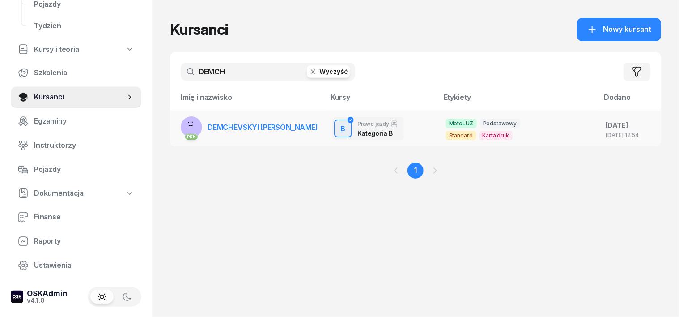
type input "DEMCH"
click at [180, 125] on rect at bounding box center [192, 125] width 26 height 26
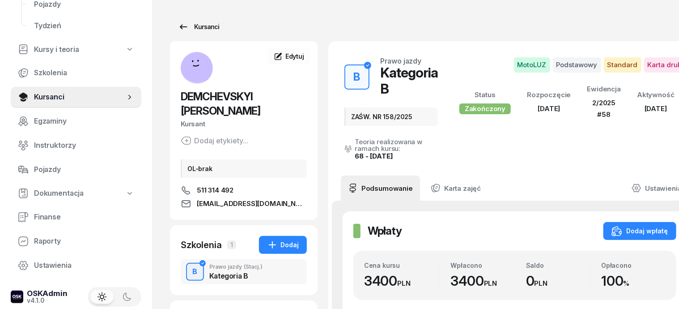
click at [197, 25] on div "Kursanci" at bounding box center [198, 26] width 41 height 11
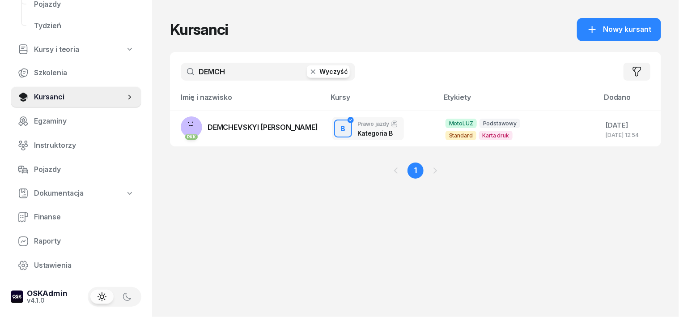
click at [311, 70] on icon "button" at bounding box center [313, 71] width 4 height 4
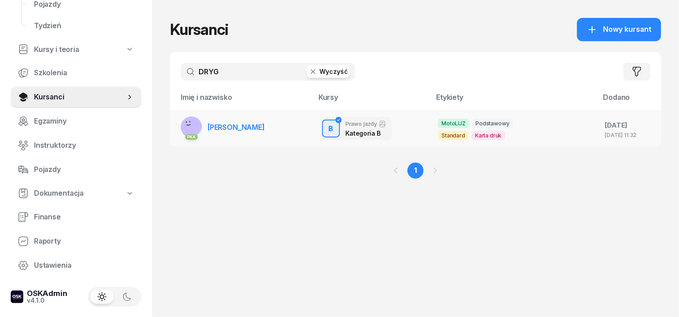
type input "DRYG"
click at [175, 123] on rect at bounding box center [190, 124] width 31 height 31
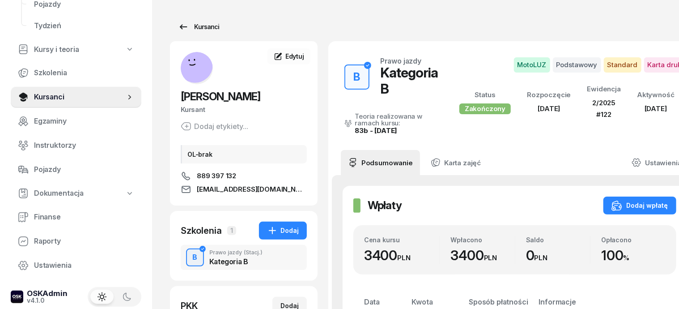
click at [197, 26] on div "Kursanci" at bounding box center [198, 26] width 41 height 11
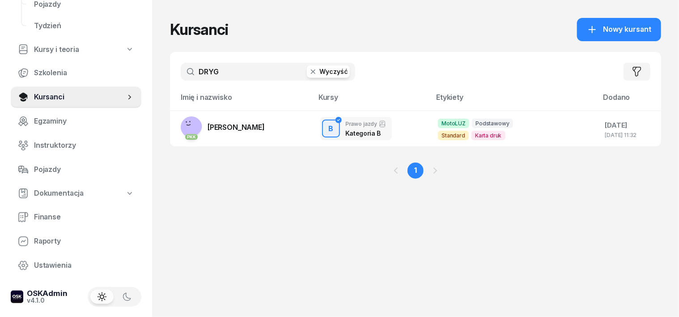
click at [309, 67] on icon "button" at bounding box center [313, 71] width 9 height 9
type input "DONIEC"
click at [182, 123] on rect at bounding box center [195, 128] width 27 height 27
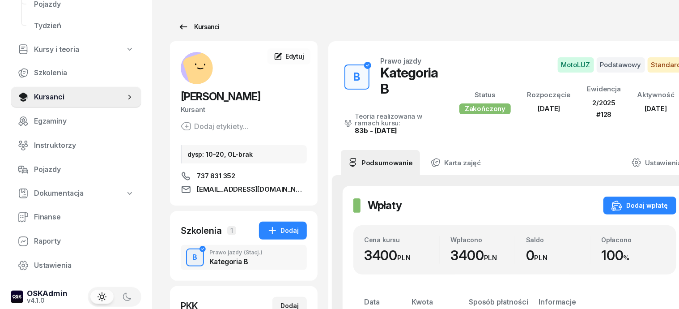
click at [192, 27] on div "Kursanci" at bounding box center [198, 26] width 41 height 11
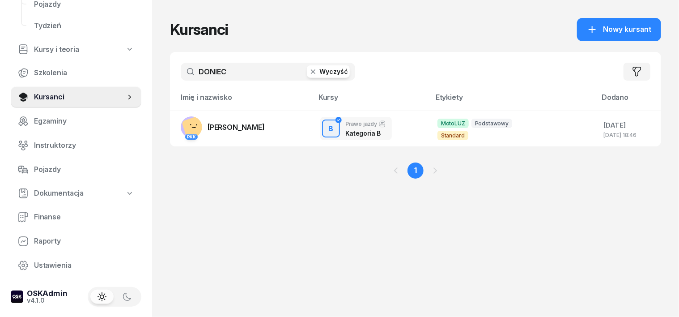
click at [309, 73] on icon "button" at bounding box center [313, 71] width 9 height 9
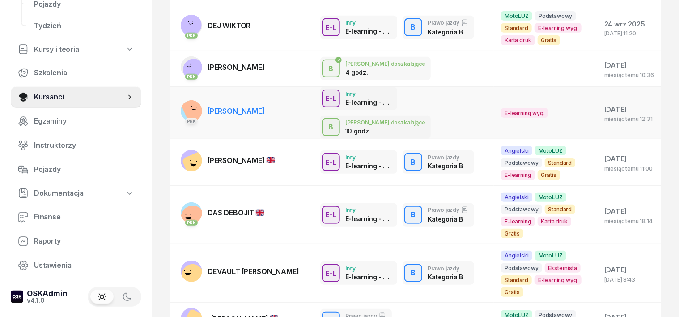
scroll to position [224, 0]
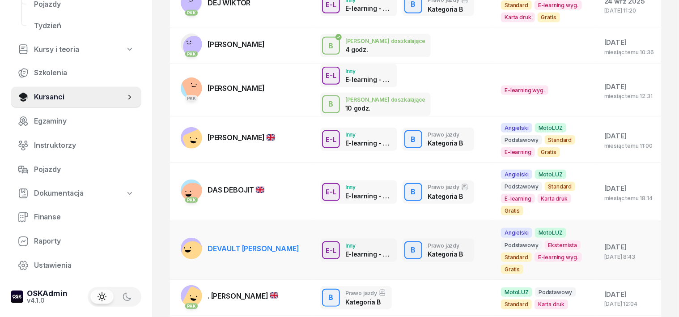
type input "DE"
click at [180, 239] on rect at bounding box center [193, 252] width 26 height 26
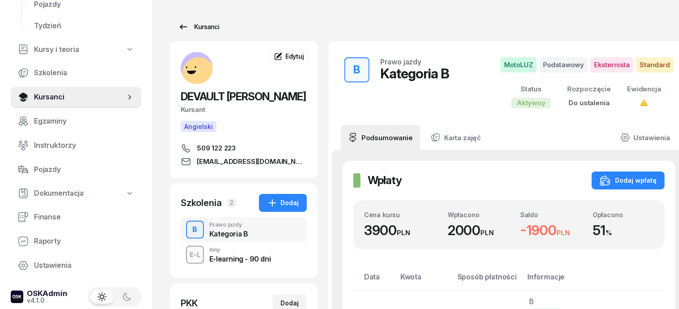
click at [188, 26] on div "Kursanci" at bounding box center [198, 26] width 41 height 11
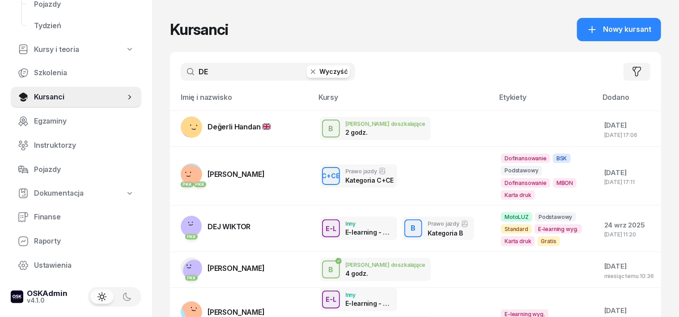
click at [309, 68] on icon "button" at bounding box center [313, 71] width 9 height 9
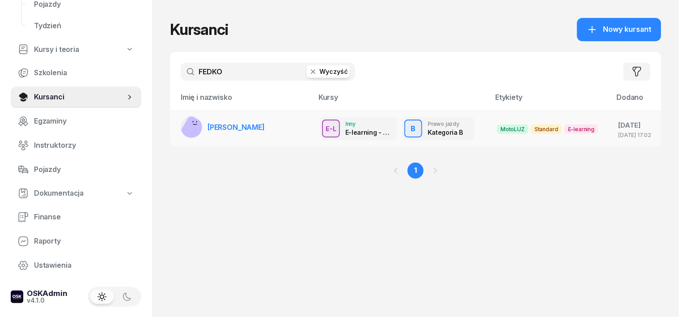
type input "FEDKO"
click at [179, 125] on rect at bounding box center [194, 130] width 30 height 30
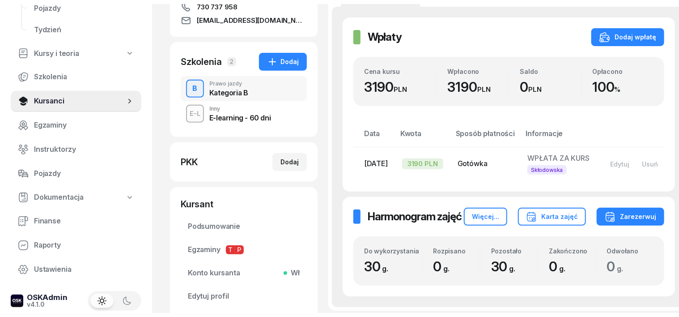
scroll to position [55, 0]
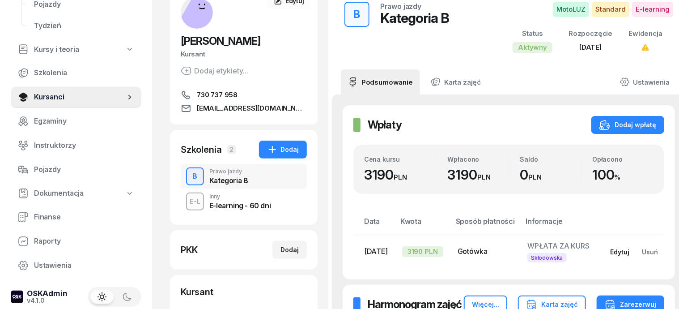
click at [614, 247] on button "Edytuj" at bounding box center [620, 251] width 32 height 15
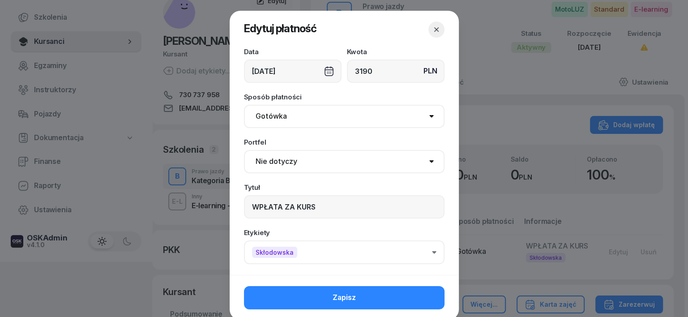
click at [432, 32] on icon "button" at bounding box center [436, 29] width 9 height 9
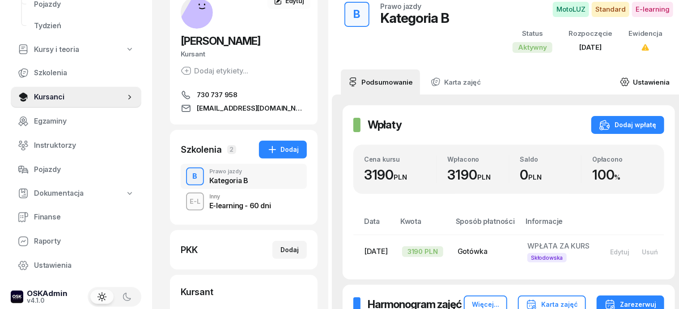
click at [620, 81] on icon at bounding box center [625, 82] width 10 height 10
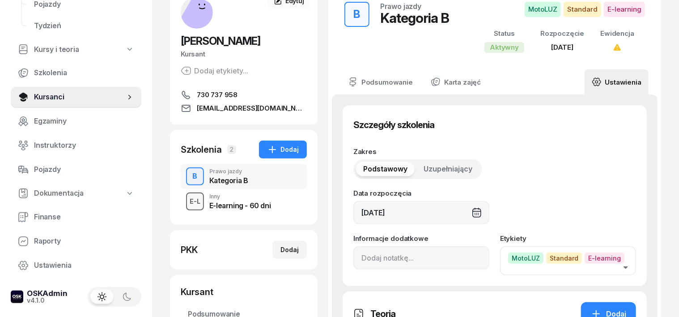
click at [186, 202] on div "E-L" at bounding box center [195, 201] width 18 height 11
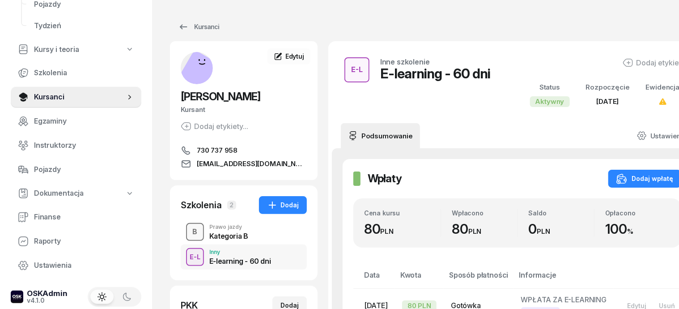
click at [187, 230] on div "button" at bounding box center [195, 232] width 16 height 16
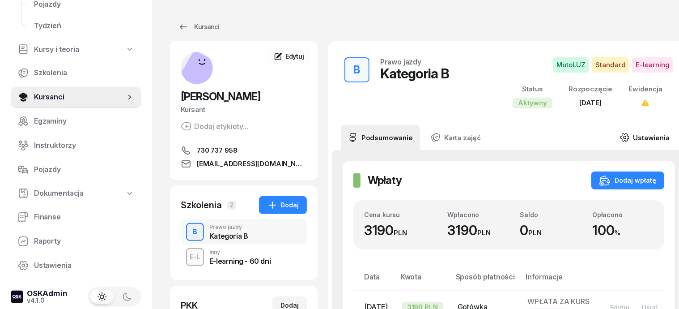
click at [620, 140] on icon at bounding box center [625, 137] width 10 height 10
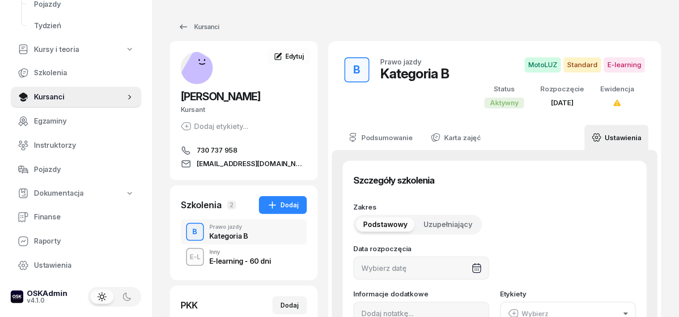
type input "[DATE]"
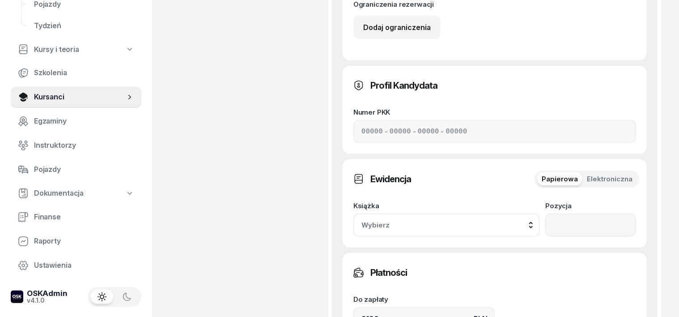
scroll to position [503, 0]
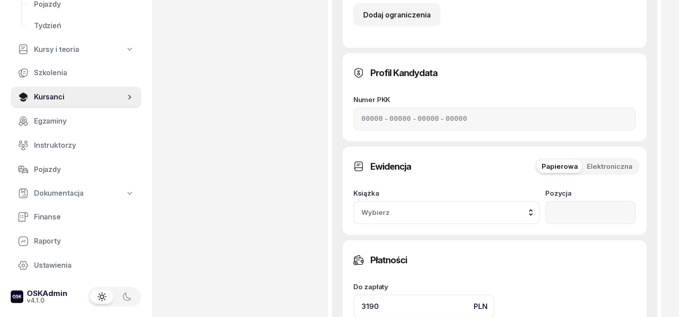
click at [360, 294] on input "3190" at bounding box center [423, 305] width 141 height 23
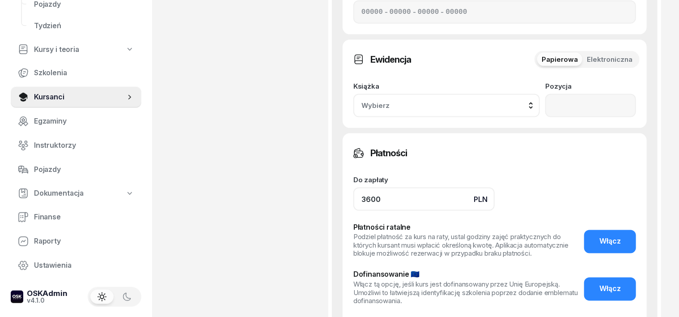
scroll to position [615, 0]
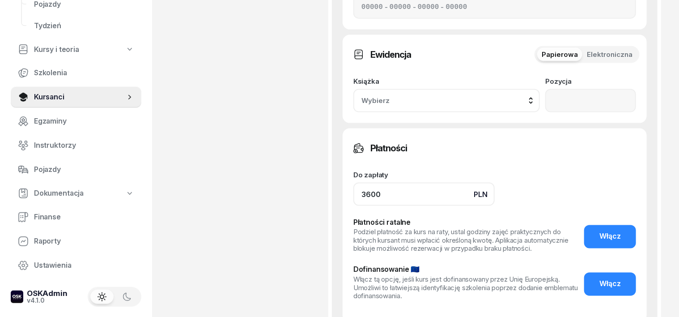
type input "3600"
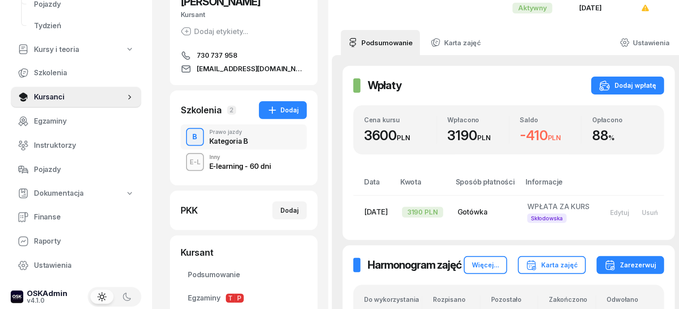
scroll to position [0, 0]
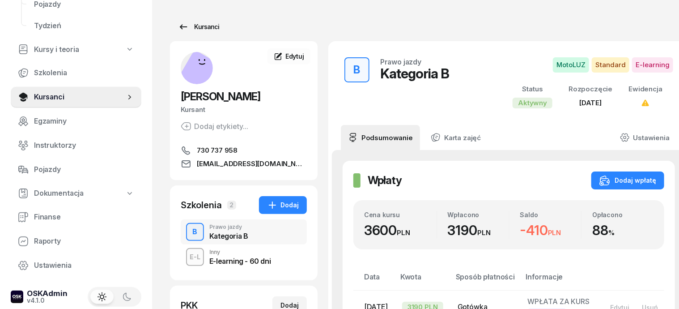
click at [193, 29] on div "Kursanci" at bounding box center [198, 26] width 41 height 11
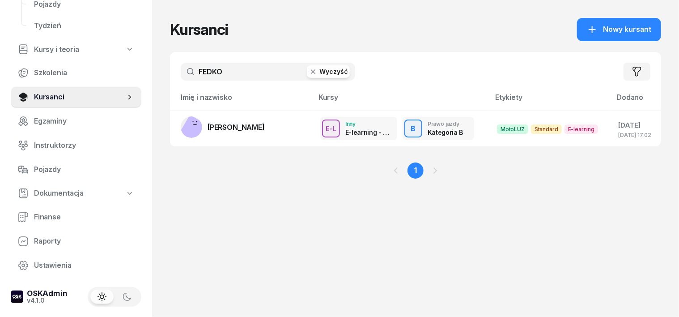
click at [309, 71] on icon "button" at bounding box center [313, 71] width 9 height 9
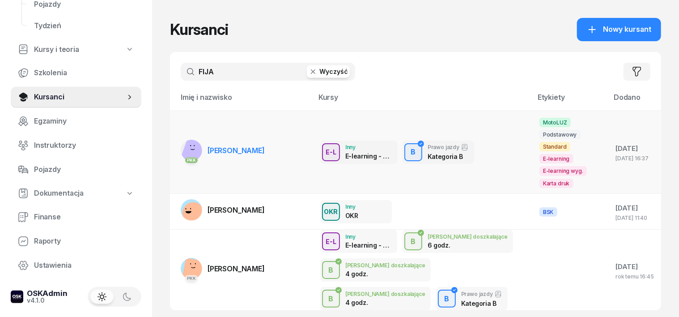
type input "FIJA"
click at [180, 137] on rect at bounding box center [196, 151] width 33 height 33
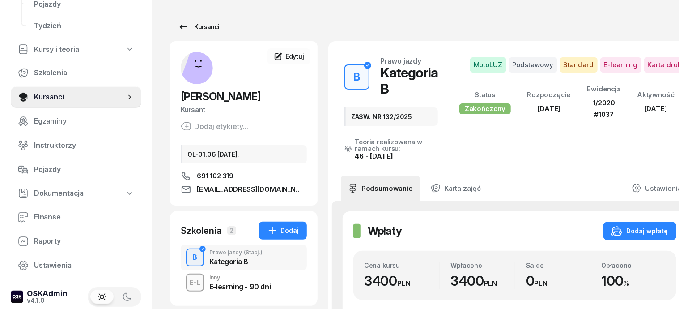
click at [179, 30] on div "Kursanci" at bounding box center [198, 26] width 41 height 11
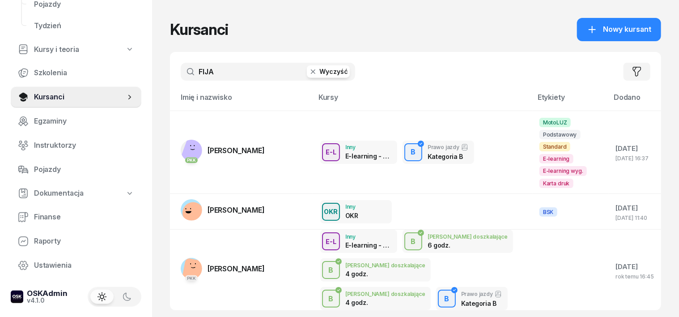
drag, startPoint x: 294, startPoint y: 72, endPoint x: 281, endPoint y: 77, distance: 12.7
click at [309, 73] on icon "button" at bounding box center [313, 71] width 9 height 9
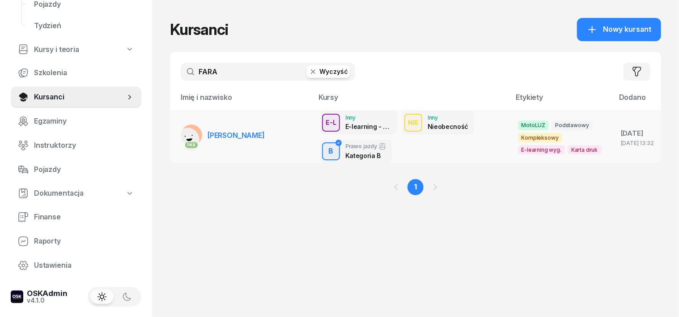
type input "FARA"
click at [177, 132] on rect at bounding box center [187, 139] width 33 height 33
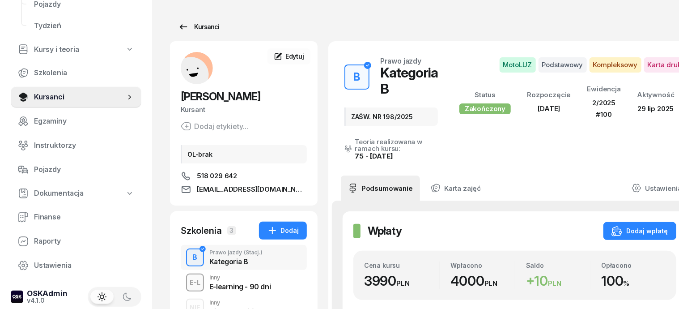
click at [193, 25] on div "Kursanci" at bounding box center [198, 26] width 41 height 11
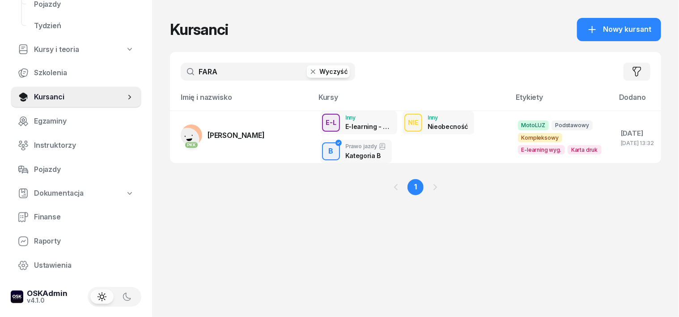
click at [311, 72] on icon "button" at bounding box center [313, 71] width 4 height 4
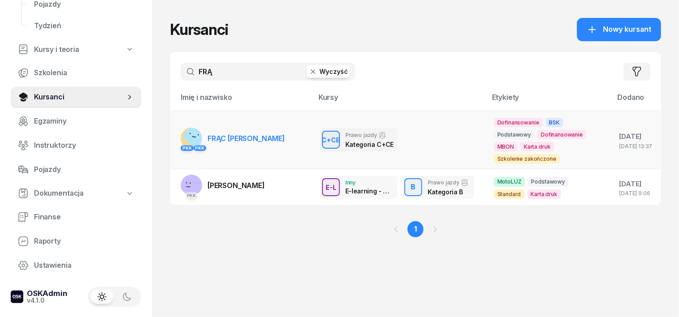
type input "FRĄ"
click at [192, 136] on icon at bounding box center [194, 136] width 4 height 1
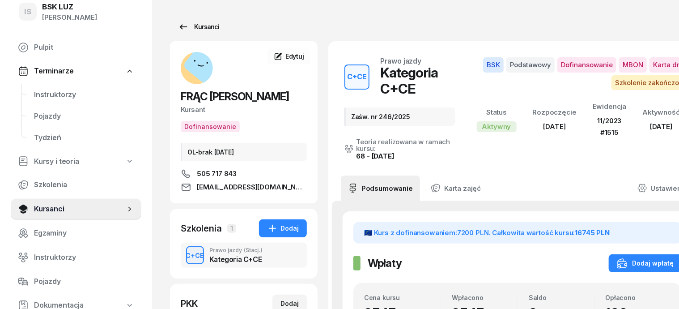
click at [197, 28] on div "Kursanci" at bounding box center [198, 26] width 41 height 11
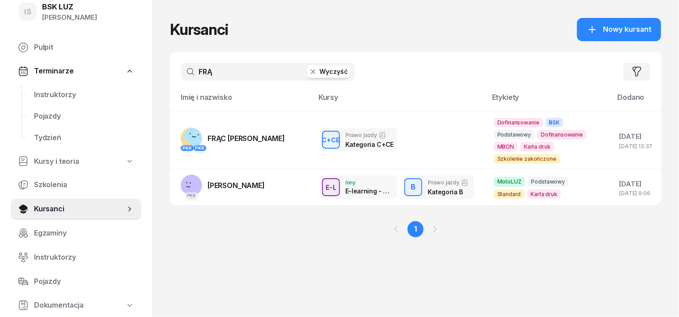
click at [309, 72] on icon "button" at bounding box center [313, 71] width 9 height 9
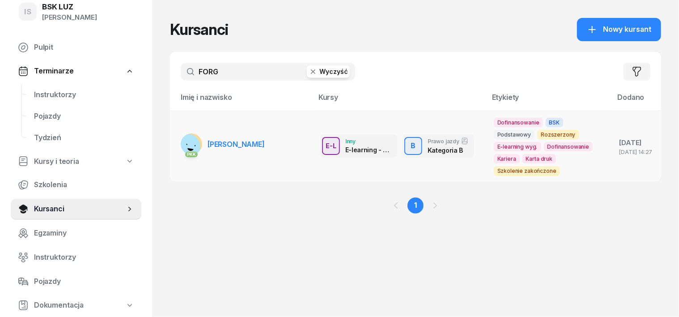
type input "FORG"
click at [174, 141] on rect at bounding box center [187, 146] width 35 height 35
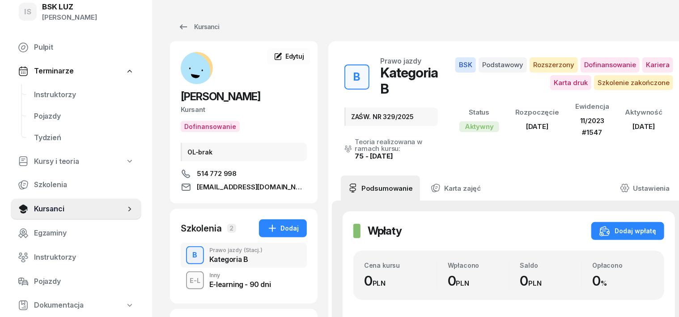
click at [189, 254] on div "B" at bounding box center [195, 254] width 12 height 15
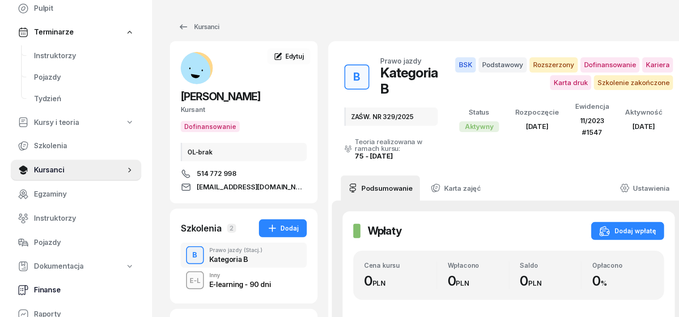
scroll to position [72, 0]
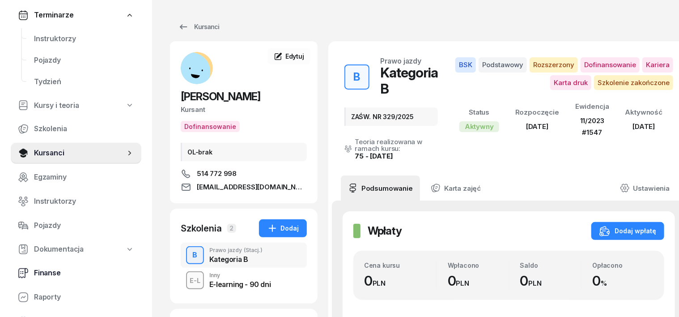
click at [50, 271] on span "Finanse" at bounding box center [84, 273] width 100 height 12
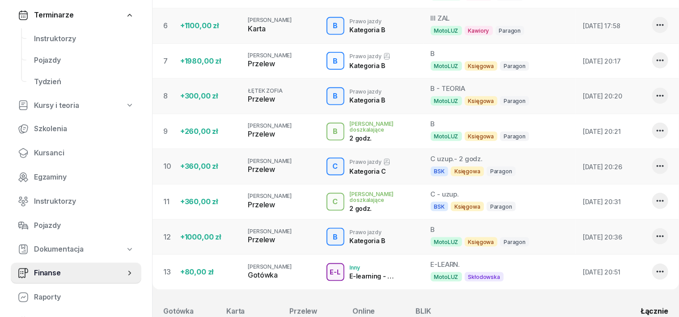
scroll to position [336, 0]
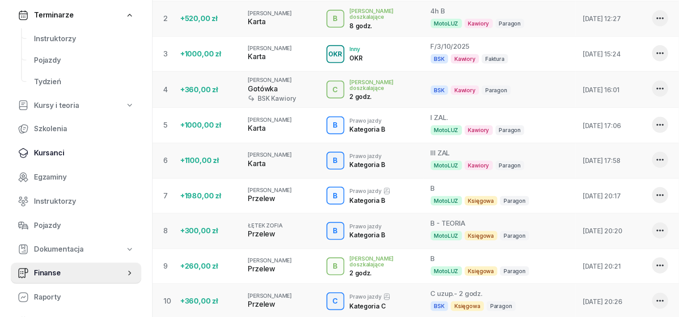
click at [43, 154] on span "Kursanci" at bounding box center [84, 153] width 100 height 12
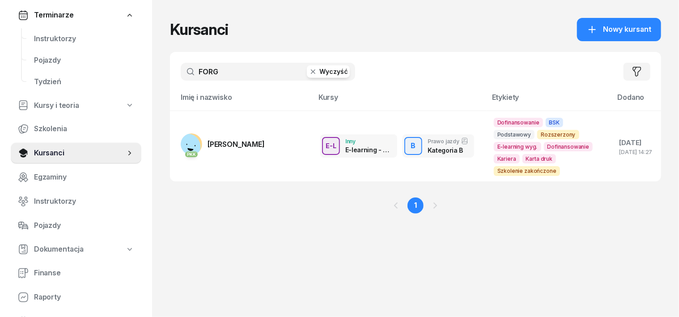
click at [309, 72] on icon "button" at bounding box center [313, 71] width 9 height 9
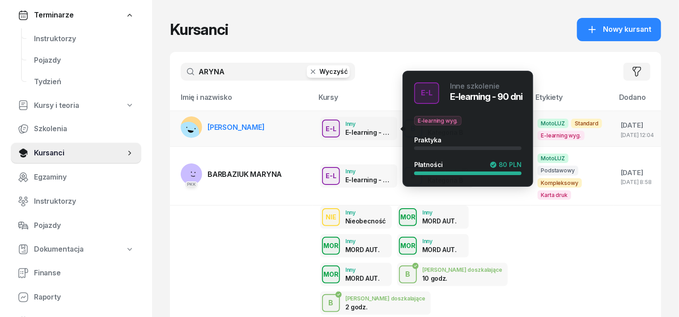
type input "ARYNA"
click at [322, 131] on div "E-L" at bounding box center [331, 128] width 18 height 11
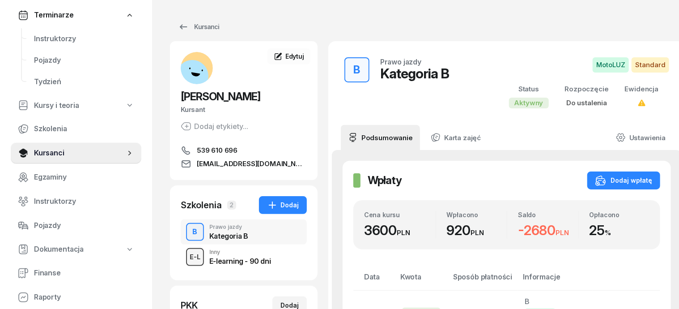
click at [186, 256] on div "E-L" at bounding box center [195, 256] width 18 height 11
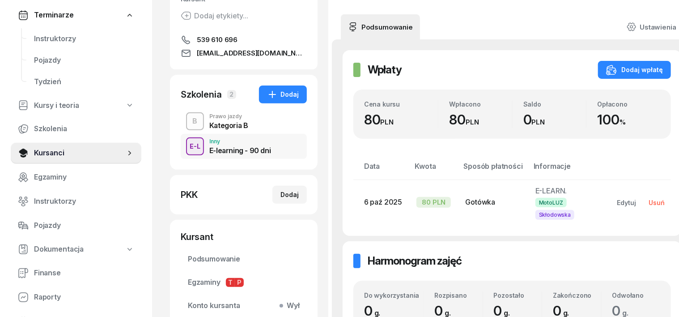
scroll to position [112, 0]
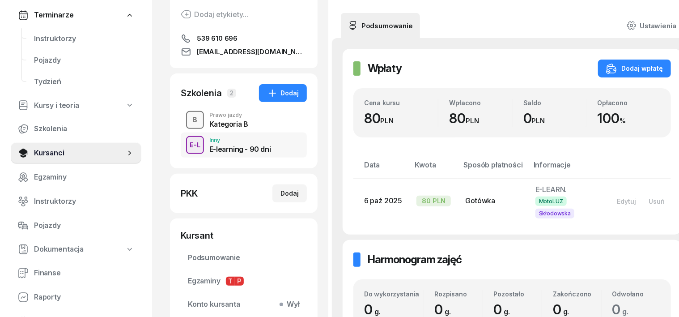
click at [189, 121] on div "B" at bounding box center [195, 119] width 12 height 15
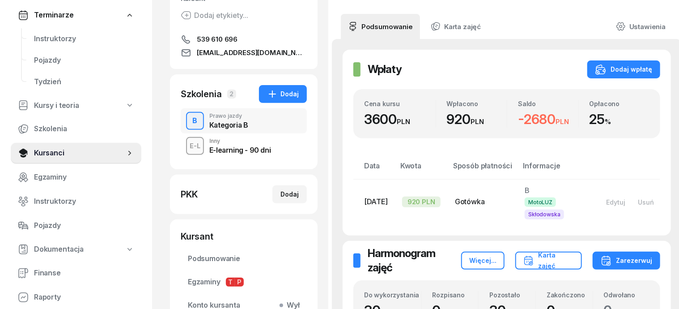
scroll to position [112, 0]
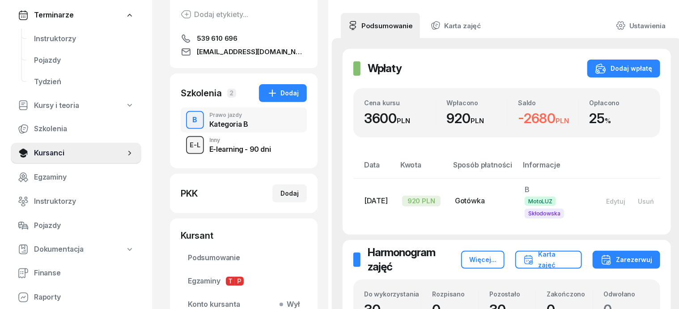
click at [186, 147] on div "E-L" at bounding box center [195, 144] width 18 height 11
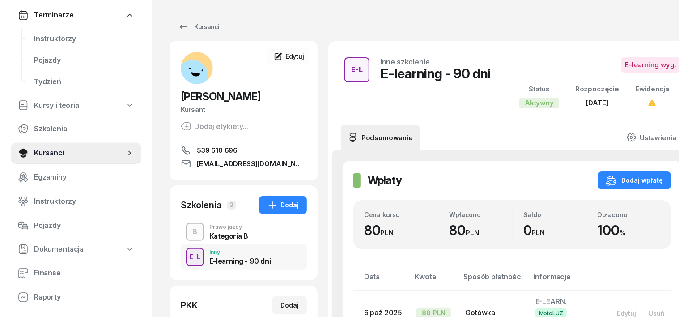
scroll to position [55, 0]
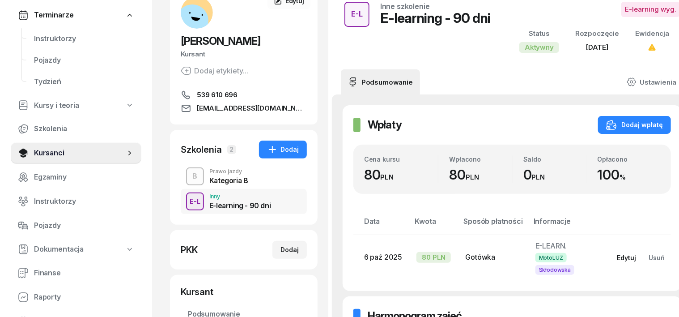
click at [617, 254] on div "Edytuj" at bounding box center [626, 258] width 19 height 8
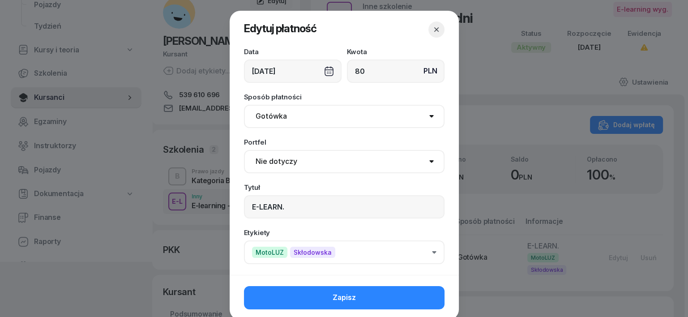
click at [321, 70] on div "[DATE]" at bounding box center [293, 71] width 98 height 23
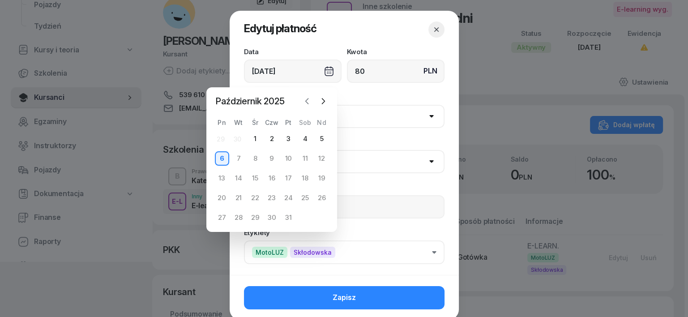
click at [305, 100] on icon "button" at bounding box center [306, 101] width 9 height 9
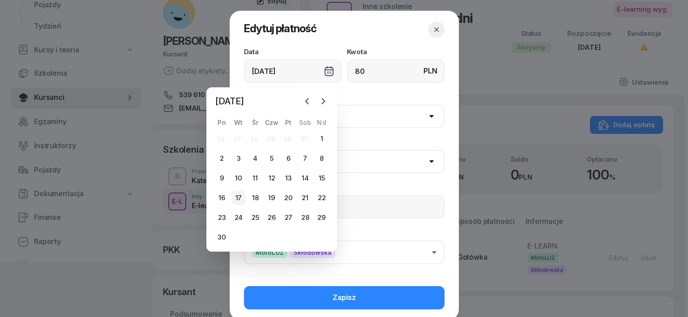
click at [236, 200] on div "17" at bounding box center [238, 198] width 14 height 14
type input "[DATE]"
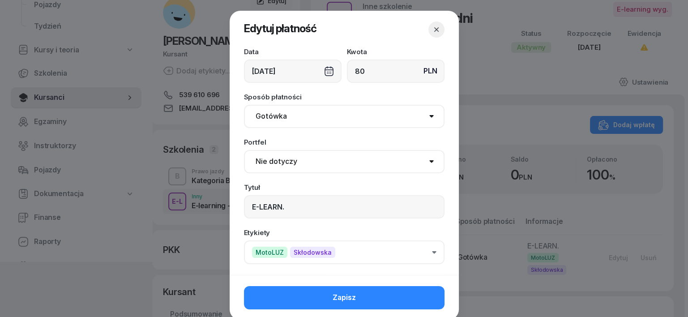
click at [385, 307] on button "Zapisz" at bounding box center [344, 297] width 200 height 23
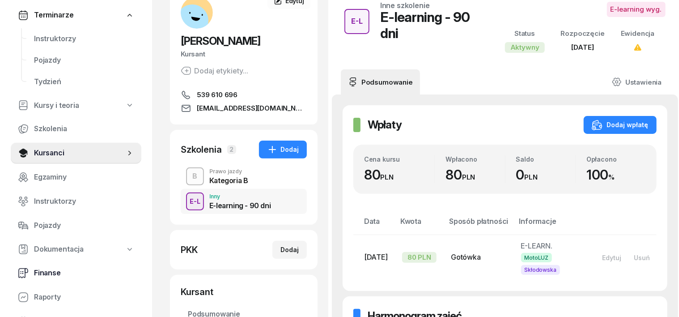
click at [53, 274] on span "Finanse" at bounding box center [84, 273] width 100 height 12
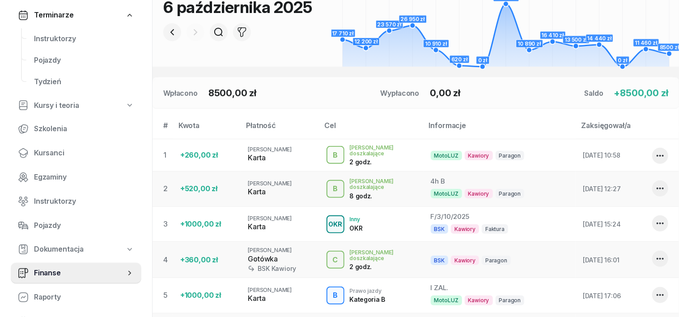
scroll to position [25, 0]
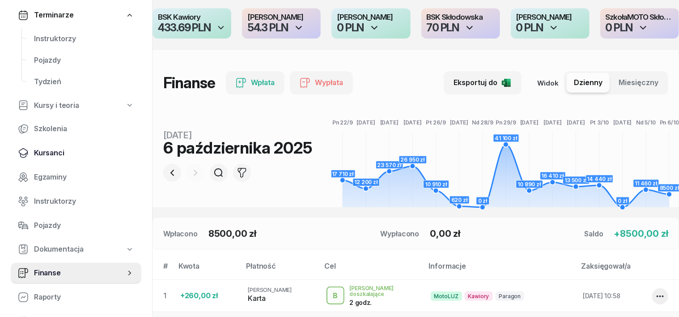
click at [42, 155] on span "Kursanci" at bounding box center [84, 153] width 100 height 12
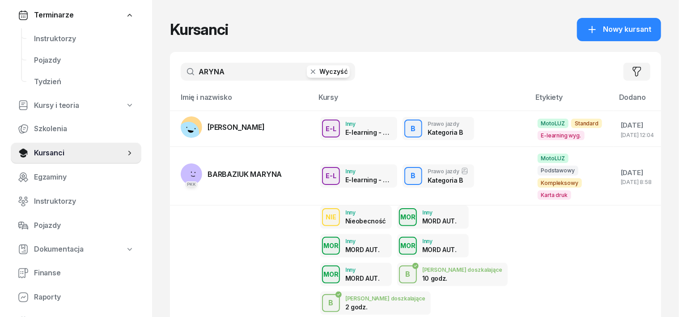
click at [309, 70] on icon "button" at bounding box center [313, 71] width 9 height 9
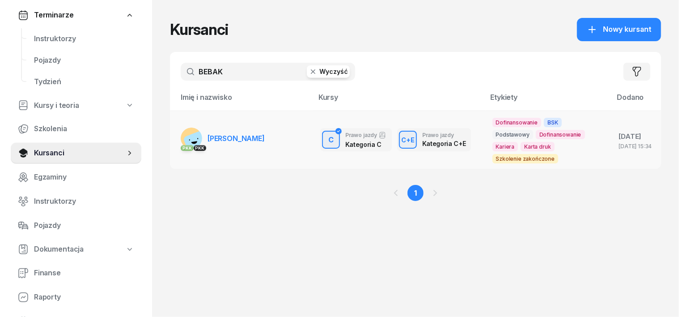
type input "BEBAK"
click at [183, 138] on rect at bounding box center [197, 144] width 28 height 28
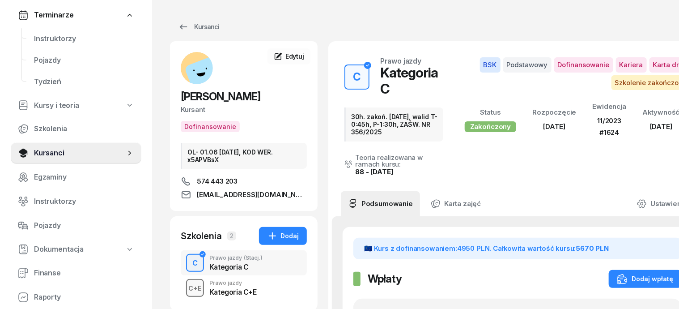
click at [185, 289] on div "C+E" at bounding box center [195, 287] width 21 height 11
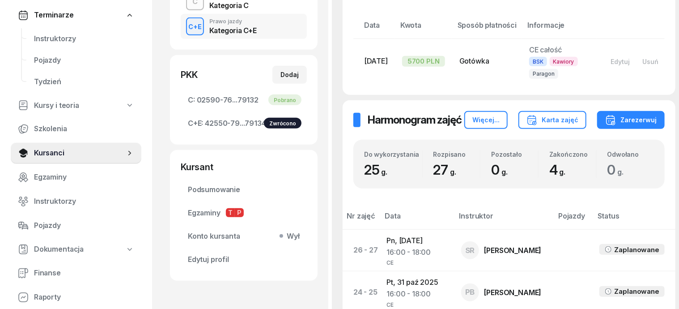
scroll to position [168, 0]
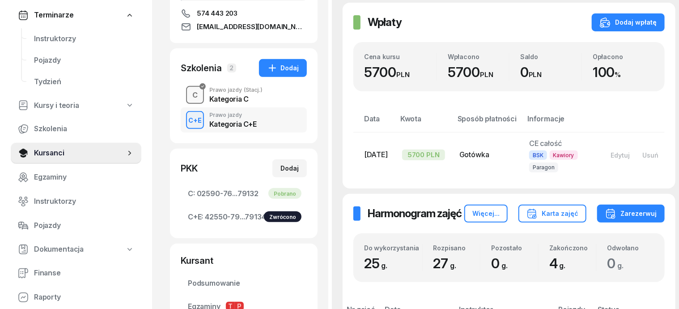
click at [189, 99] on div "C" at bounding box center [195, 95] width 13 height 15
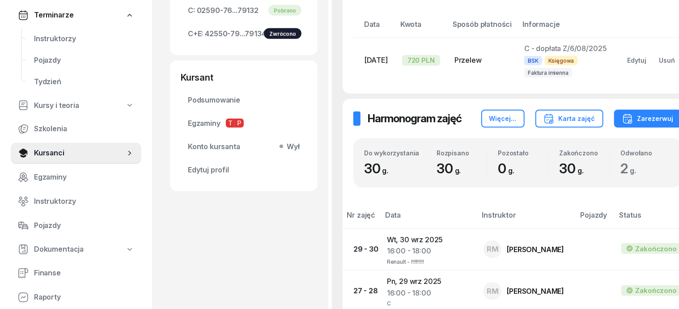
scroll to position [224, 0]
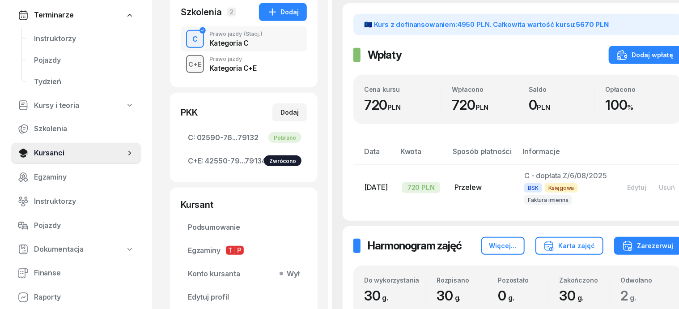
click at [185, 66] on div "C+E" at bounding box center [195, 64] width 21 height 11
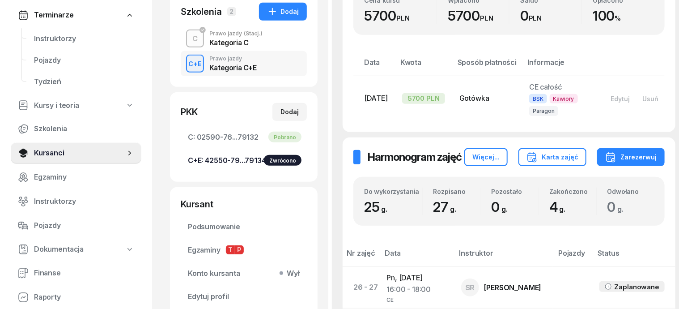
scroll to position [222, 0]
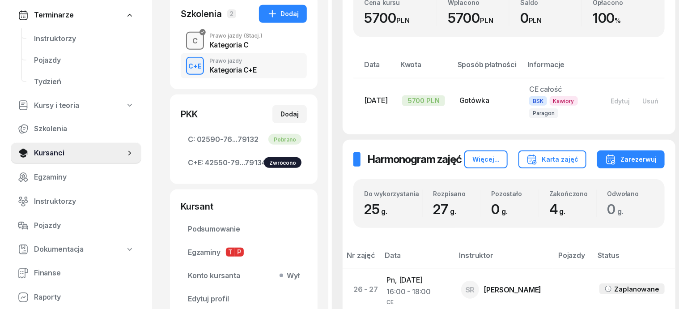
click at [189, 47] on div "C" at bounding box center [195, 41] width 13 height 15
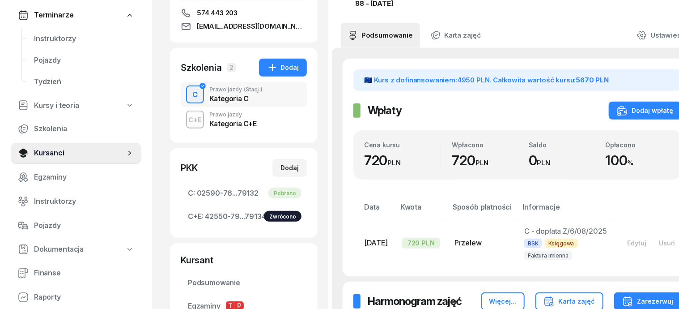
scroll to position [168, 0]
click at [189, 92] on div "C" at bounding box center [195, 95] width 13 height 15
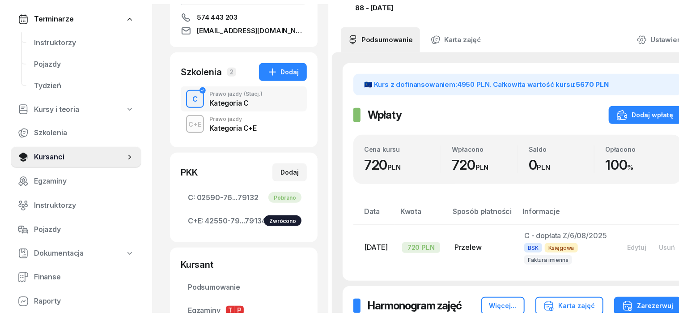
scroll to position [0, 0]
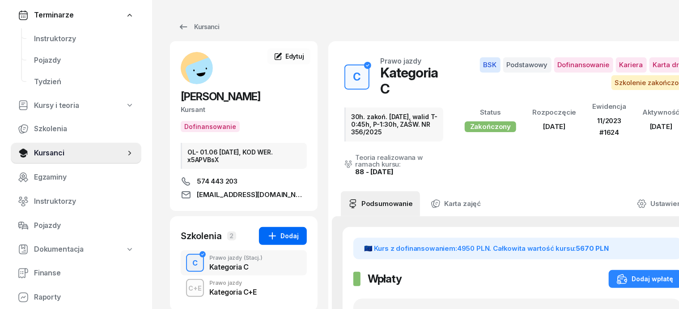
click at [273, 236] on div "Dodaj" at bounding box center [283, 235] width 32 height 11
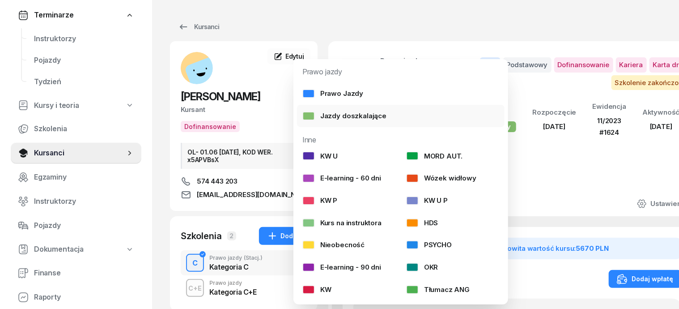
click at [359, 115] on div "Jazdy doszkalające" at bounding box center [344, 116] width 84 height 12
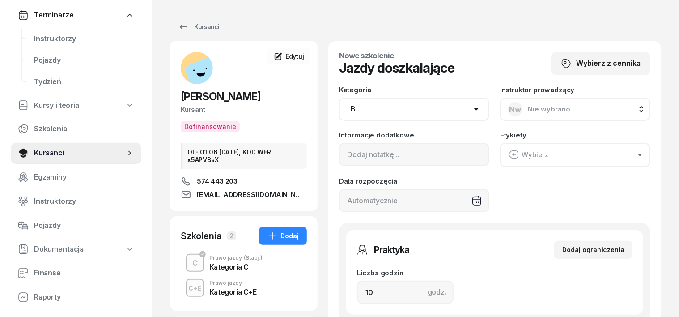
click at [477, 104] on select "AM A1 A2 A B1 B B+E C1 C1+E C C+E D1 D1+E D D+E T Tram C+CE C+D" at bounding box center [414, 109] width 150 height 23
select select "C"
click at [339, 98] on select "AM A1 A2 A B1 B B+E C1 C1+E C C+E D1 D1+E D D+E T Tram C+CE C+D" at bounding box center [414, 109] width 150 height 23
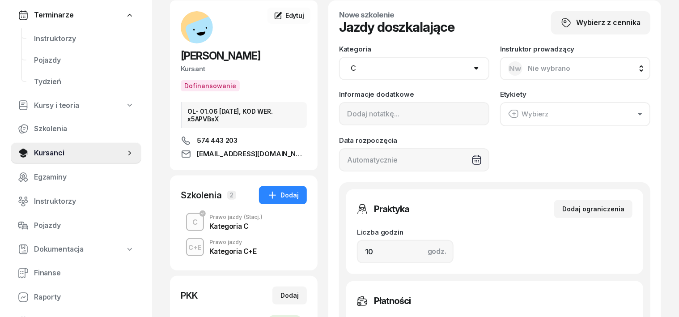
scroll to position [55, 0]
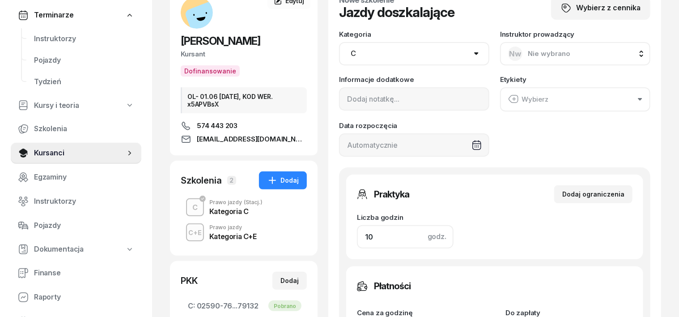
click at [357, 232] on input "10" at bounding box center [405, 236] width 97 height 23
click at [357, 229] on input "10" at bounding box center [405, 236] width 97 height 23
type input "1"
type input "120"
type input "2"
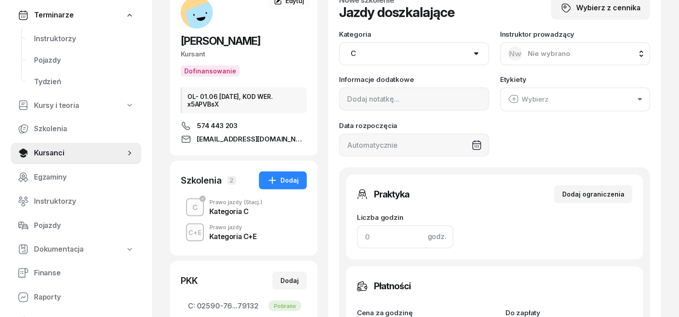
type input "240"
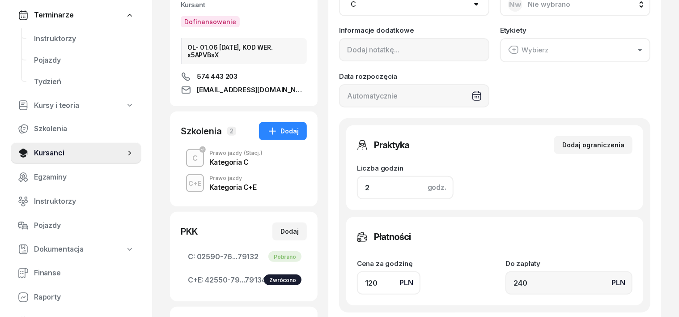
scroll to position [168, 0]
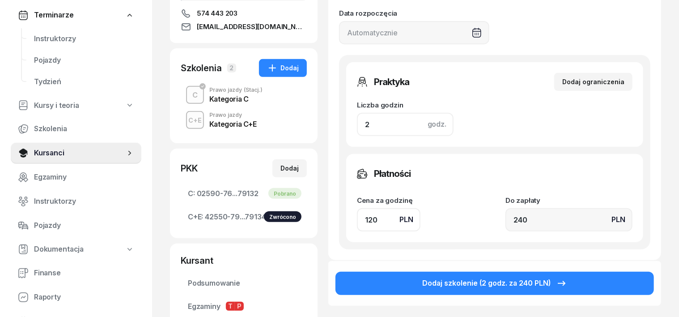
type input "2"
click at [357, 223] on input "120" at bounding box center [389, 219] width 64 height 23
type input "10"
type input "20"
type input "180"
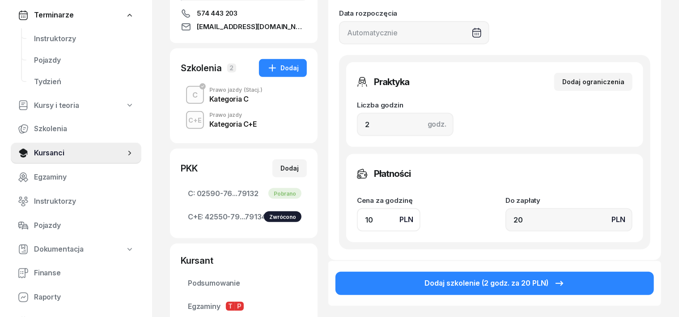
type input "360"
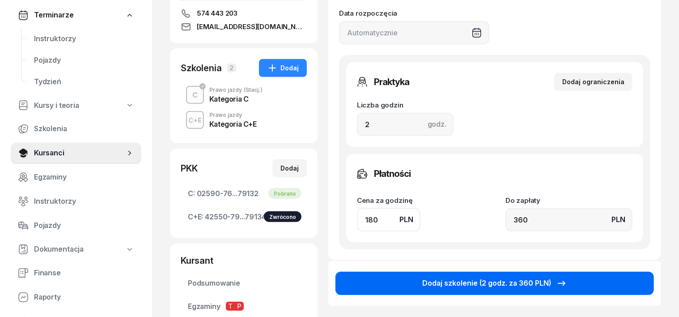
type input "180"
click at [639, 273] on button "Dodaj szkolenie (2 godz. za 360 PLN)" at bounding box center [495, 283] width 319 height 23
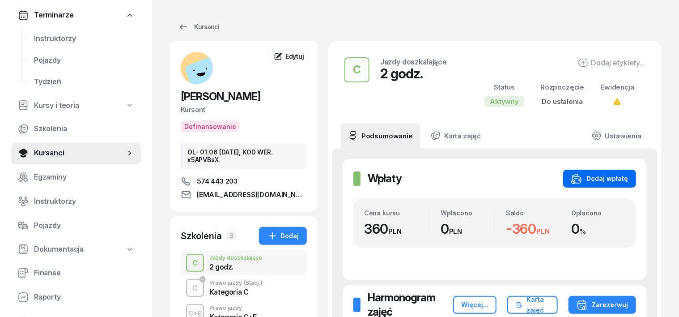
click at [636, 172] on button "Dodaj wpłatę" at bounding box center [599, 179] width 73 height 18
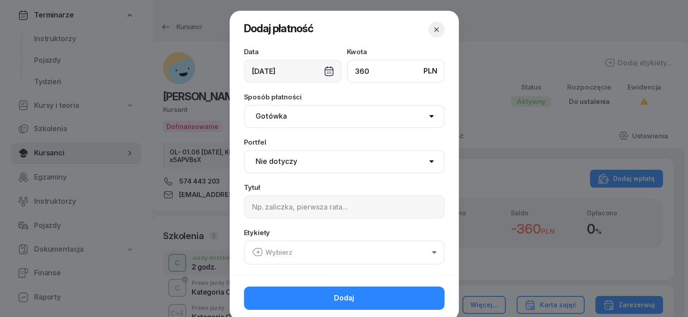
type input "360"
click at [281, 113] on select "Gotówka Karta Przelew Płatności online BLIK" at bounding box center [344, 116] width 200 height 23
select select "transfer"
click at [244, 105] on select "Gotówka Karta Przelew Płatności online BLIK" at bounding box center [344, 116] width 200 height 23
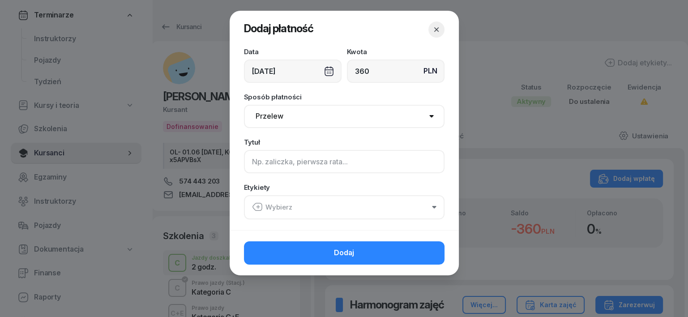
click at [251, 165] on input at bounding box center [344, 161] width 200 height 23
type input "C uzup. 2 h"
click at [257, 204] on icon "button" at bounding box center [257, 206] width 11 height 11
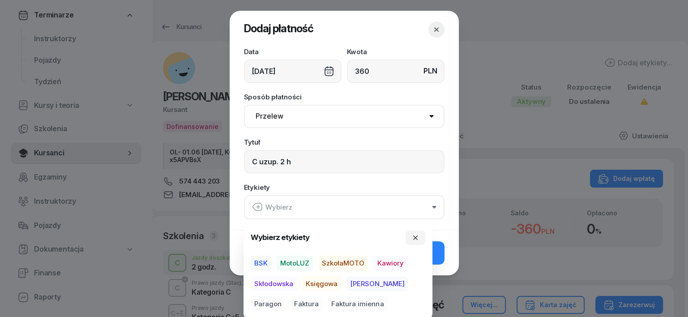
drag, startPoint x: 253, startPoint y: 263, endPoint x: 265, endPoint y: 289, distance: 28.2
click at [253, 265] on span "BSK" at bounding box center [261, 262] width 21 height 15
drag, startPoint x: 322, startPoint y: 282, endPoint x: 327, endPoint y: 284, distance: 5.2
click at [324, 283] on span "Księgowa" at bounding box center [321, 283] width 39 height 15
click at [285, 296] on span "Paragon" at bounding box center [268, 303] width 34 height 15
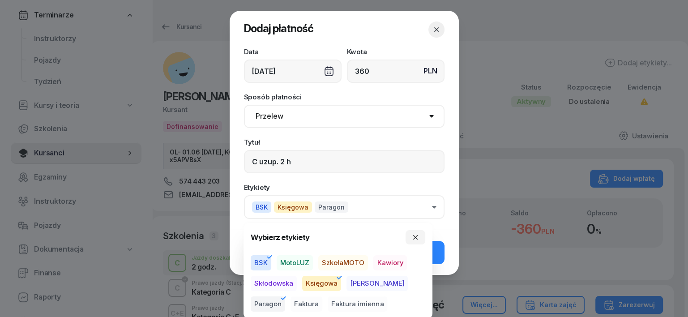
drag, startPoint x: 417, startPoint y: 233, endPoint x: 418, endPoint y: 247, distance: 13.9
click at [417, 234] on button "button" at bounding box center [415, 237] width 20 height 14
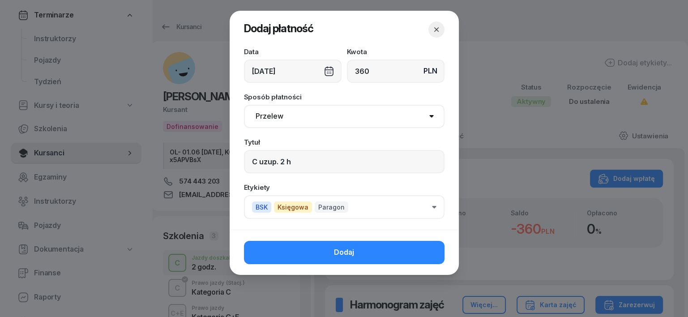
click at [426, 255] on button "Dodaj" at bounding box center [344, 252] width 200 height 23
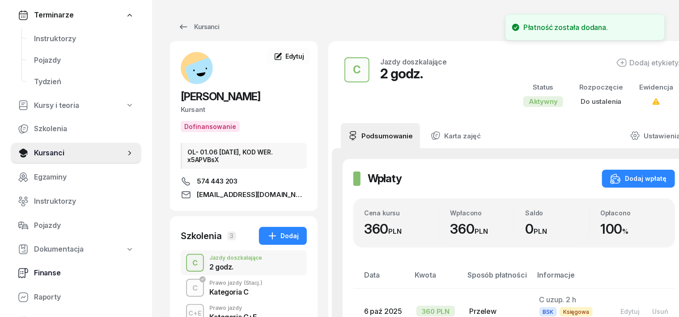
click at [48, 272] on span "Finanse" at bounding box center [84, 273] width 100 height 12
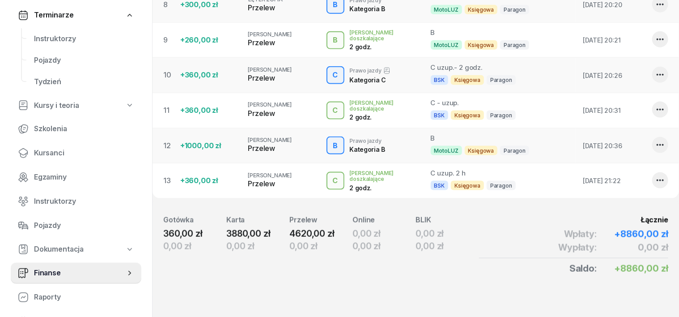
scroll to position [564, 0]
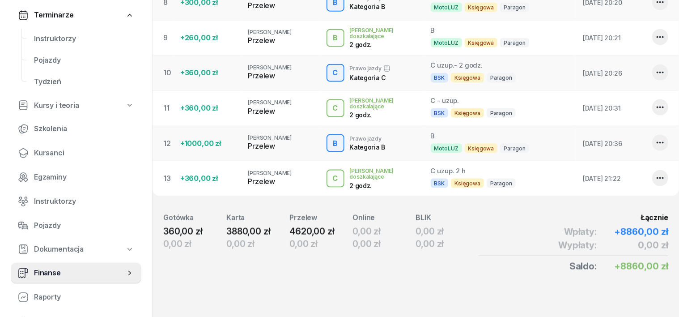
click at [41, 273] on span "Finanse" at bounding box center [79, 273] width 91 height 12
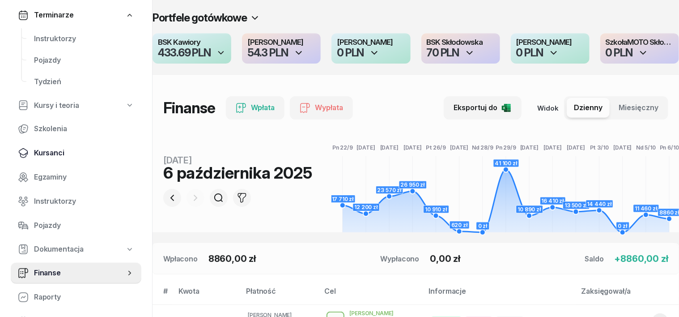
click at [52, 153] on span "Kursanci" at bounding box center [84, 153] width 100 height 12
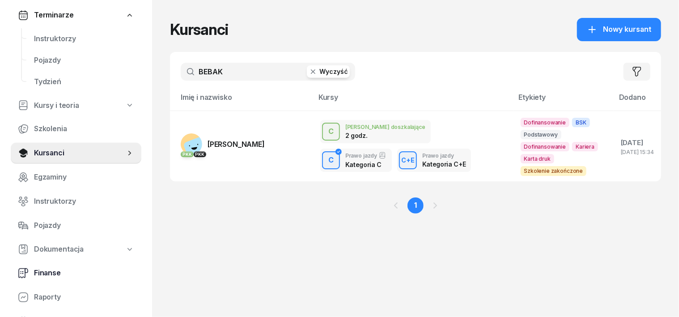
click at [43, 276] on span "Finanse" at bounding box center [84, 273] width 100 height 12
